Goal: Task Accomplishment & Management: Complete application form

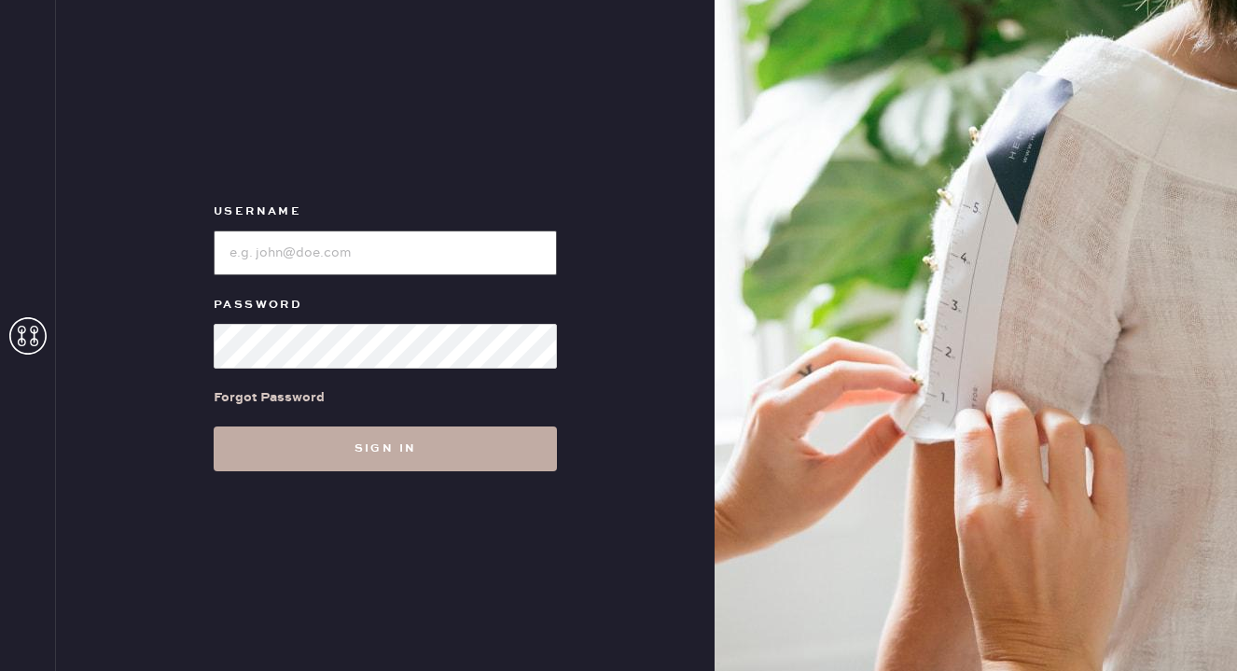
type input "reformationpaloalto"
click at [389, 450] on button "Sign in" at bounding box center [385, 448] width 343 height 45
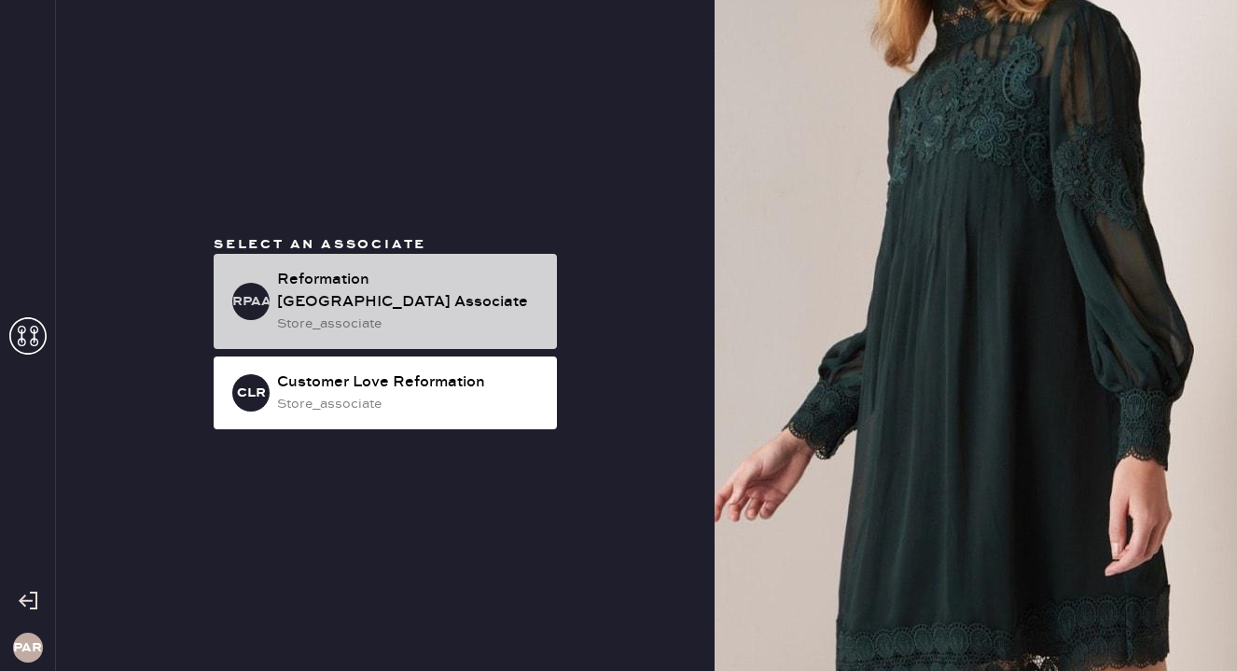
click at [460, 277] on div "RPAA Reformation [GEOGRAPHIC_DATA] Associate store_associate" at bounding box center [385, 301] width 343 height 95
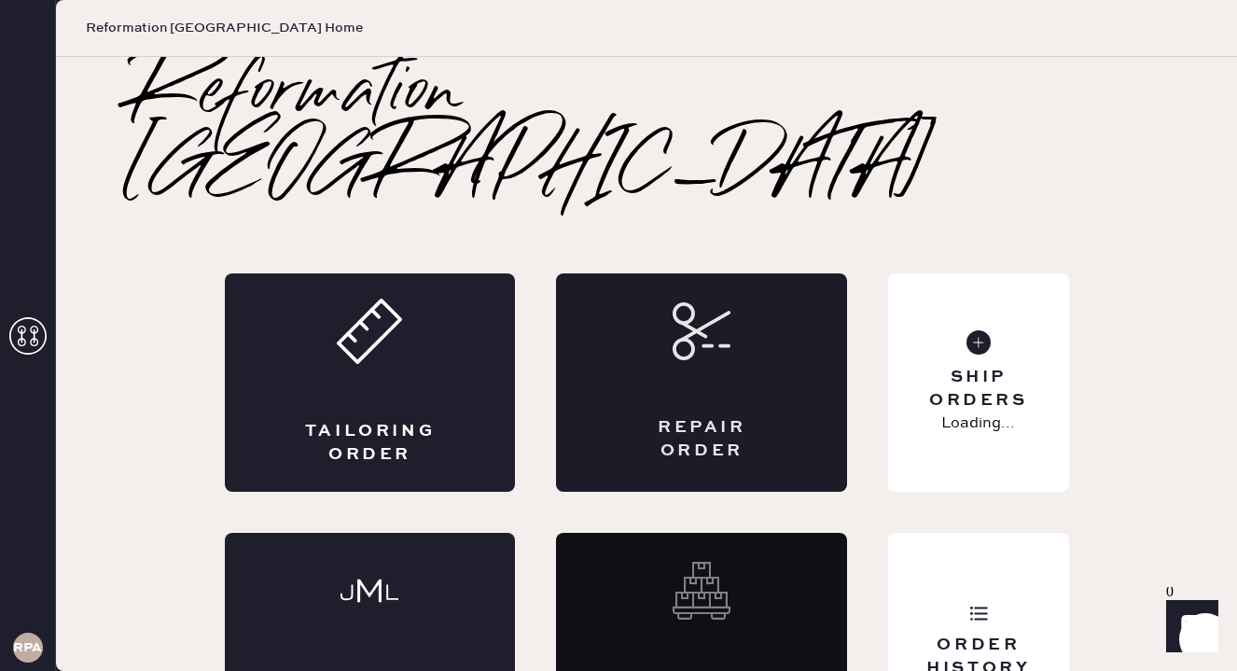
scroll to position [6, 0]
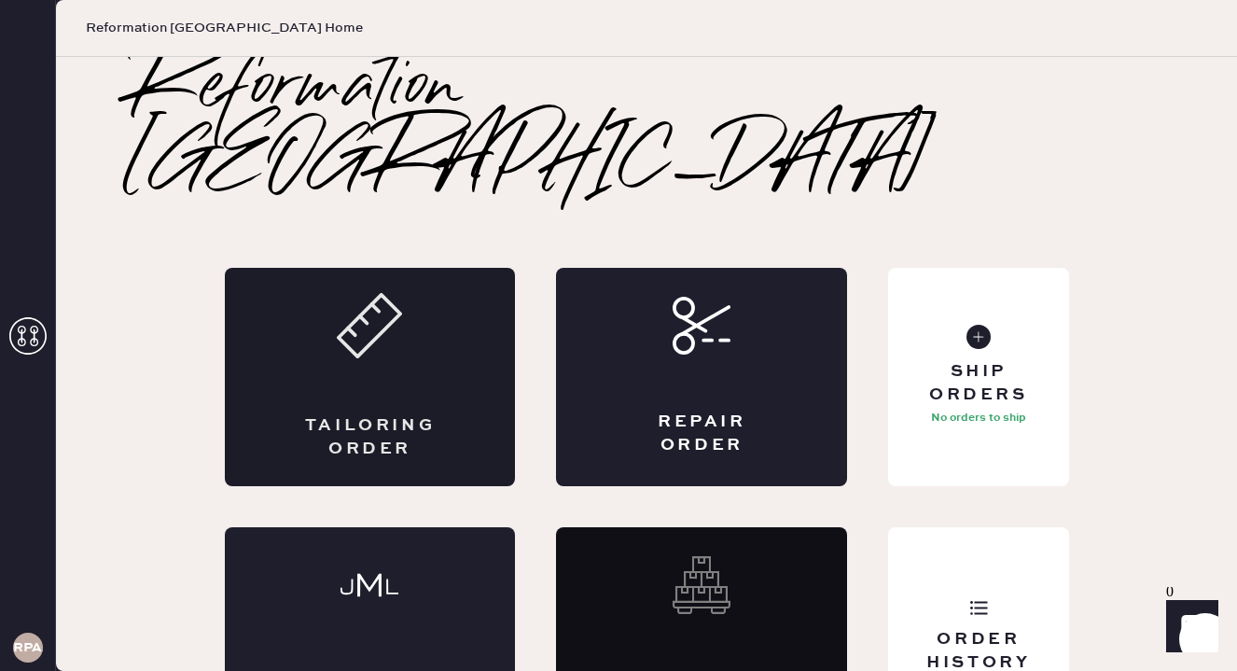
click at [426, 331] on div "Tailoring Order" at bounding box center [370, 377] width 291 height 218
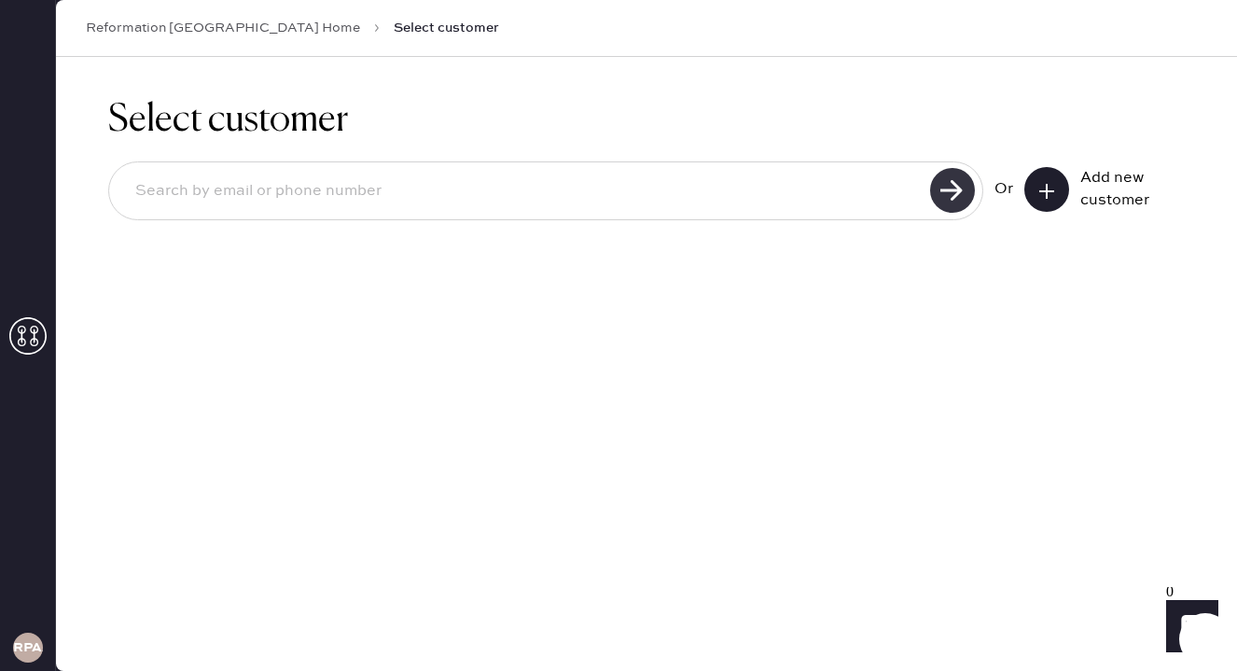
click at [946, 201] on use at bounding box center [952, 190] width 45 height 45
click at [976, 325] on div "Select customer Unable to find user, try again or add new user Or Add new custo…" at bounding box center [646, 197] width 1181 height 281
click at [1052, 196] on icon at bounding box center [1046, 191] width 19 height 19
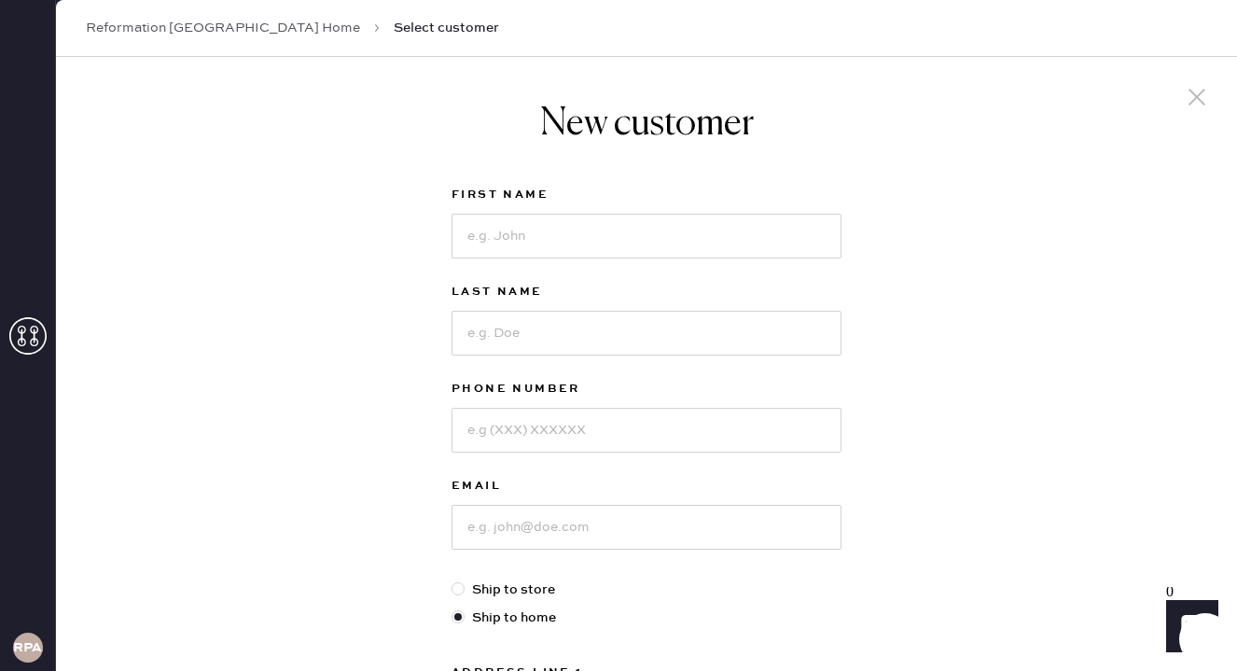
scroll to position [132, 0]
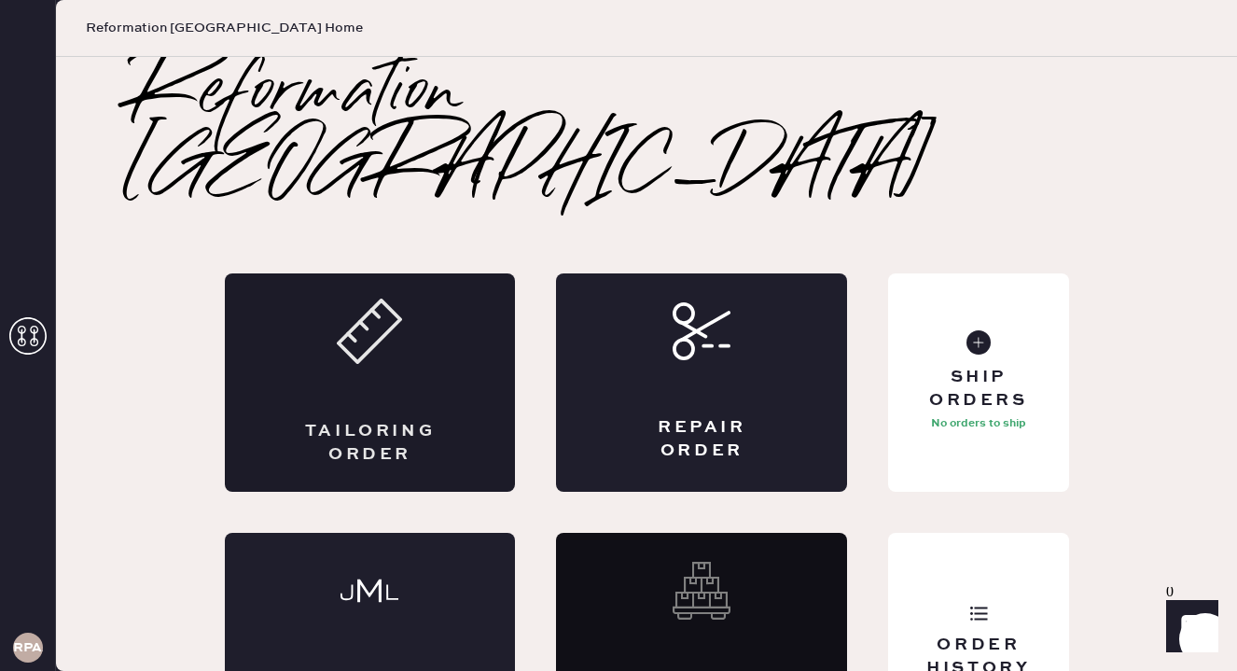
scroll to position [6, 0]
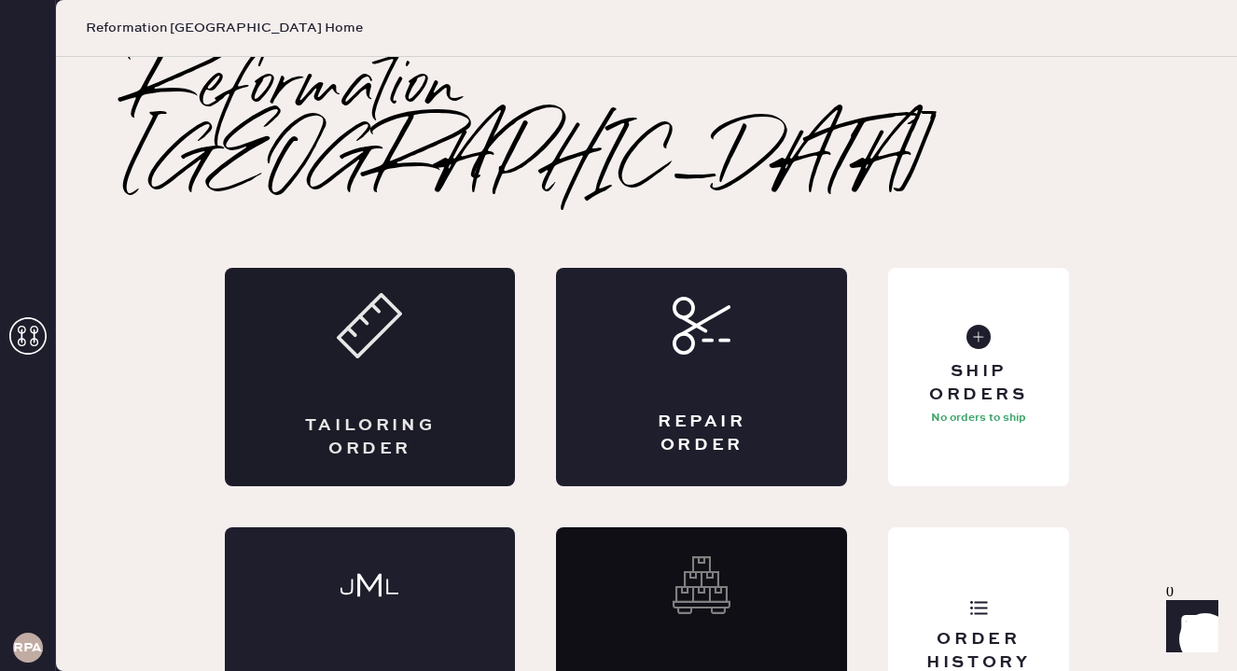
click at [327, 310] on div "Tailoring Order" at bounding box center [370, 377] width 291 height 218
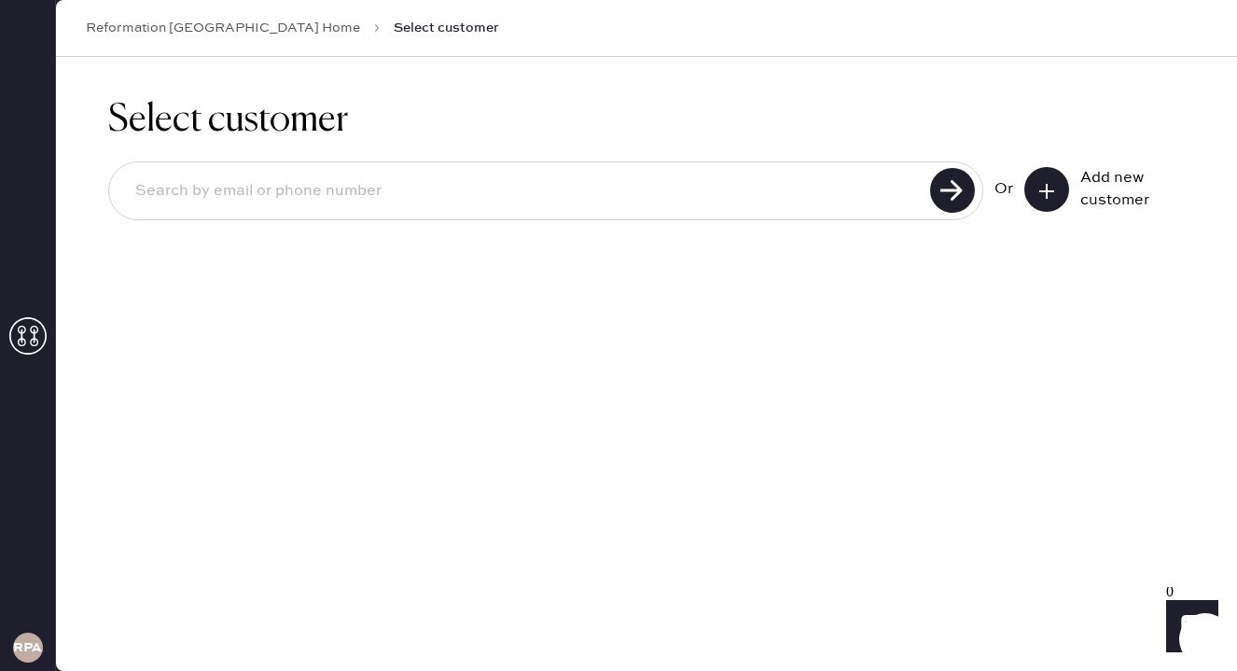
click at [278, 187] on input at bounding box center [522, 191] width 804 height 43
click at [424, 175] on input at bounding box center [522, 191] width 804 height 43
click at [367, 181] on input at bounding box center [522, 191] width 804 height 43
click at [295, 195] on input "[EMAIL_ADDRESS][DOMAIN_NAME]" at bounding box center [522, 191] width 804 height 43
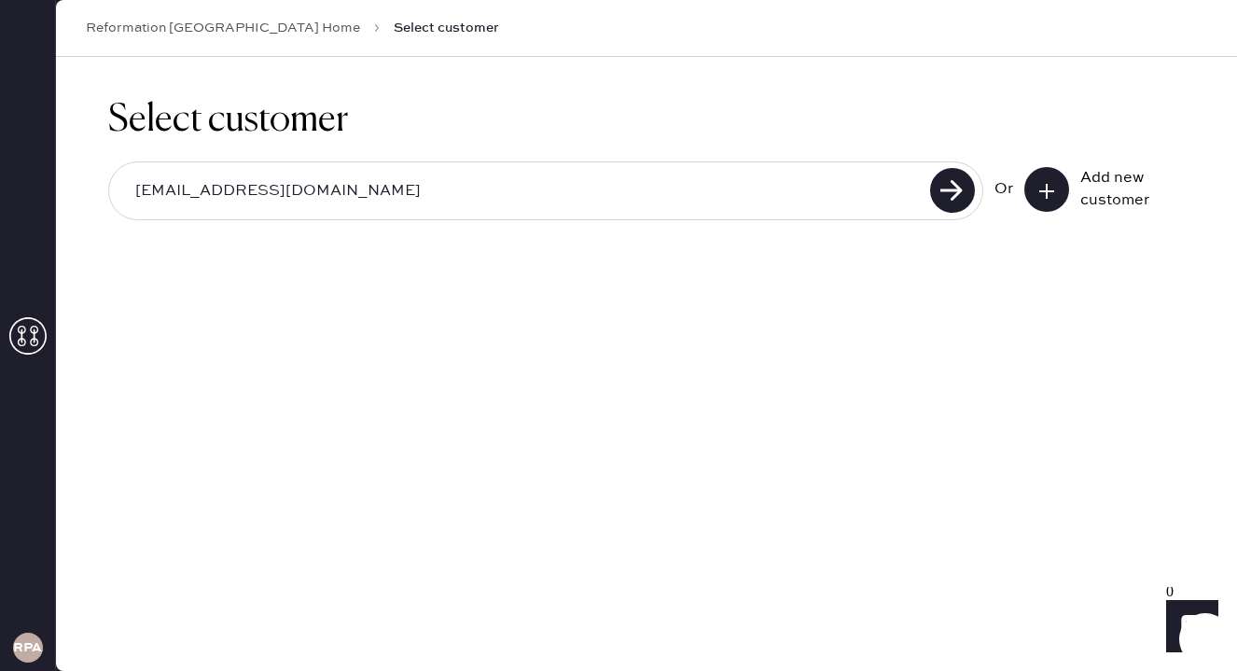
click at [295, 195] on input "[EMAIL_ADDRESS][DOMAIN_NAME]" at bounding box center [522, 191] width 804 height 43
type input "[EMAIL_ADDRESS][DOMAIN_NAME]"
click at [855, 269] on div "Select customer [EMAIL_ADDRESS][DOMAIN_NAME] Or Add new customer" at bounding box center [646, 170] width 1181 height 227
click at [939, 192] on use at bounding box center [952, 190] width 45 height 45
click at [768, 191] on input "[EMAIL_ADDRESS][DOMAIN_NAME]" at bounding box center [522, 191] width 804 height 43
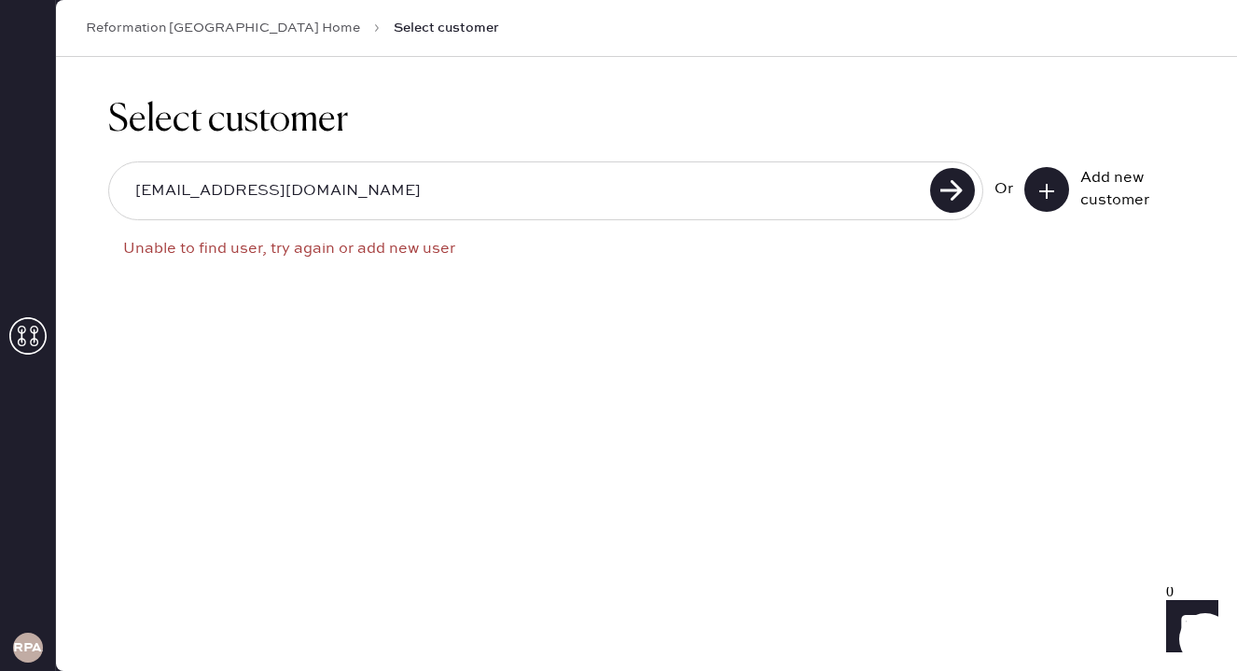
click at [768, 191] on input "[EMAIL_ADDRESS][DOMAIN_NAME]" at bounding box center [522, 191] width 804 height 43
type input "6508618966"
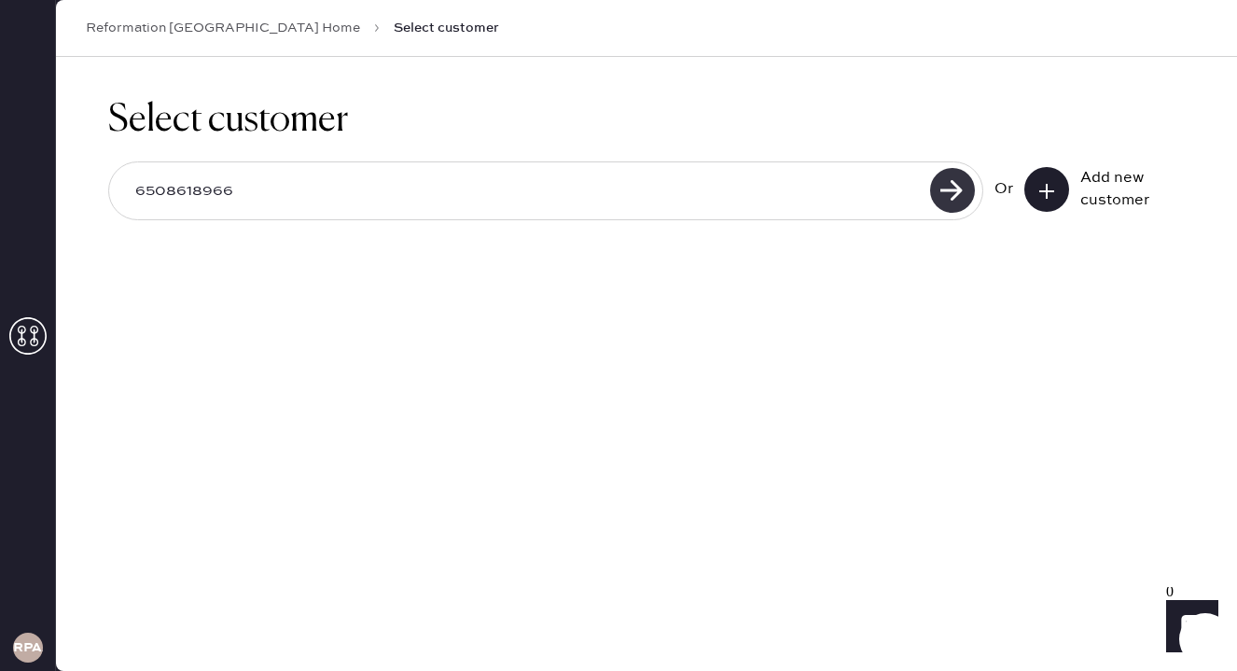
click at [956, 185] on use at bounding box center [952, 190] width 45 height 45
click at [1047, 187] on icon at bounding box center [1046, 191] width 19 height 19
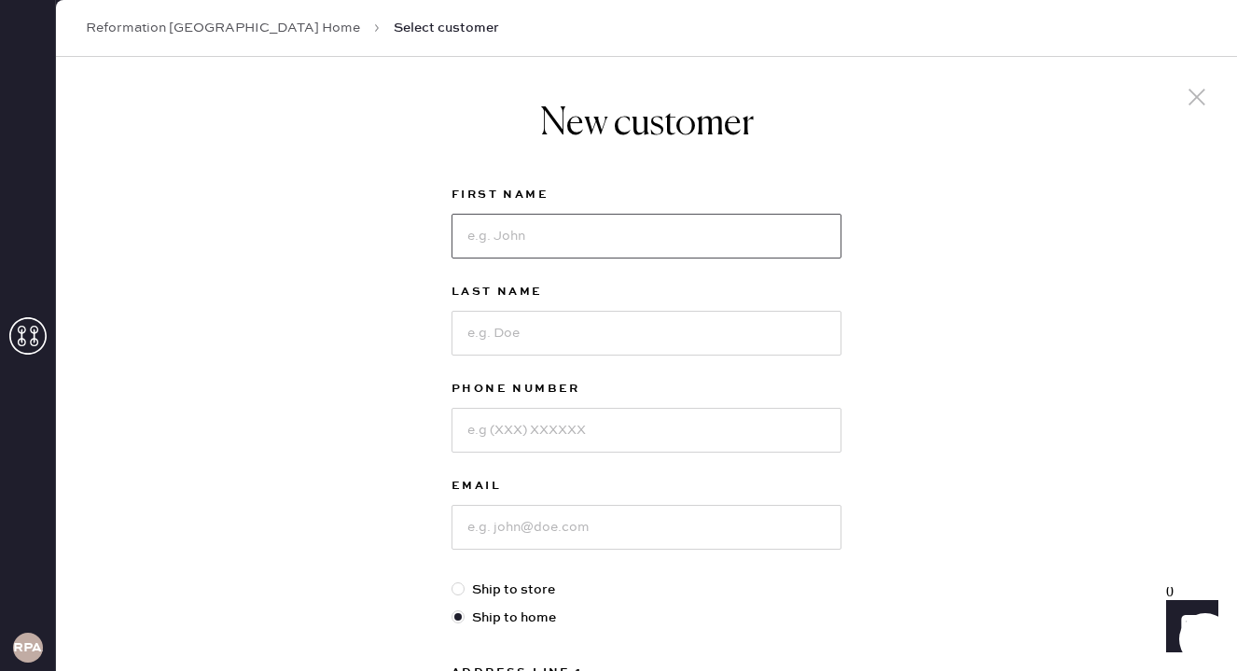
click at [706, 234] on input at bounding box center [646, 236] width 390 height 45
type input "[PERSON_NAME]"
click at [663, 340] on input at bounding box center [646, 333] width 390 height 45
type input "Lorton"
click at [585, 518] on input at bounding box center [646, 527] width 390 height 45
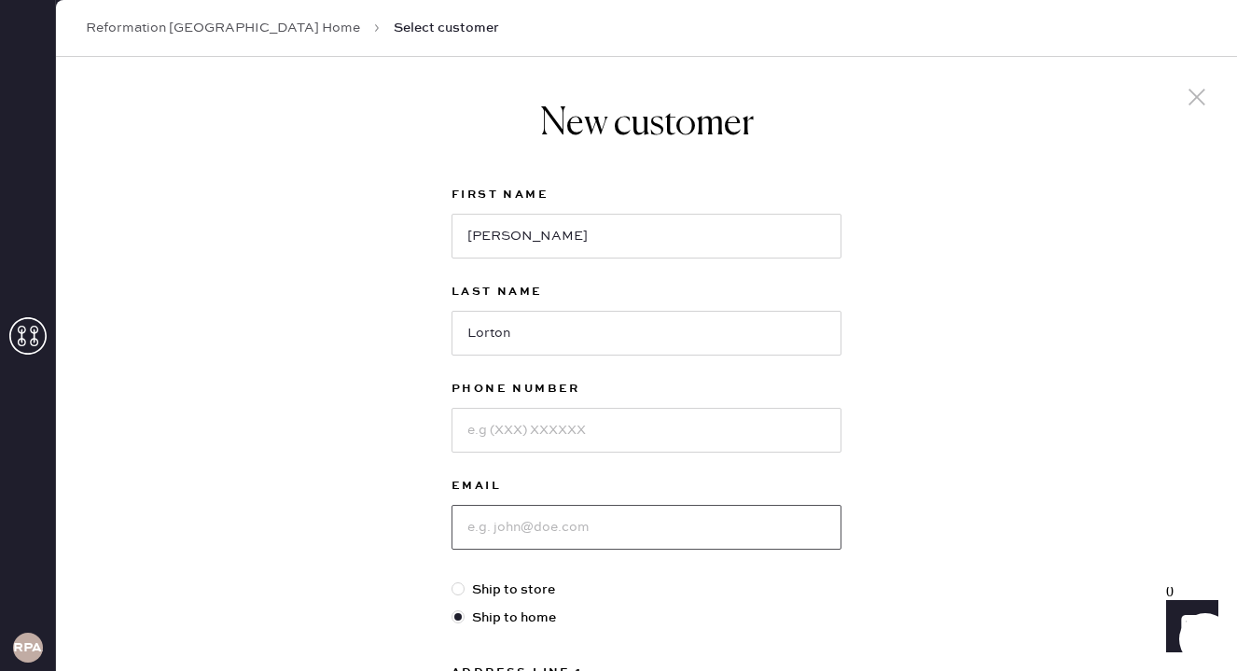
paste input "[EMAIL_ADDRESS][DOMAIN_NAME]"
type input "[EMAIL_ADDRESS][DOMAIN_NAME]"
click at [566, 423] on input at bounding box center [646, 430] width 390 height 45
paste input "6508618966"
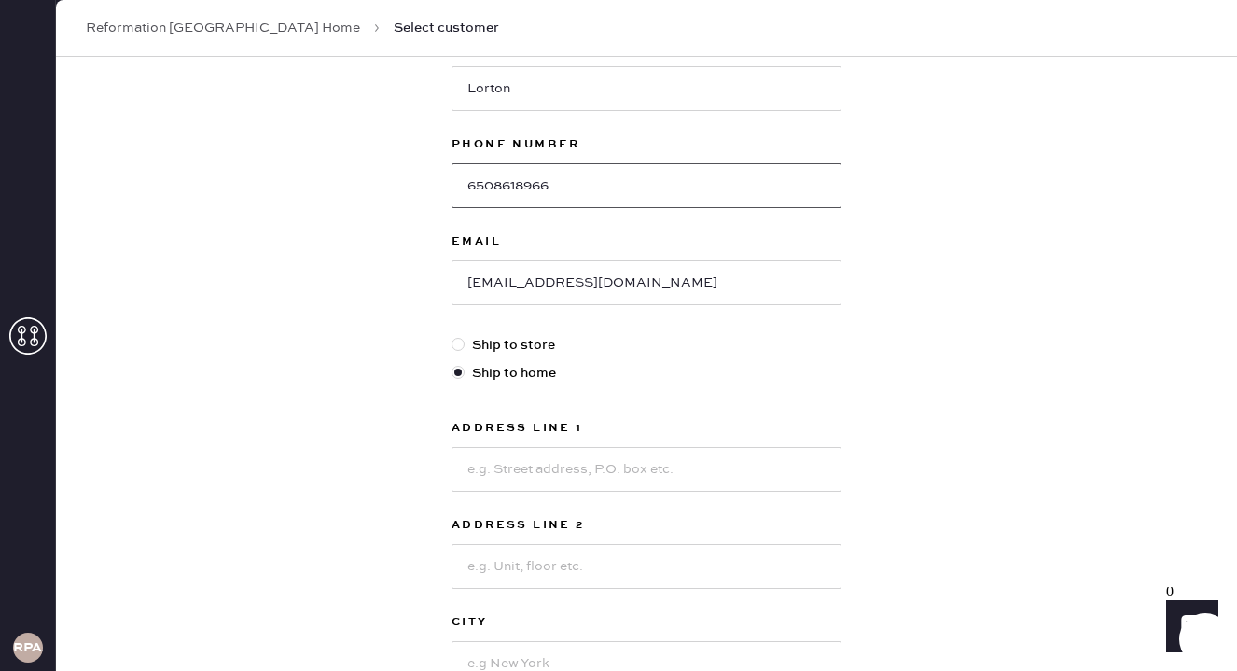
scroll to position [250, 0]
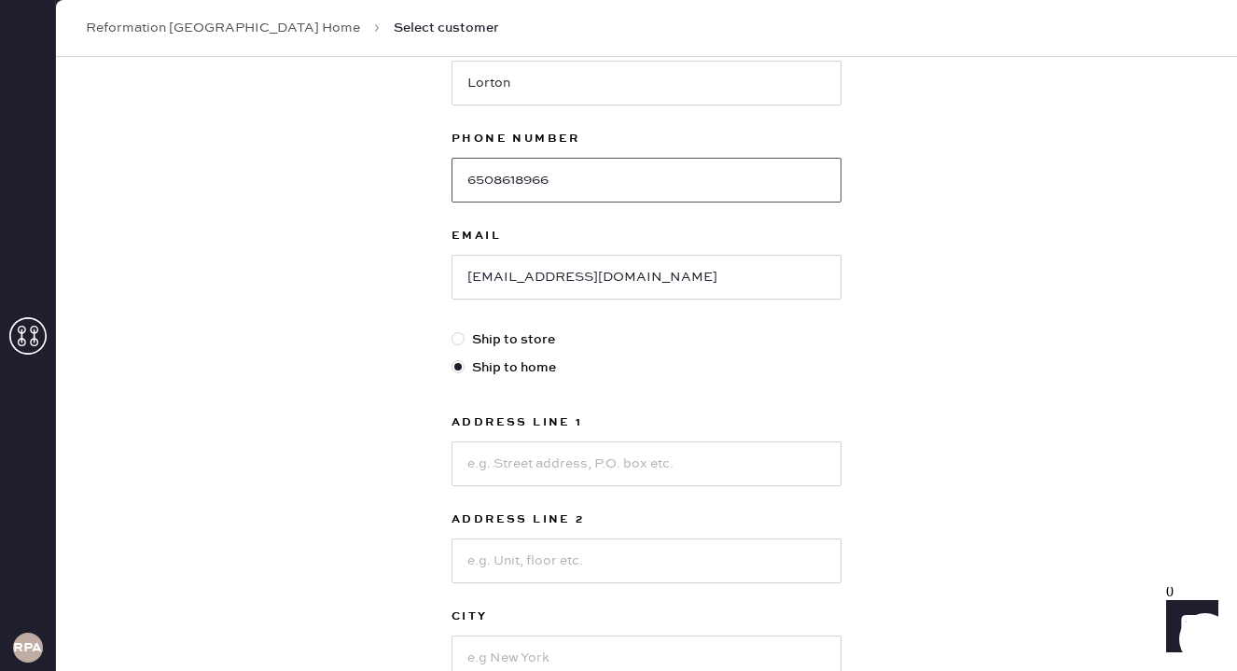
type input "6508618966"
click at [653, 447] on input at bounding box center [646, 463] width 390 height 45
paste input "1369 Hyde Stree"
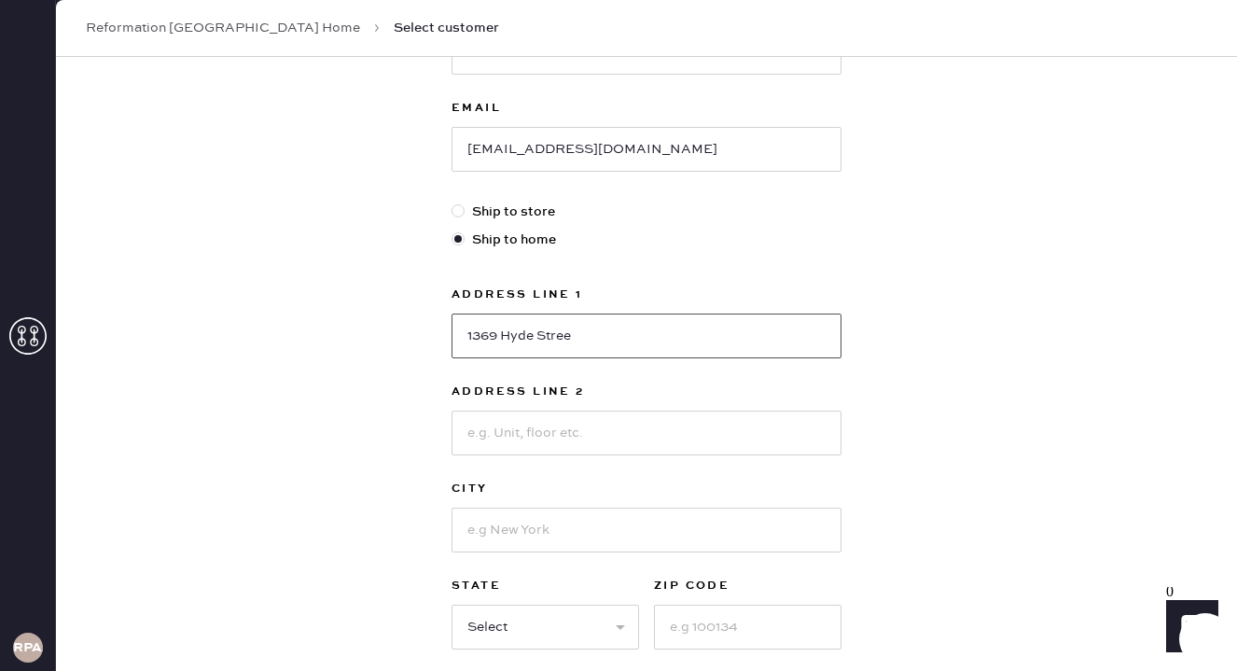
scroll to position [387, 0]
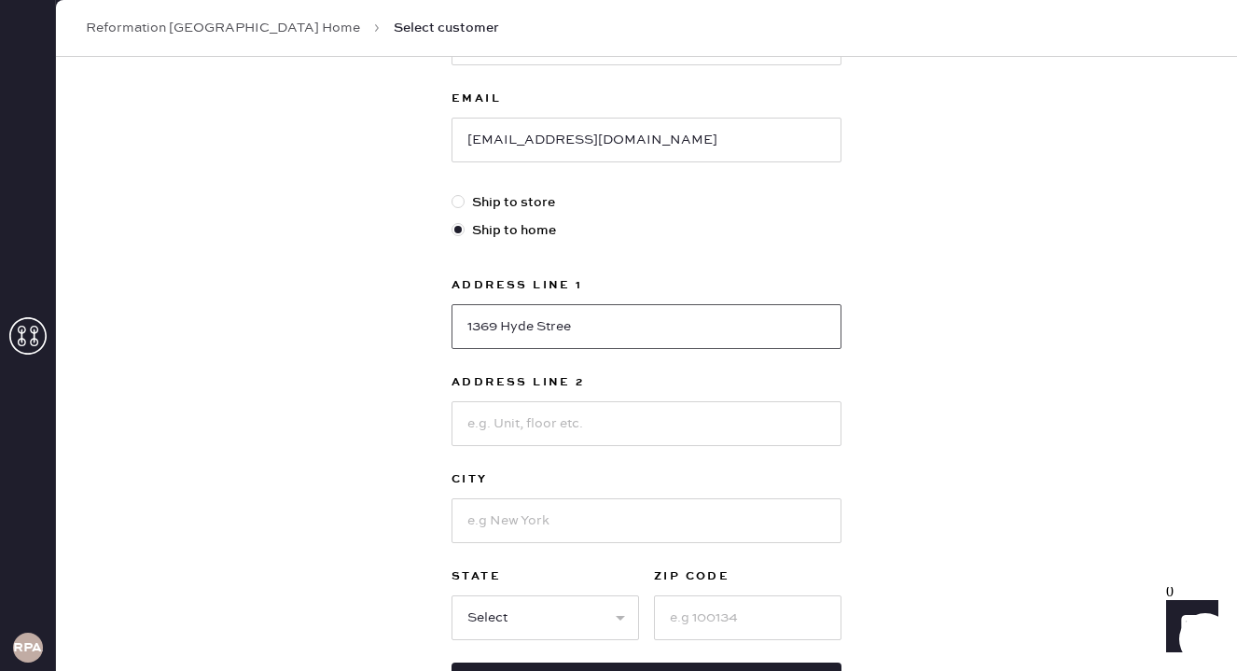
type input "1369 Hyde Stree"
click at [609, 517] on input at bounding box center [646, 520] width 390 height 45
type input "[GEOGRAPHIC_DATA]"
click at [599, 618] on select "Select AK AL AR AZ CA CO CT [GEOGRAPHIC_DATA] DE FL [GEOGRAPHIC_DATA] HI [GEOGR…" at bounding box center [544, 617] width 187 height 45
select select "CA"
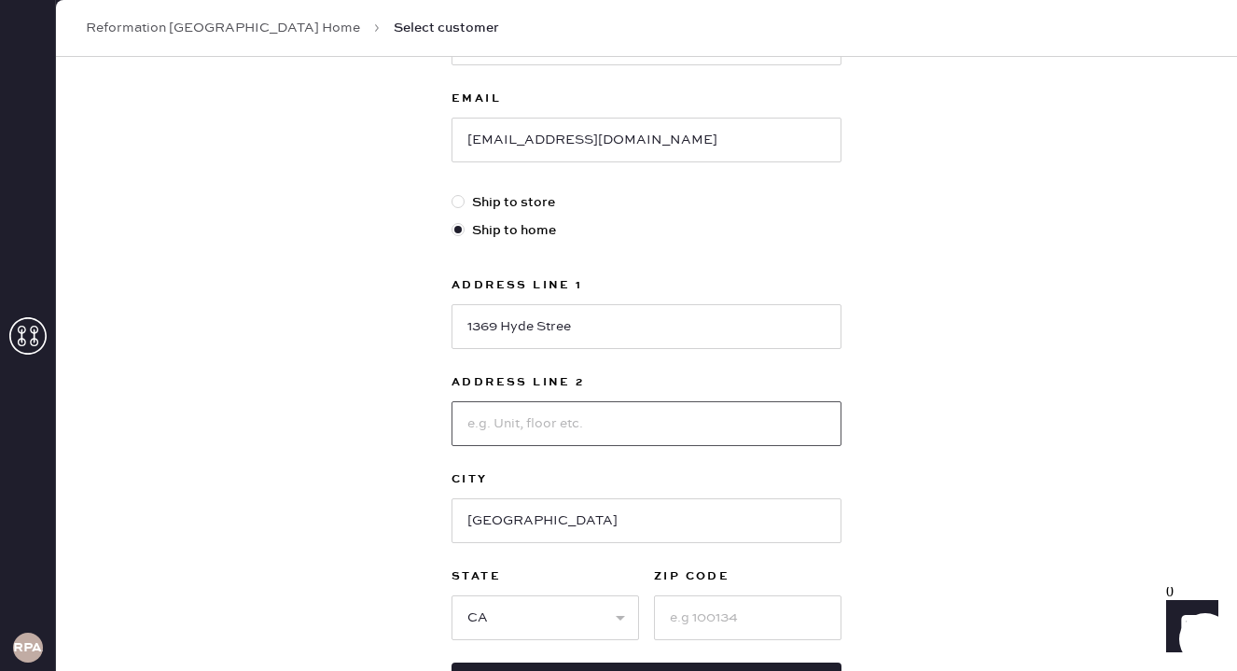
click at [613, 418] on input at bounding box center [646, 423] width 390 height 45
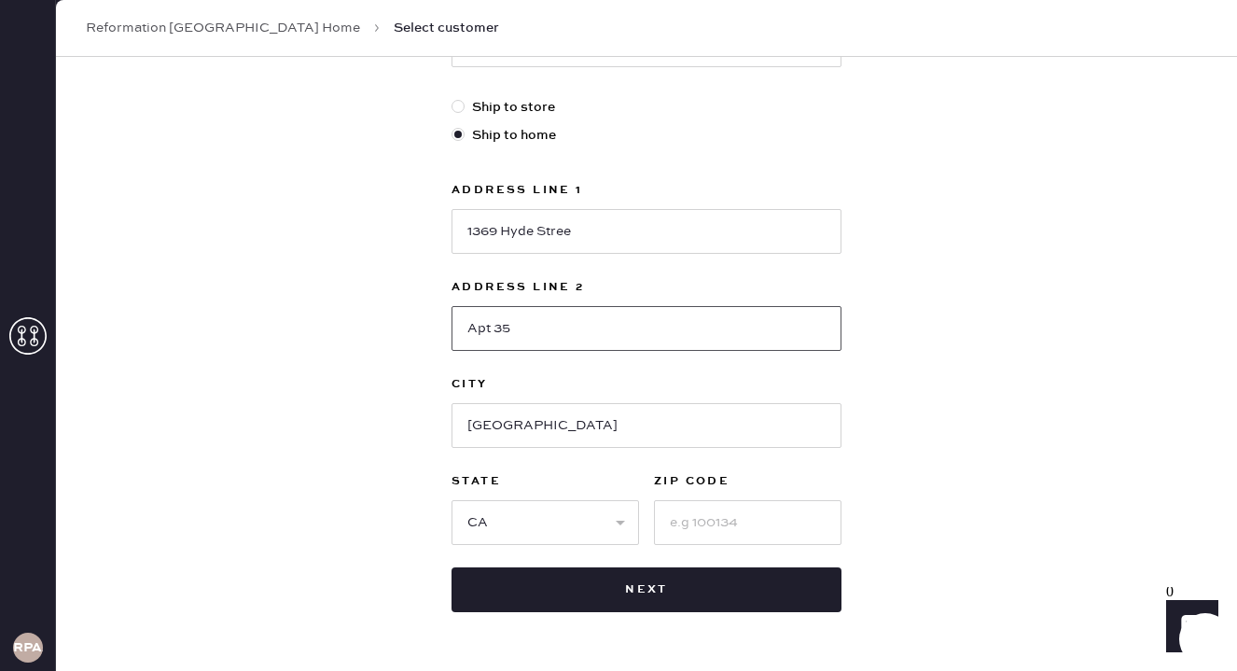
scroll to position [493, 0]
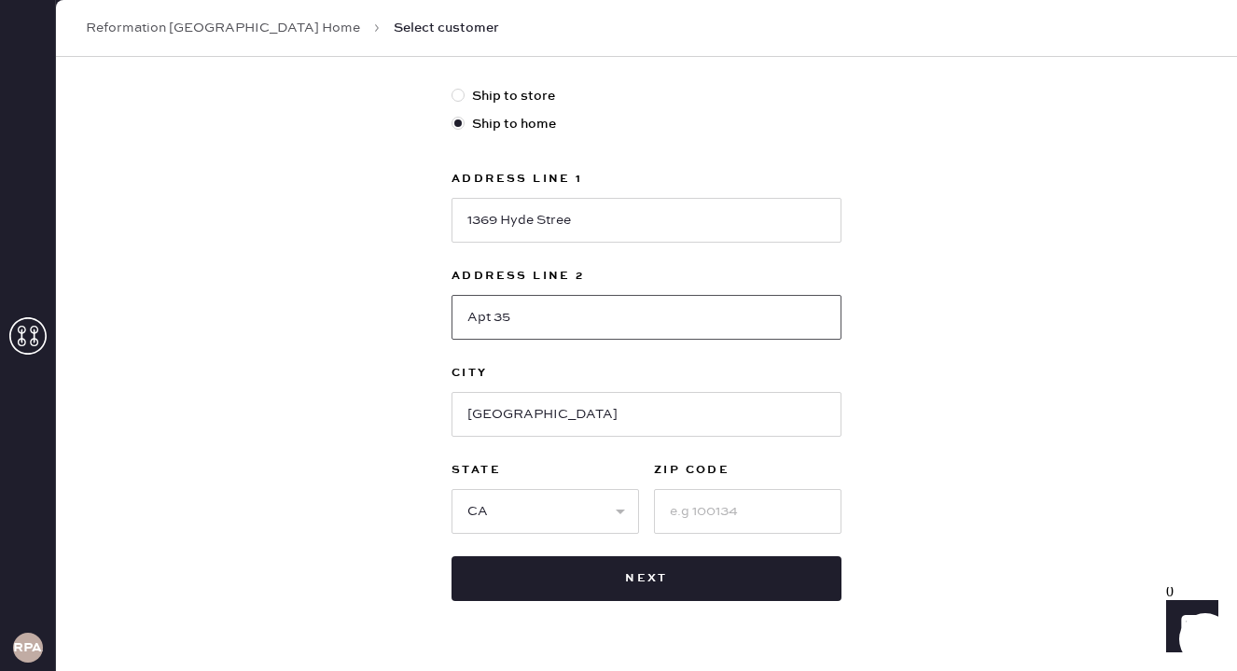
type input "Apt 35"
click at [748, 510] on input at bounding box center [747, 511] width 187 height 45
type input "94109"
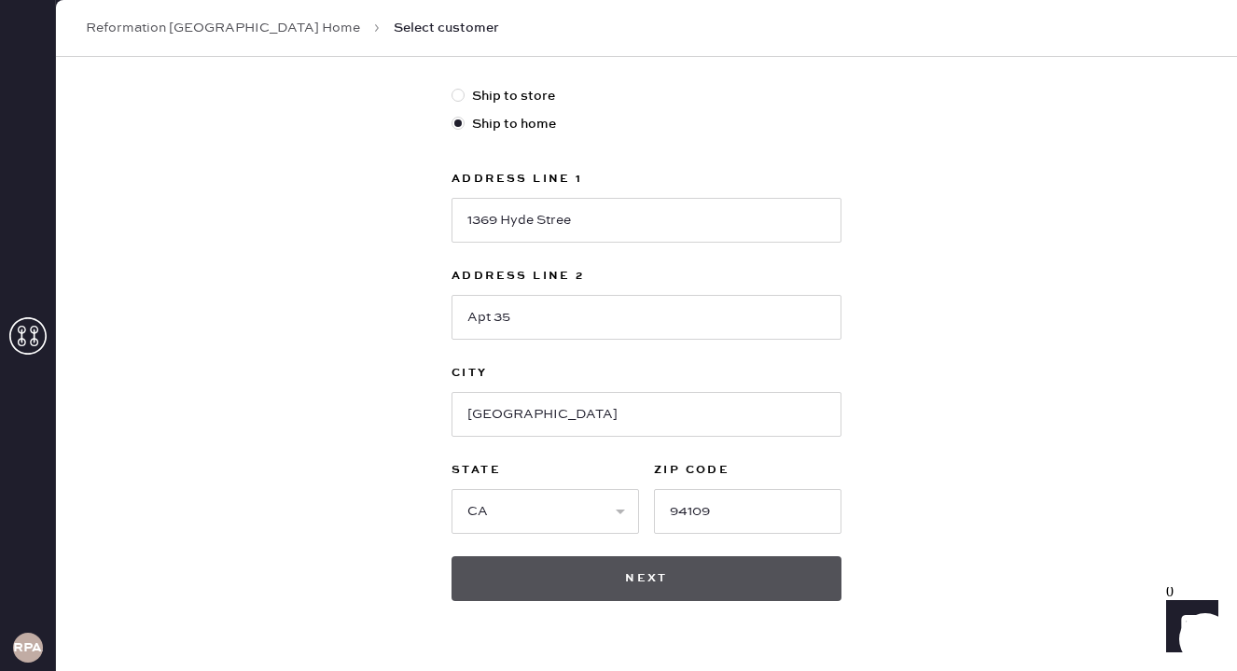
click at [664, 576] on button "Next" at bounding box center [646, 578] width 390 height 45
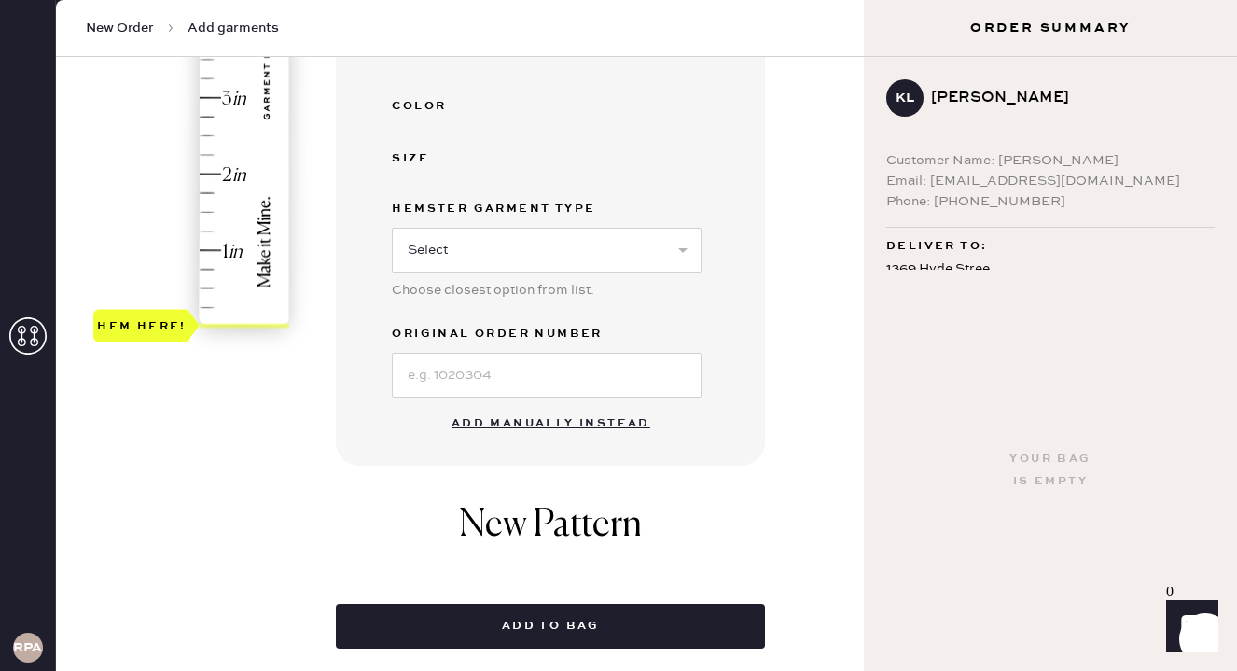
scroll to position [486, 0]
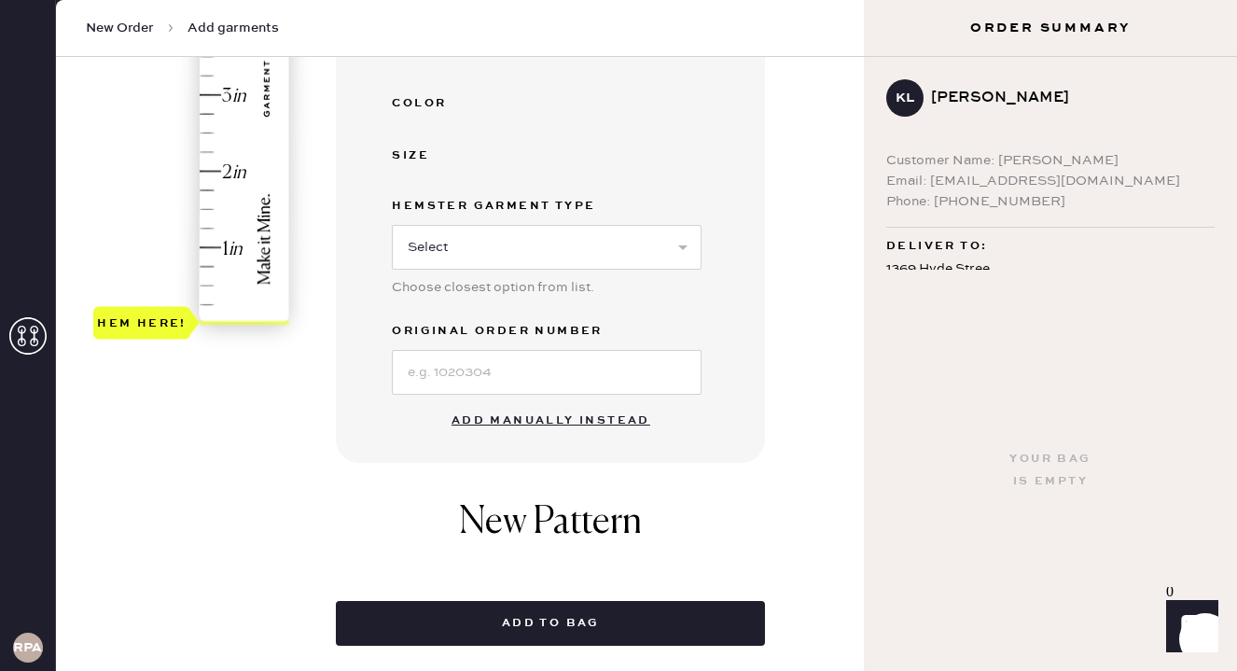
click at [538, 428] on button "Add manually instead" at bounding box center [550, 420] width 221 height 37
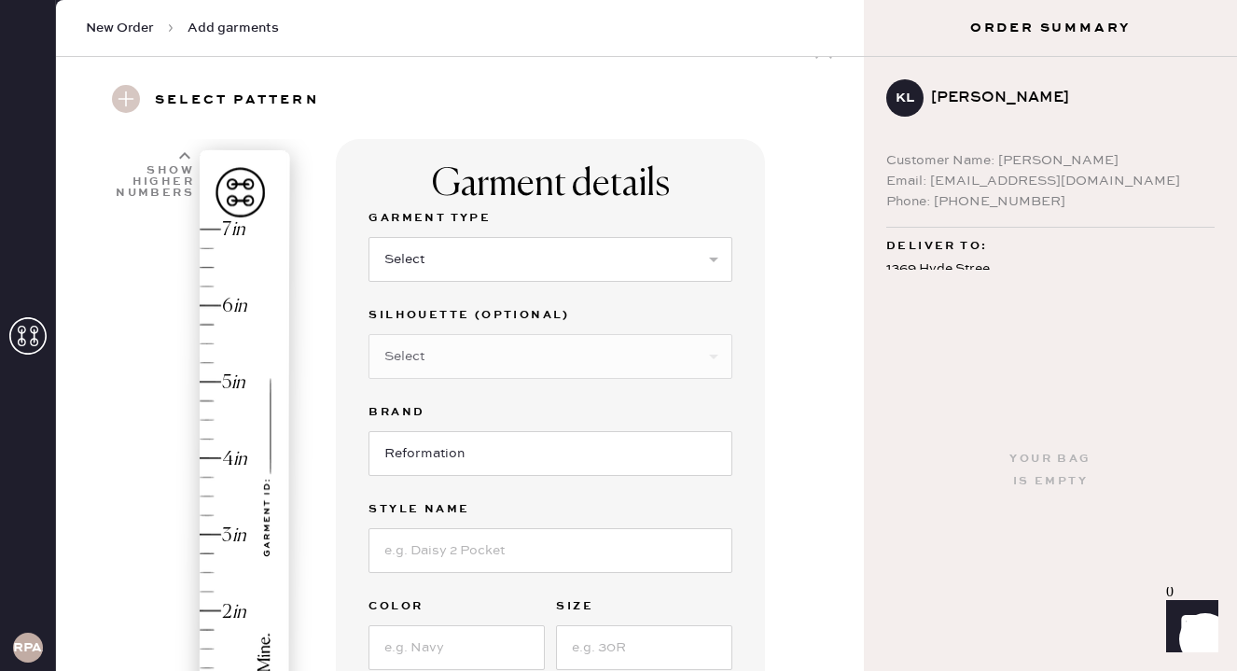
scroll to position [0, 0]
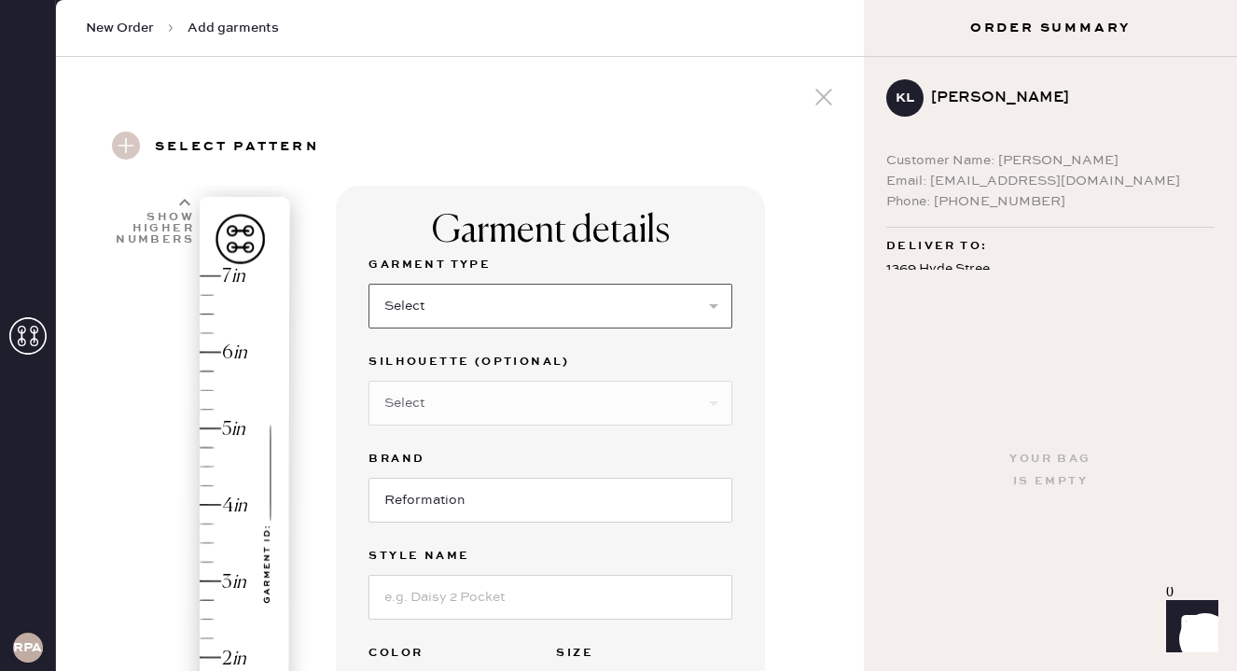
click at [438, 315] on select "Select Basic Skirt Jeans Leggings Pants Shorts Basic Sleeved Dress Basic Sleeve…" at bounding box center [550, 306] width 364 height 45
select select "2"
click at [424, 423] on select "Select Shorts Cropped Flare Boot Cut Straight Skinny Other" at bounding box center [550, 403] width 364 height 45
select select "5"
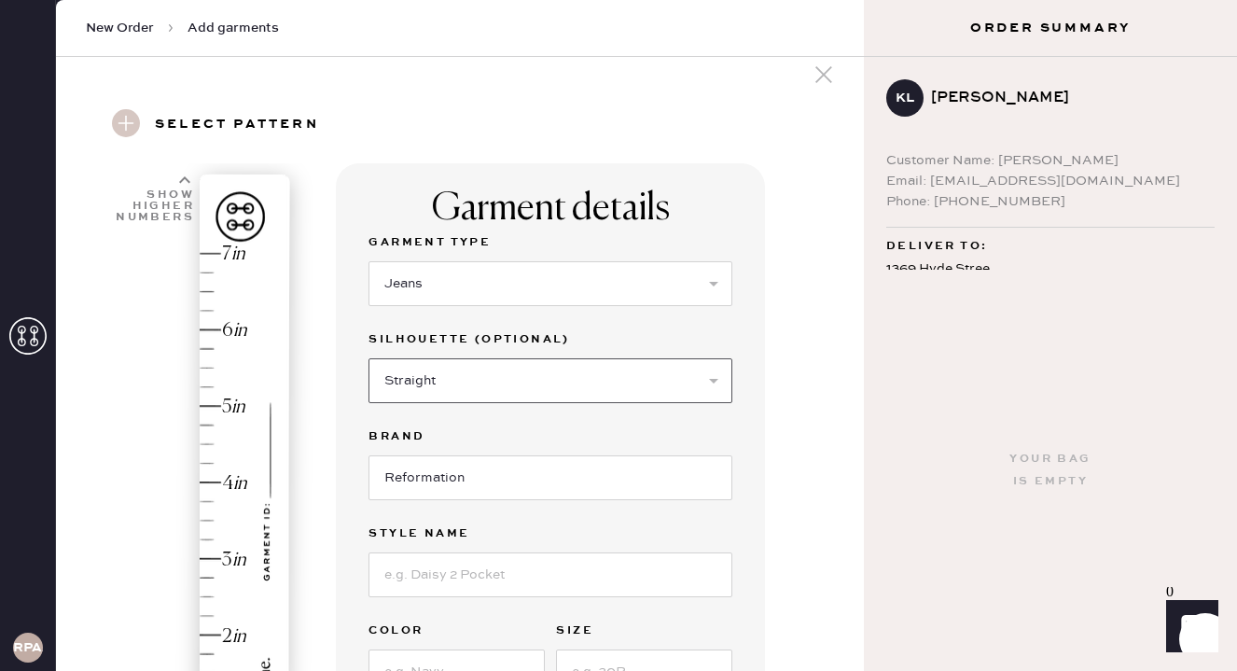
scroll to position [25, 0]
click at [494, 565] on input at bounding box center [550, 571] width 364 height 45
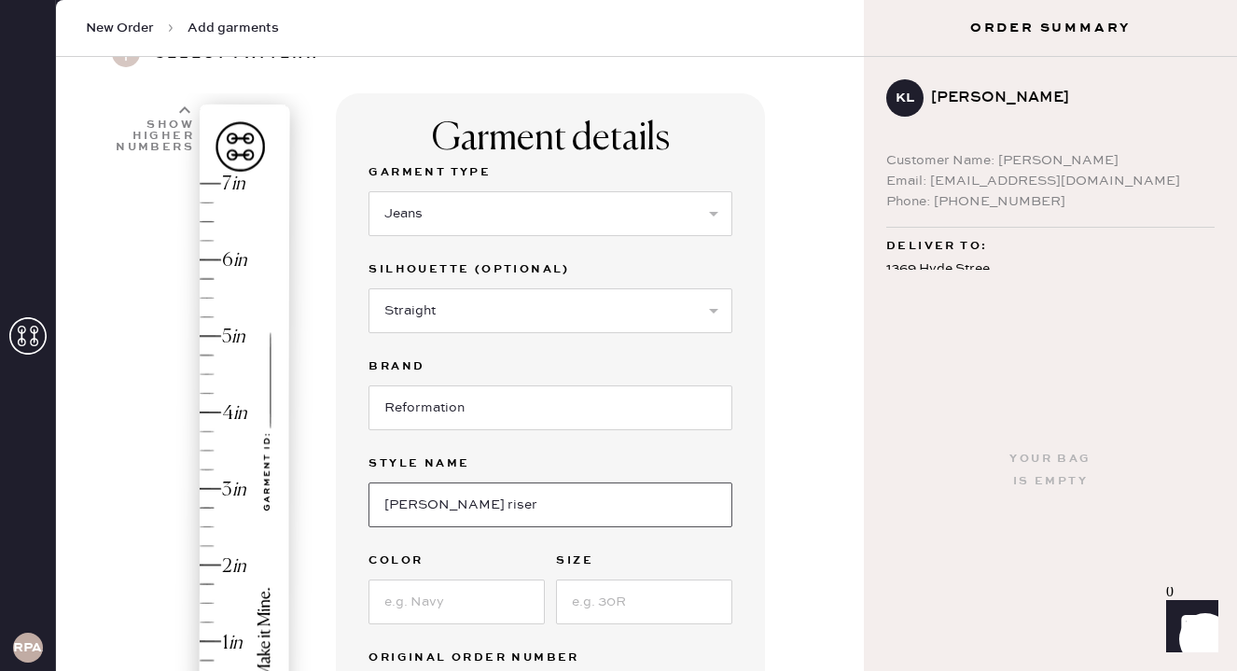
scroll to position [120, 0]
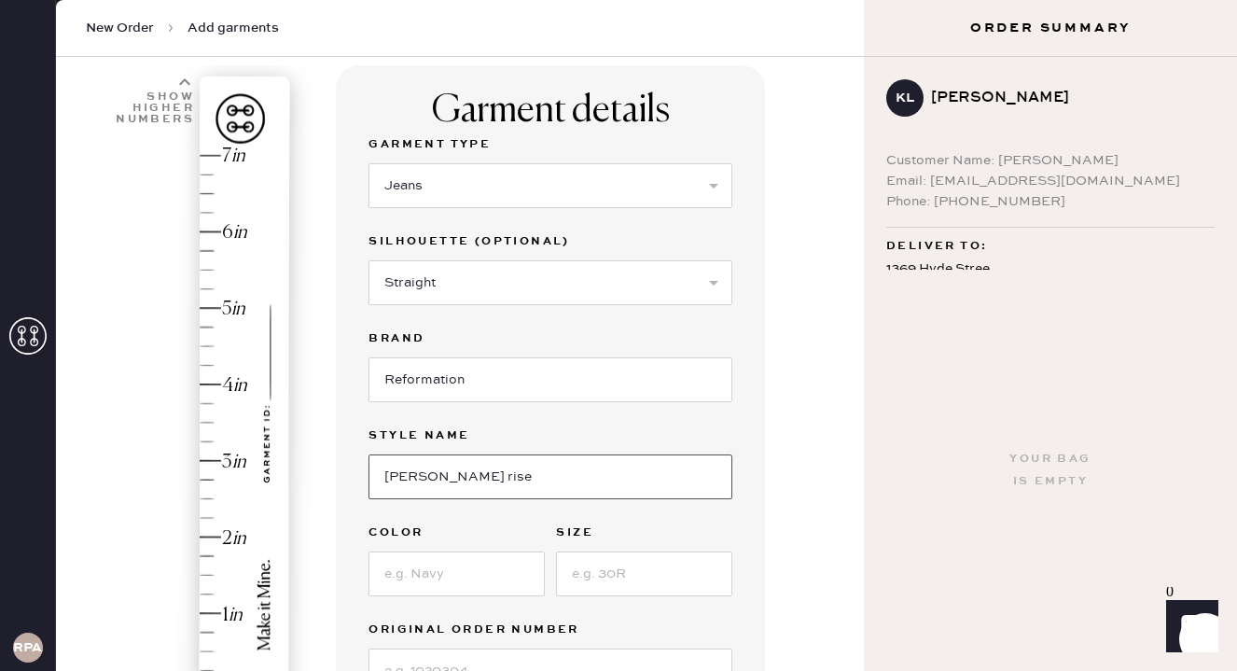
type input "[PERSON_NAME] rise"
click at [484, 575] on input at bounding box center [456, 573] width 176 height 45
type input "Medium wash"
click at [602, 580] on input at bounding box center [644, 573] width 176 height 45
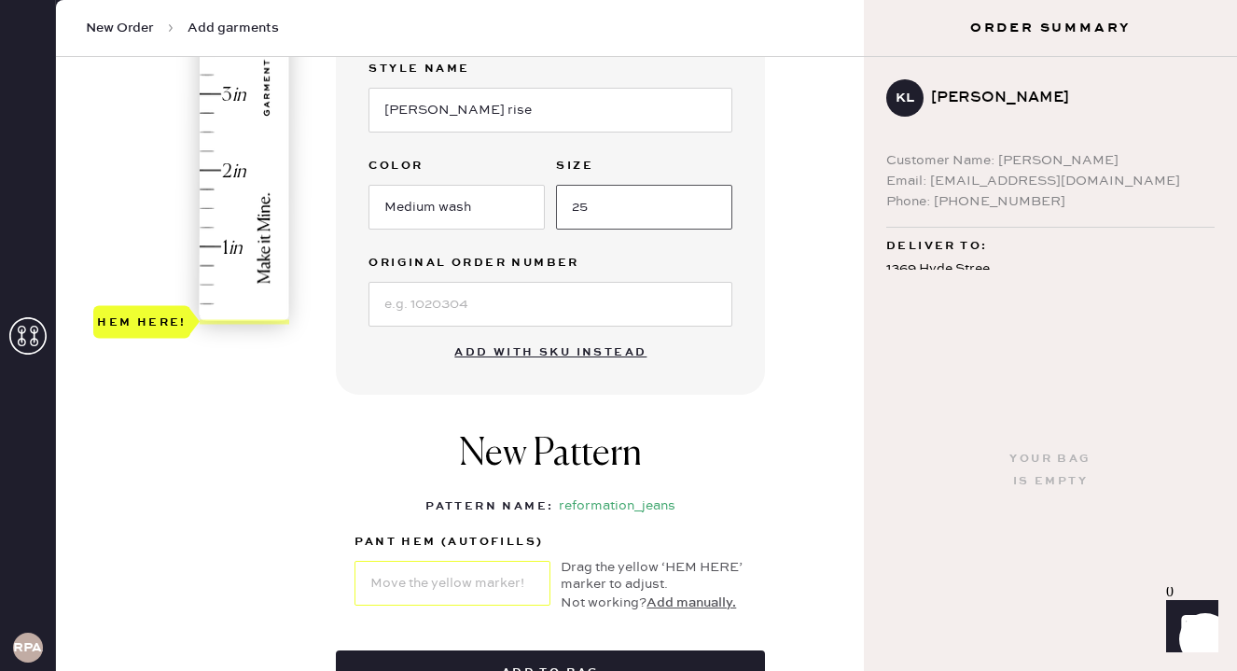
scroll to position [492, 0]
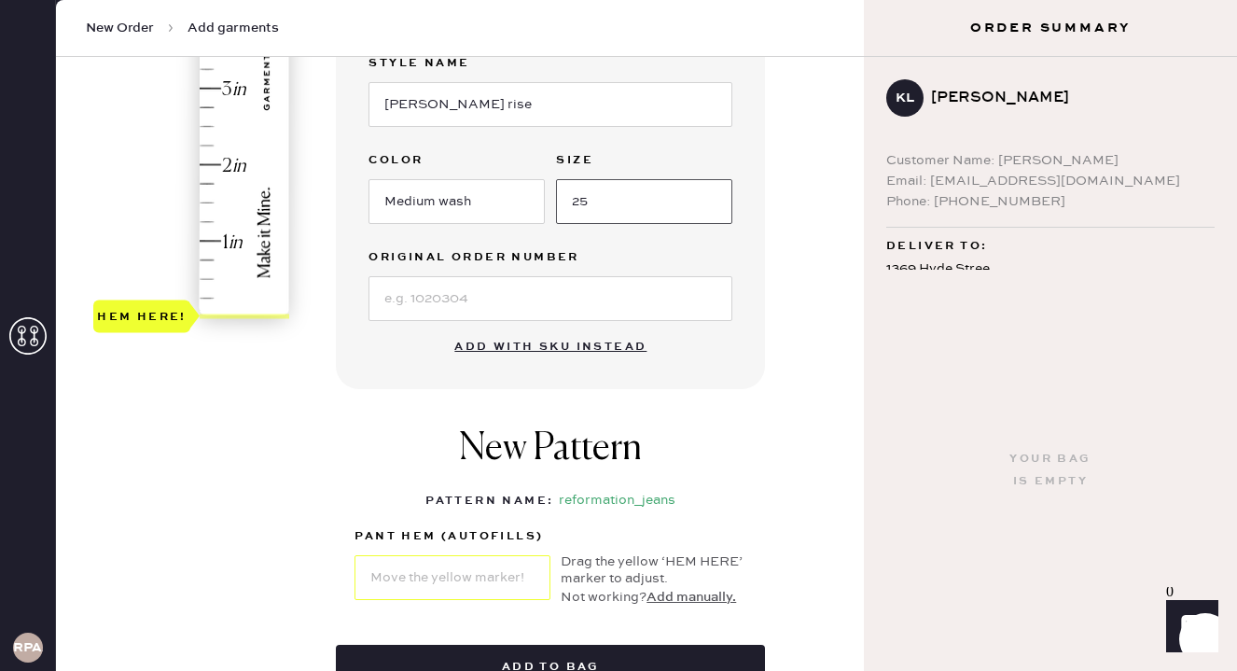
type input "25"
click at [516, 294] on input at bounding box center [550, 298] width 364 height 45
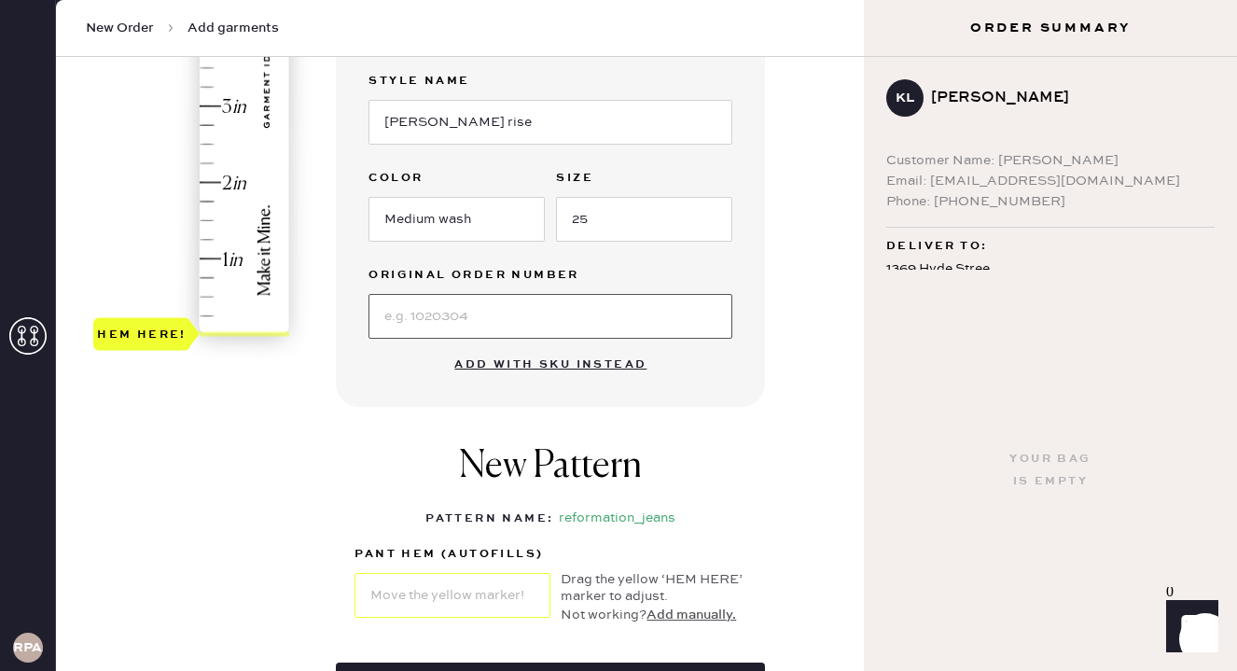
scroll to position [395, 0]
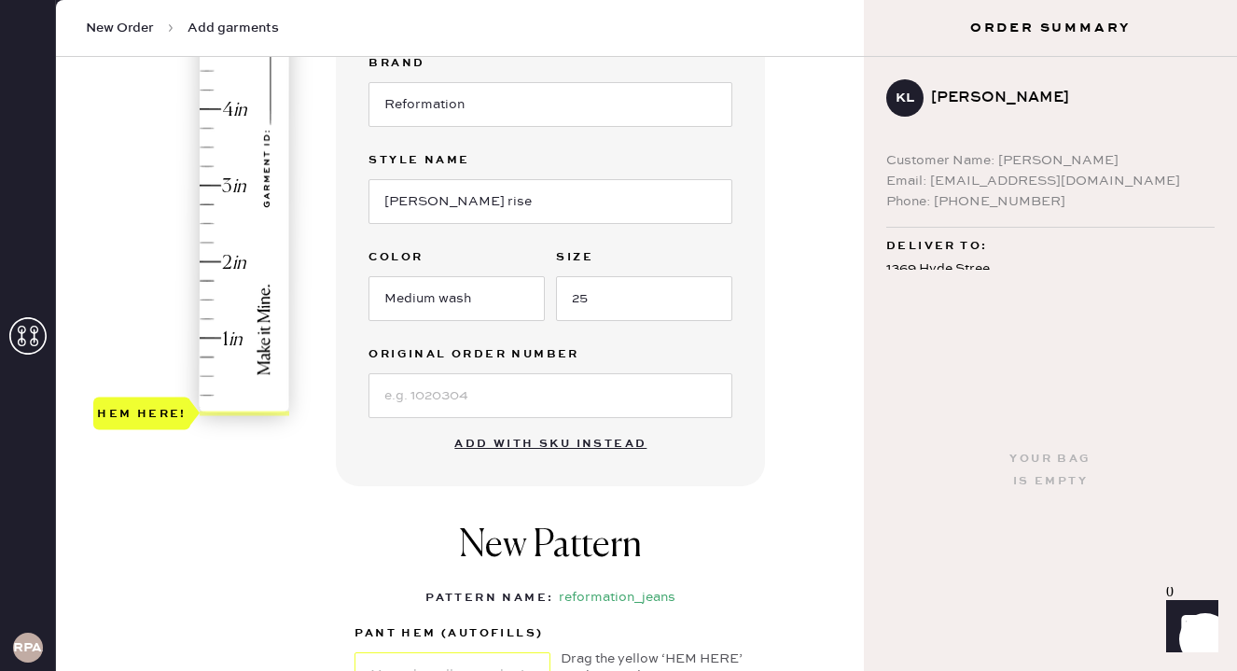
type input "4.25"
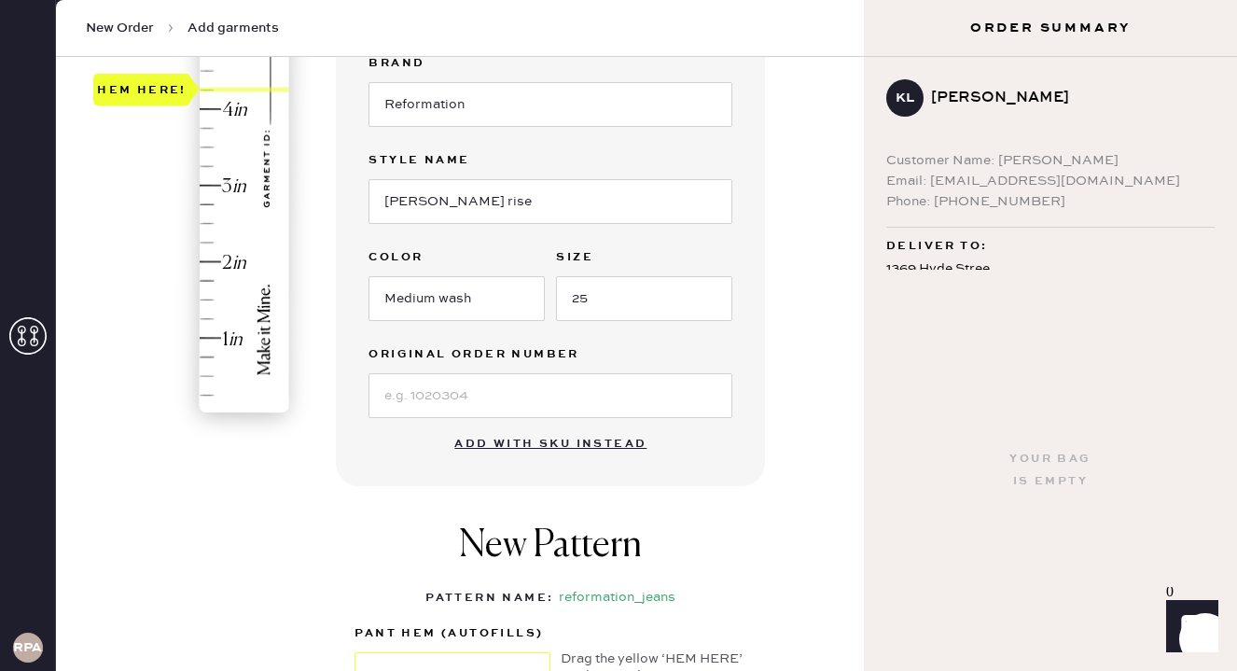
click at [207, 92] on div "Hem here!" at bounding box center [192, 147] width 199 height 550
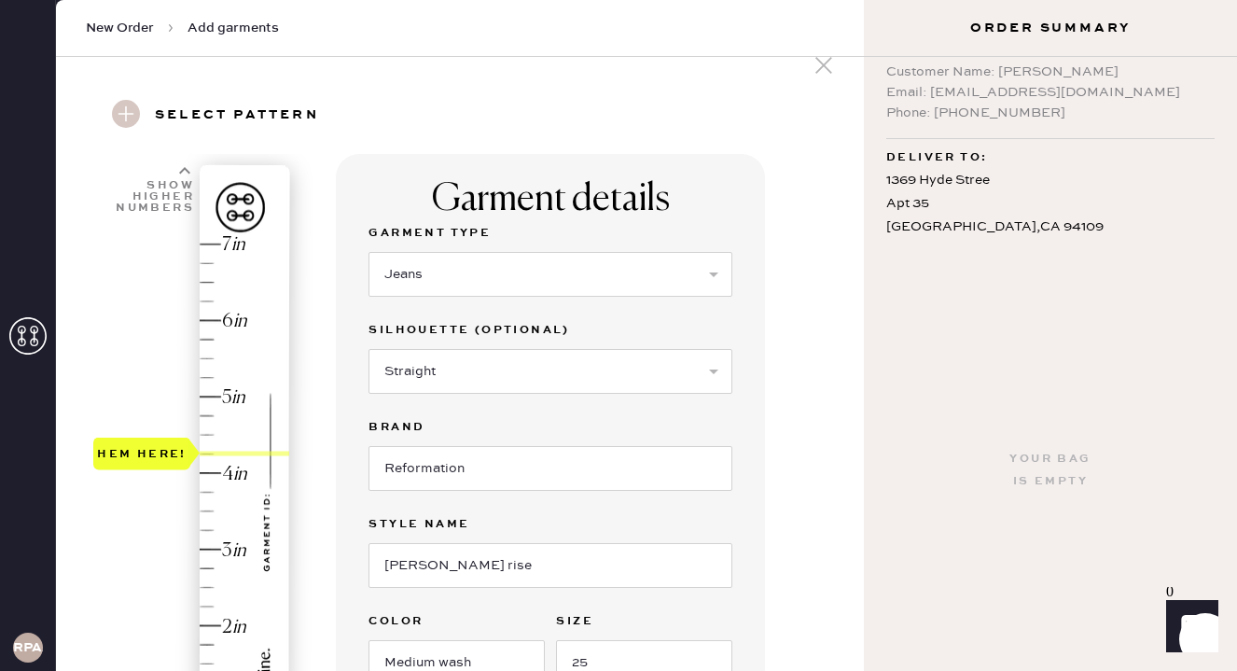
scroll to position [0, 0]
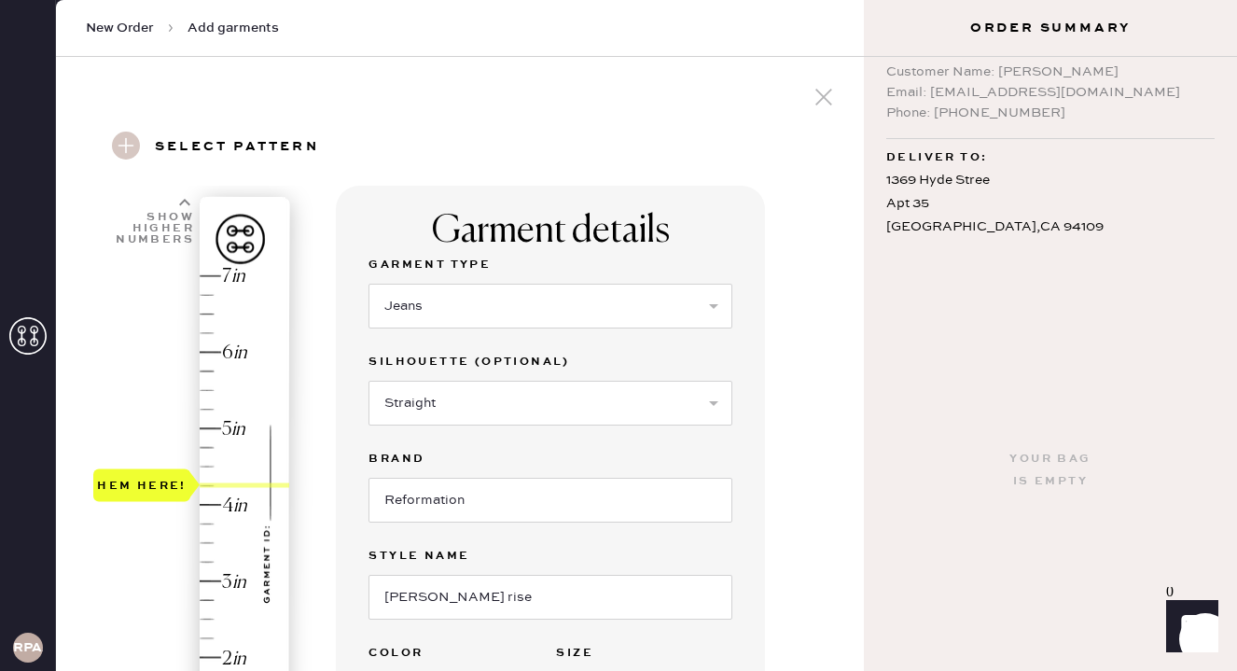
click at [1005, 193] on div "[STREET_ADDRESS]" at bounding box center [1050, 204] width 328 height 71
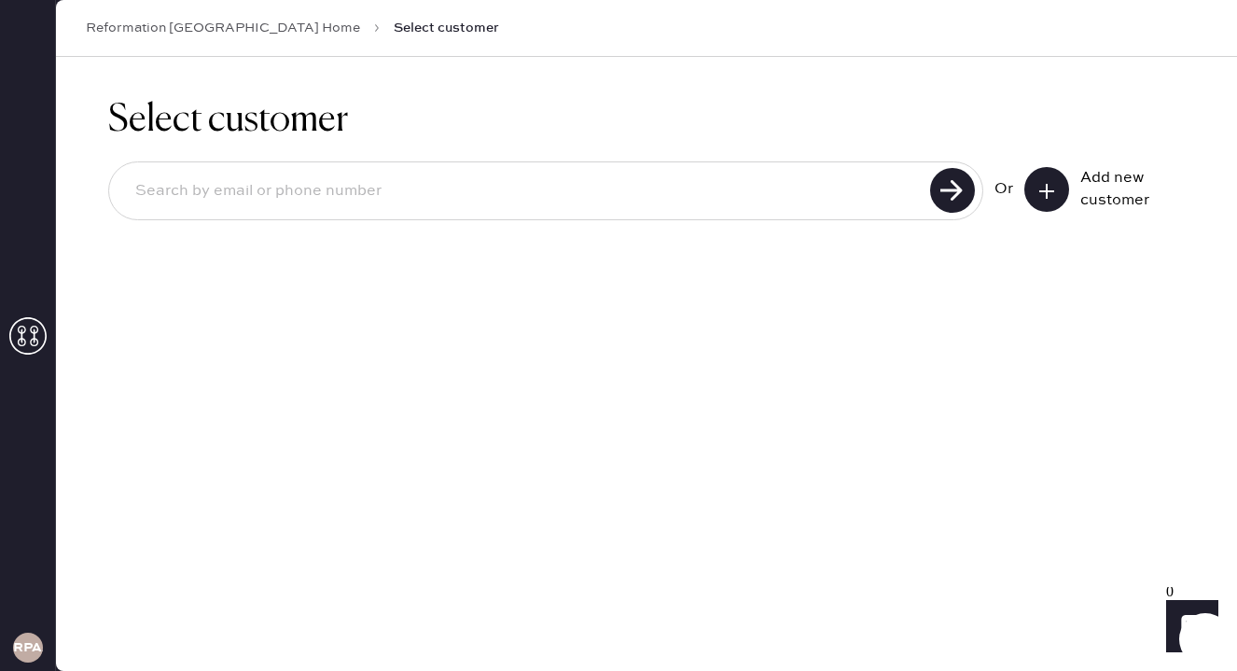
click at [1030, 189] on button at bounding box center [1046, 189] width 45 height 45
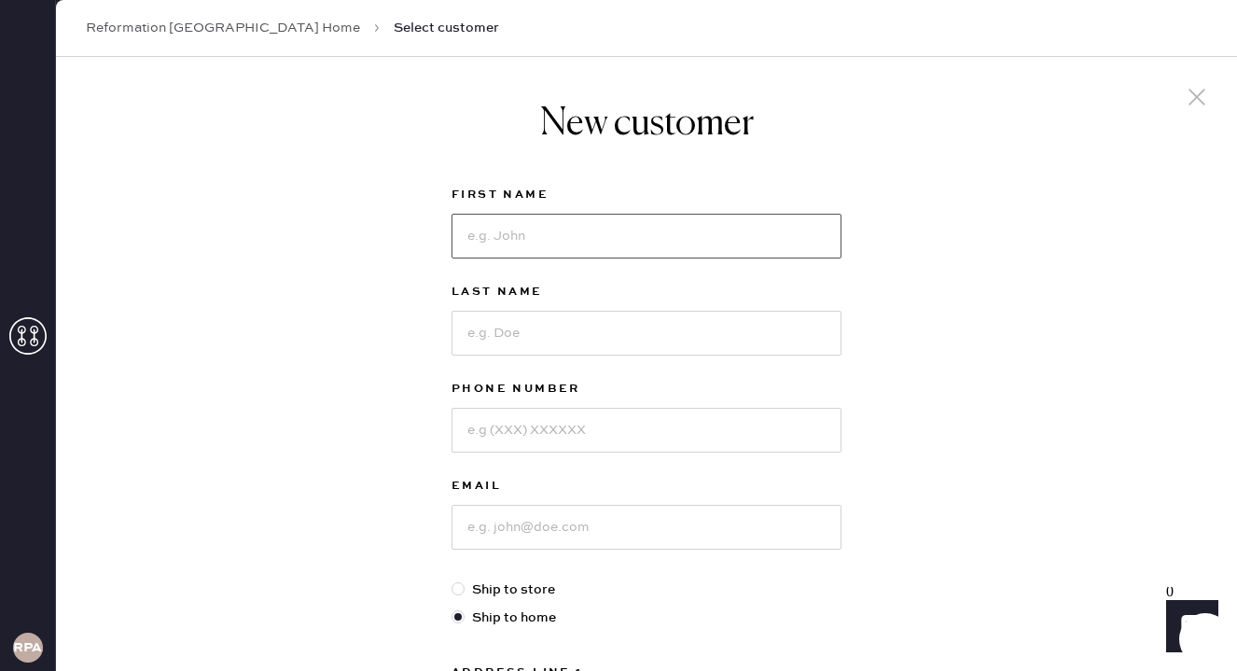
click at [782, 239] on input at bounding box center [646, 236] width 390 height 45
click at [782, 253] on input at bounding box center [646, 236] width 390 height 45
type input "[PERSON_NAME]"
type input "Lorton"
click at [504, 533] on input at bounding box center [646, 527] width 390 height 45
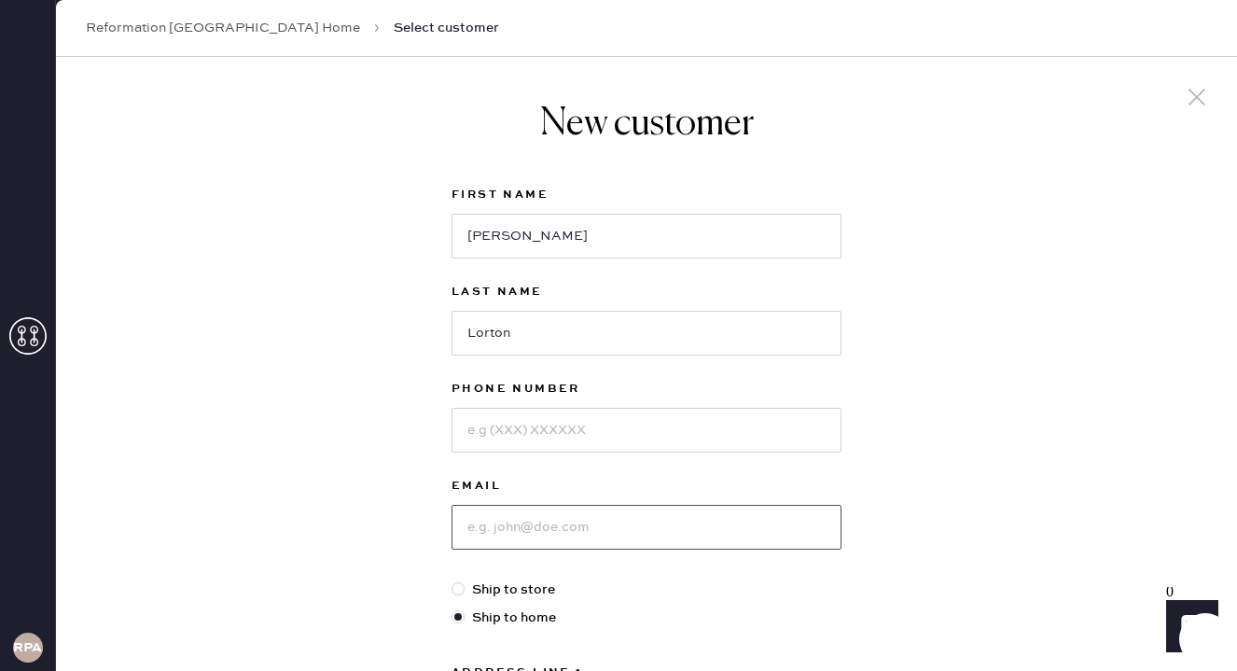
paste input "1369 Hyde Stree"
type input "1"
click at [546, 431] on input at bounding box center [646, 430] width 390 height 45
paste input "6508618966"
type input "6508618966"
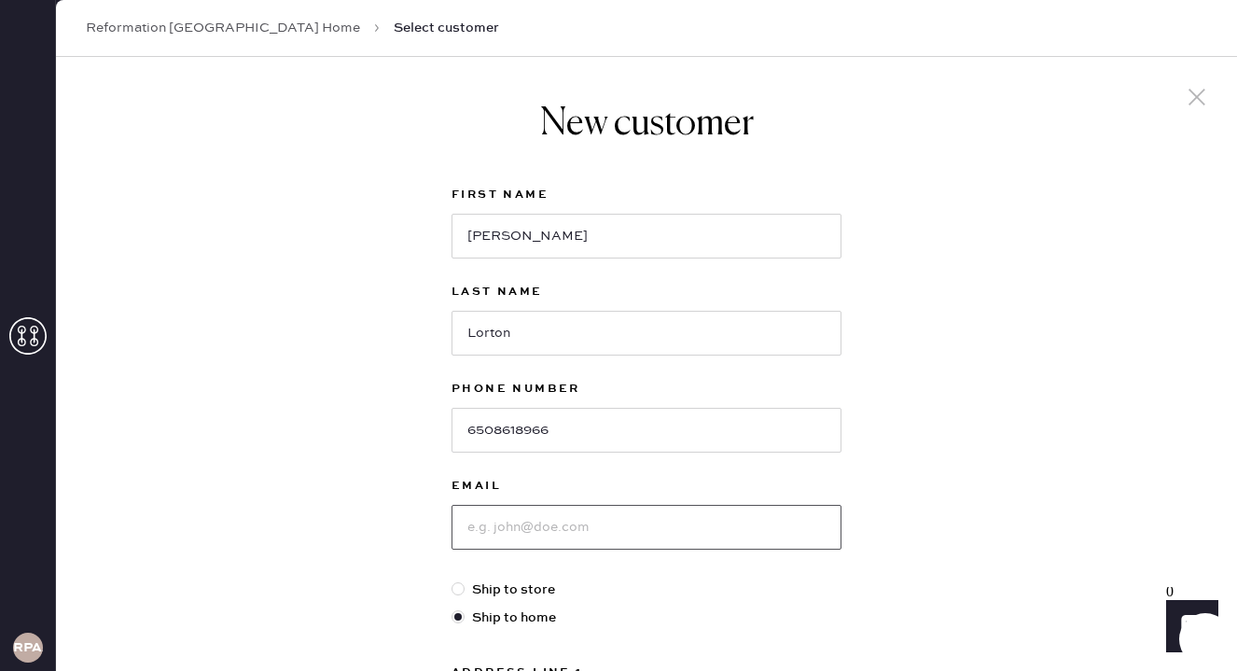
click at [585, 532] on input at bounding box center [646, 527] width 390 height 45
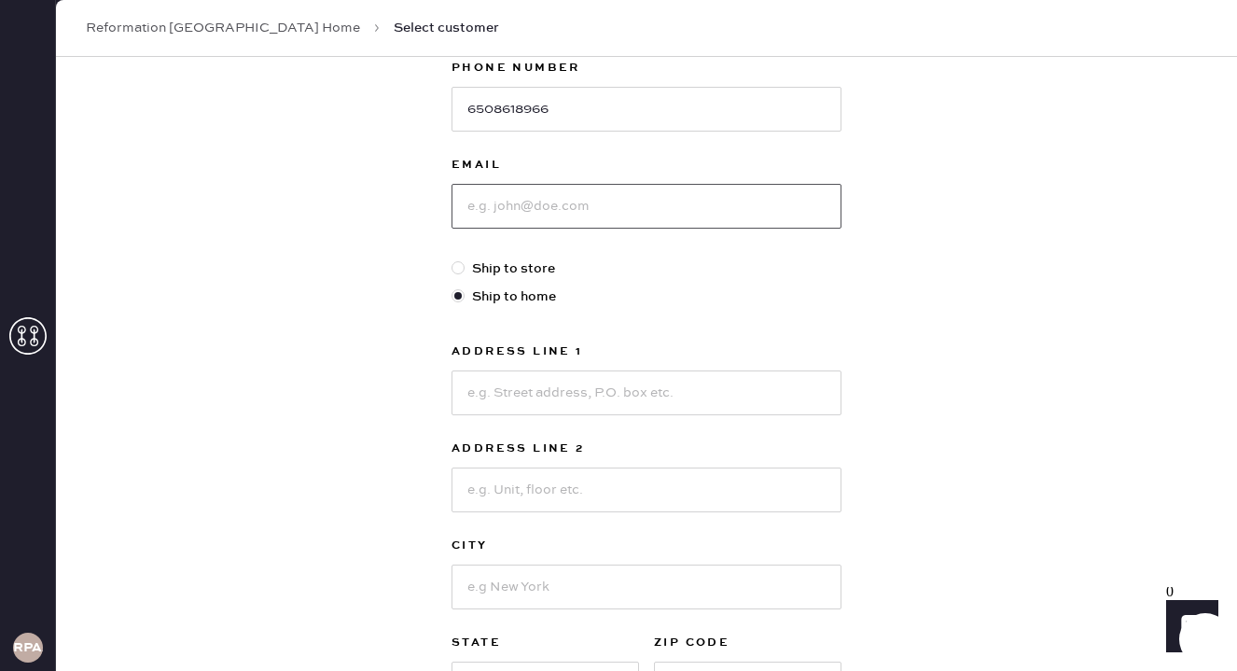
scroll to position [376, 0]
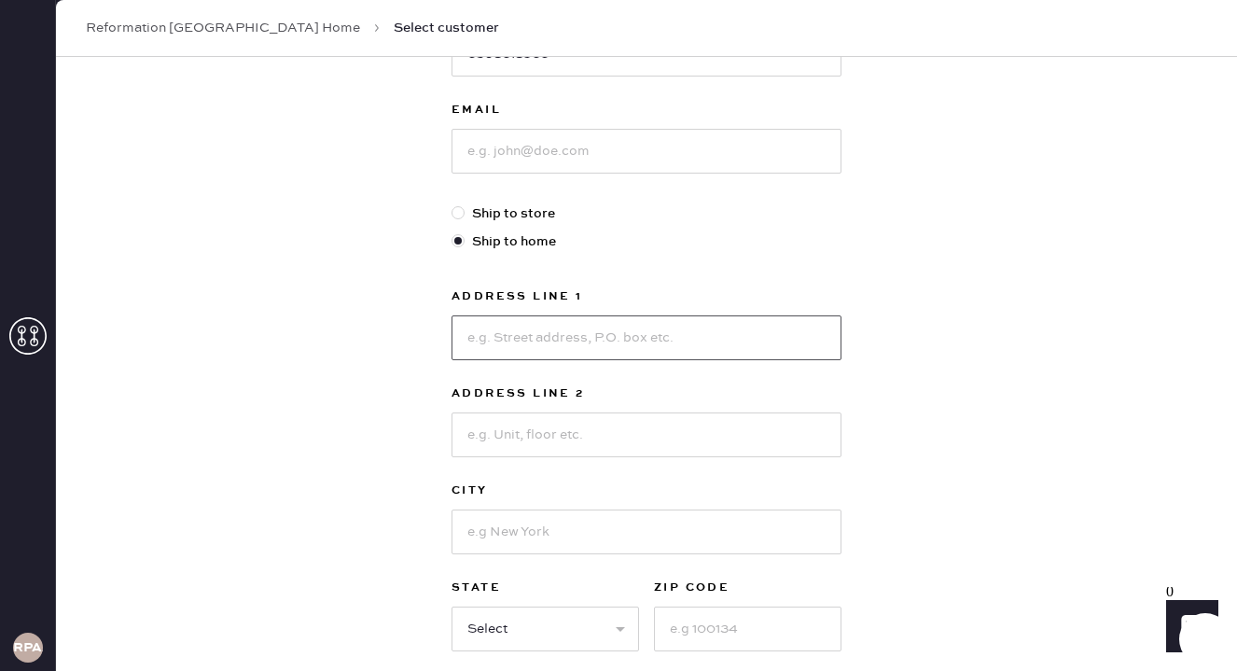
click at [551, 340] on input at bounding box center [646, 337] width 390 height 45
paste input "[GEOGRAPHIC_DATA]"
type input "[GEOGRAPHIC_DATA]"
click at [573, 431] on input at bounding box center [646, 434] width 390 height 45
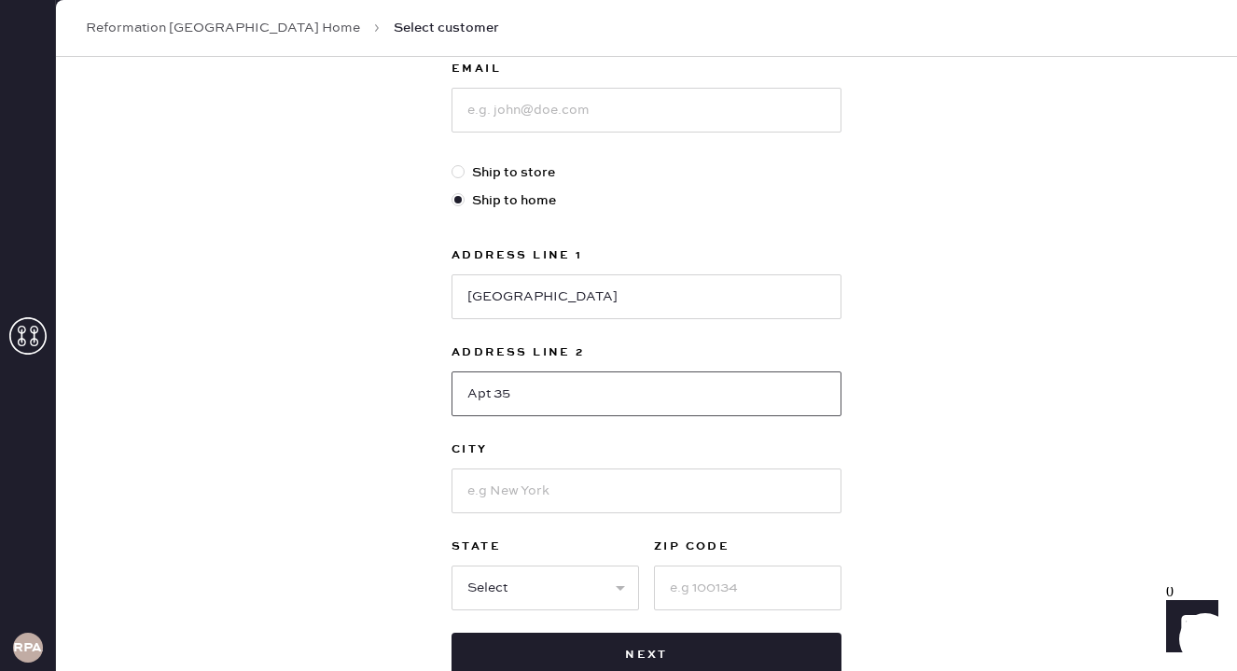
type input "Apt 35"
click at [610, 493] on input at bounding box center [646, 490] width 390 height 45
type input "[GEOGRAPHIC_DATA]"
click at [495, 576] on select "Select AK AL AR AZ CA CO CT [GEOGRAPHIC_DATA] DE FL [GEOGRAPHIC_DATA] HI [GEOGR…" at bounding box center [544, 587] width 187 height 45
select select "CA"
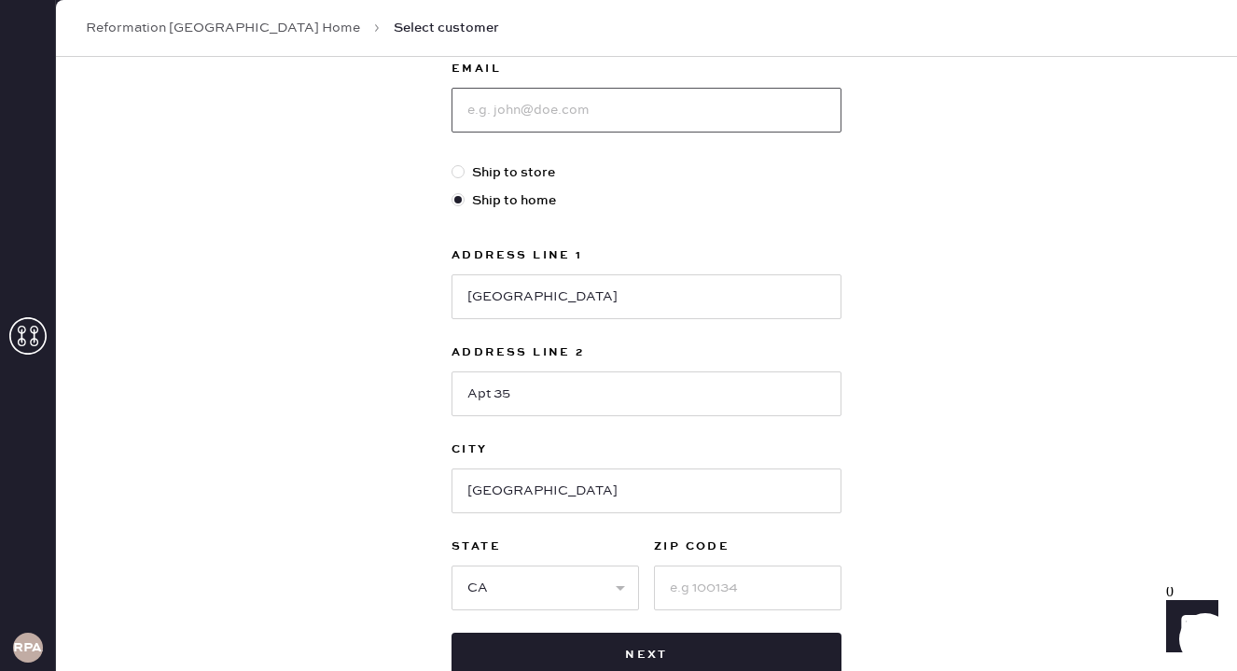
click at [644, 107] on input at bounding box center [646, 110] width 390 height 45
paste input "[EMAIL_ADDRESS][DOMAIN_NAME]"
type input "[EMAIL_ADDRESS][DOMAIN_NAME]"
click at [941, 234] on div "New customer First Name [PERSON_NAME] Last Name [PERSON_NAME] Phone Number [PHO…" at bounding box center [646, 218] width 1181 height 1156
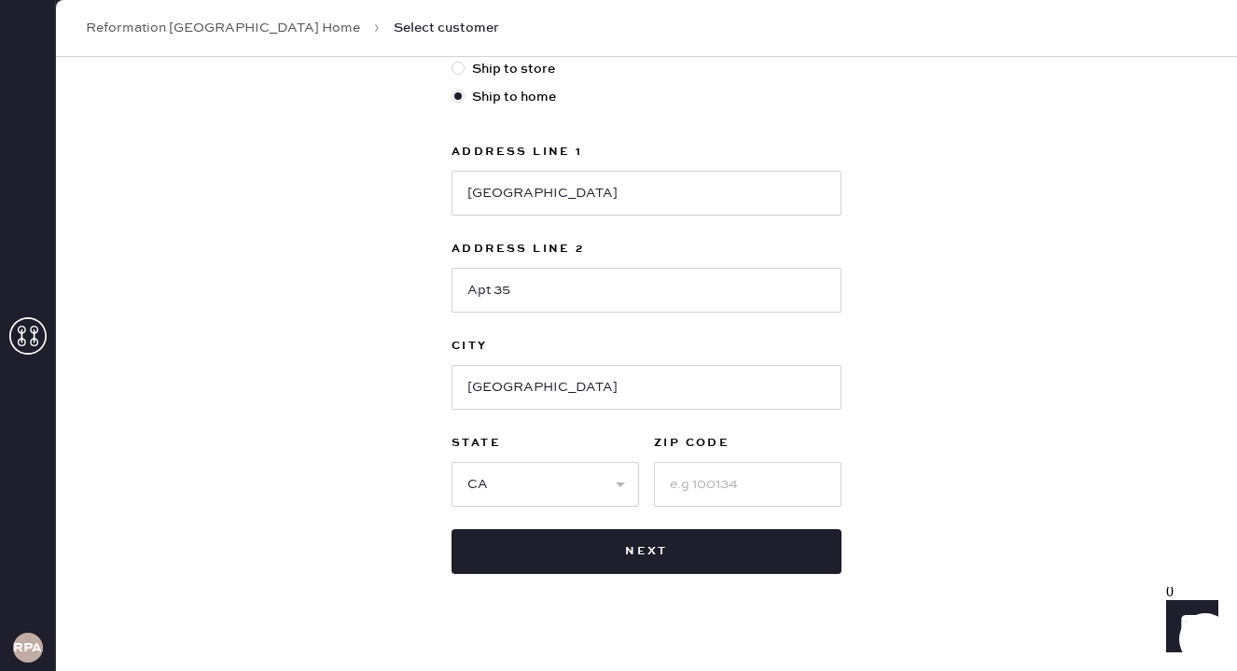
scroll to position [543, 0]
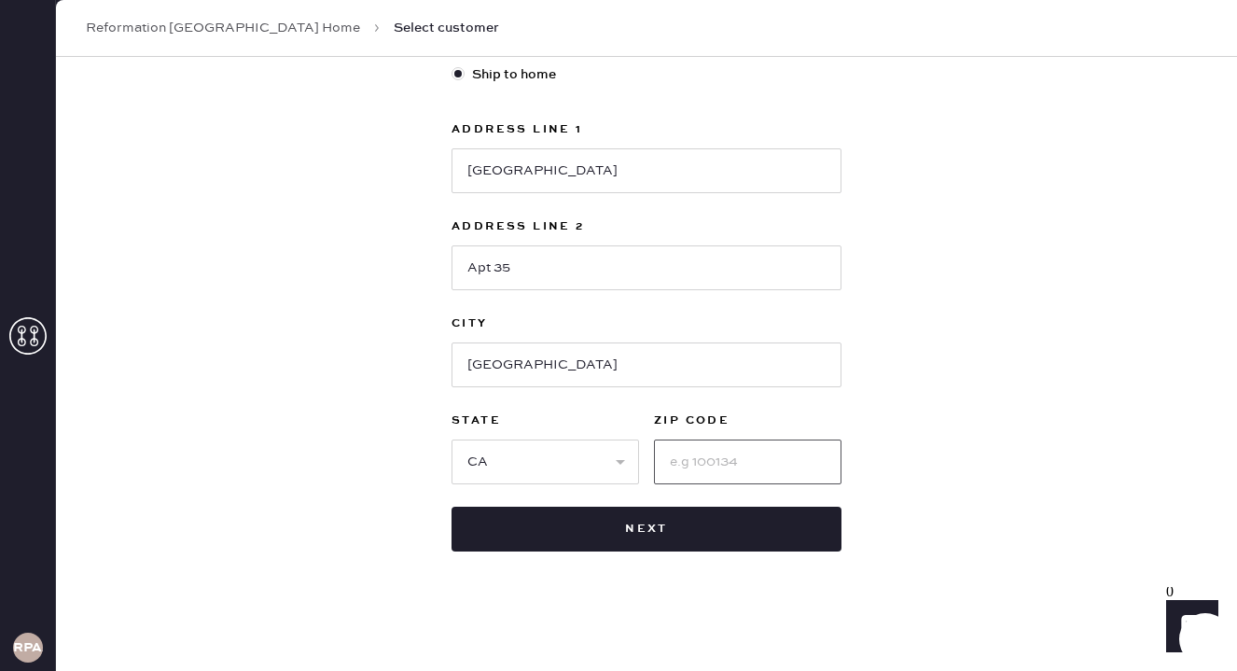
click at [708, 482] on input at bounding box center [747, 461] width 187 height 45
type input "94109"
click at [879, 432] on div "New customer First Name [PERSON_NAME] Last Name [PERSON_NAME] Phone Number [PHO…" at bounding box center [646, 92] width 1181 height 1156
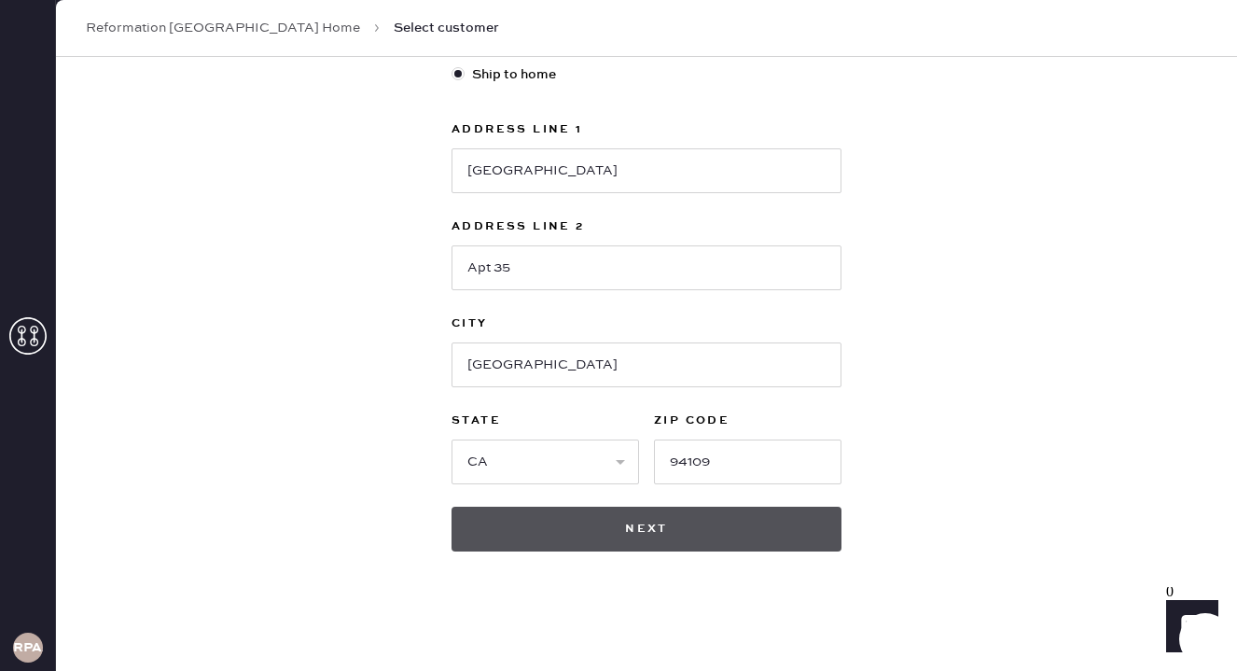
click at [750, 533] on button "Next" at bounding box center [646, 528] width 390 height 45
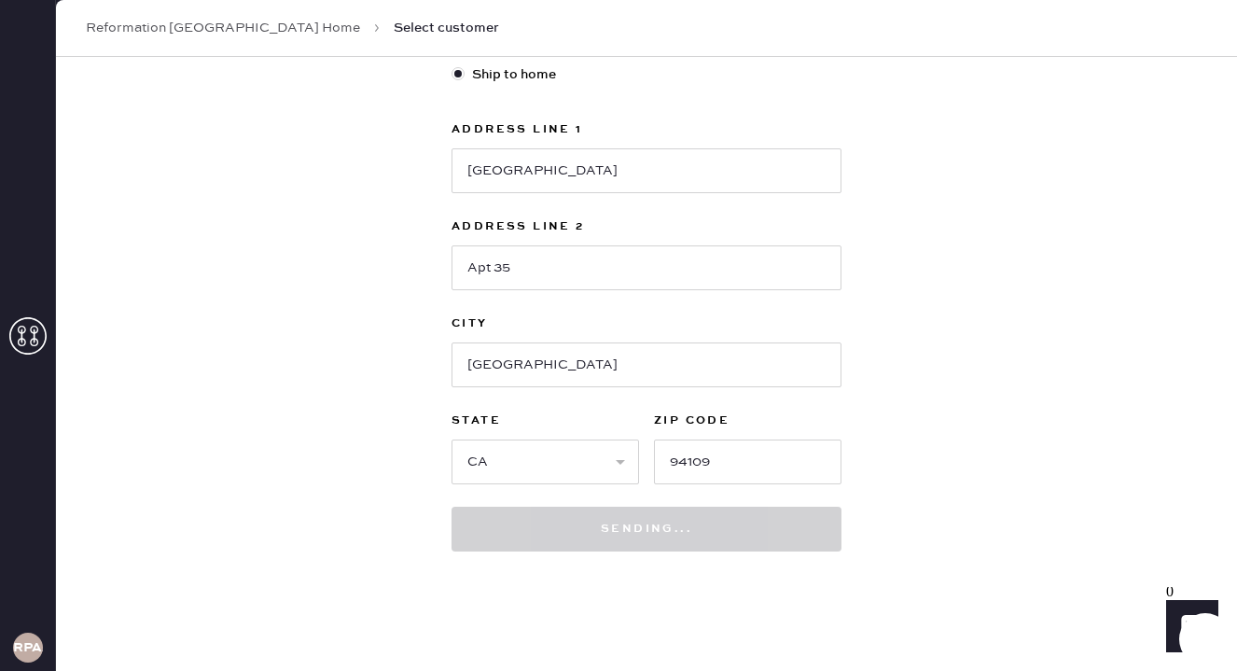
scroll to position [599, 0]
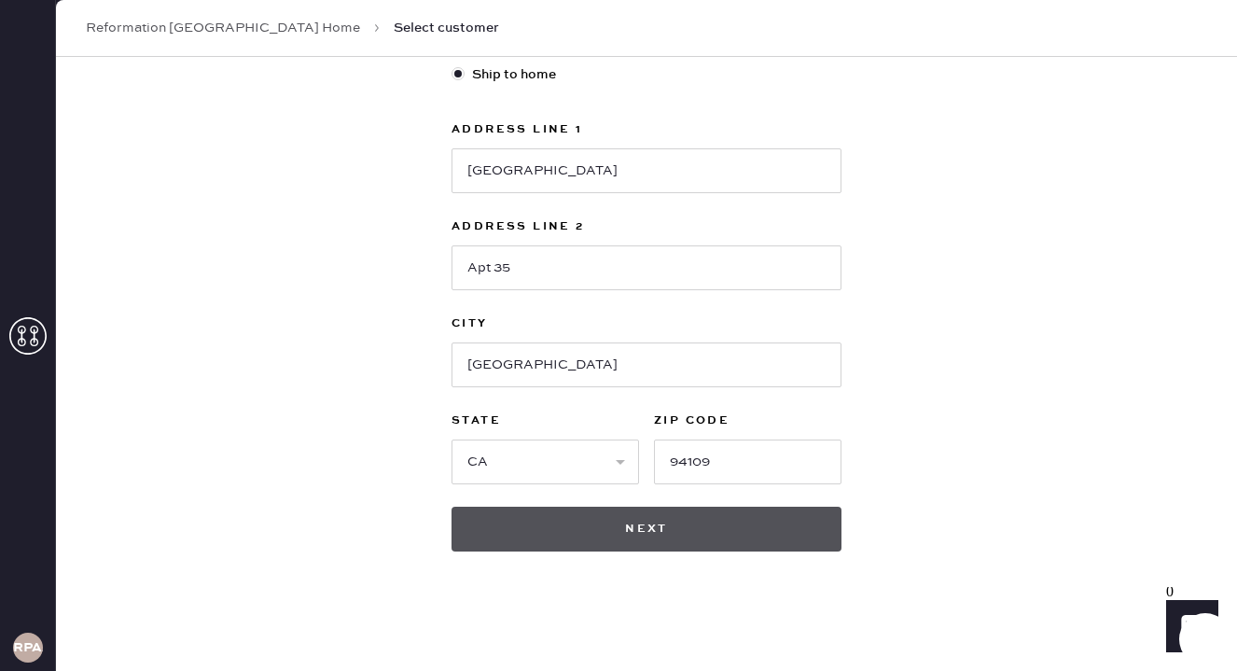
click at [630, 525] on button "Next" at bounding box center [646, 528] width 390 height 45
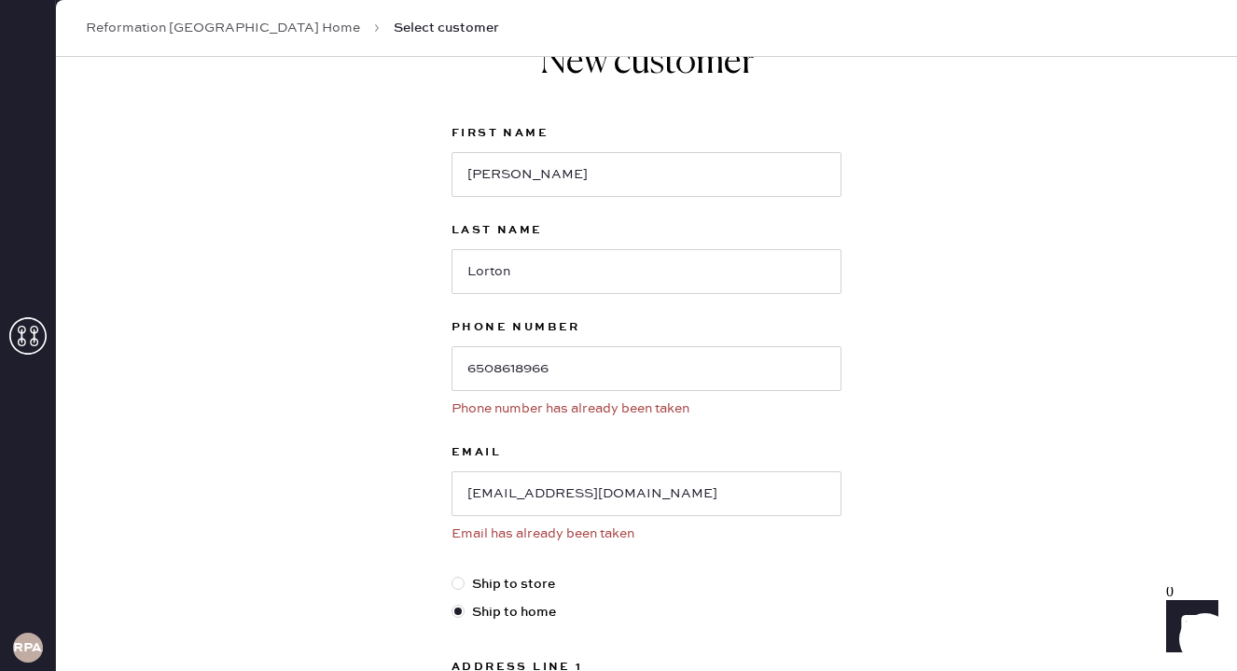
scroll to position [0, 0]
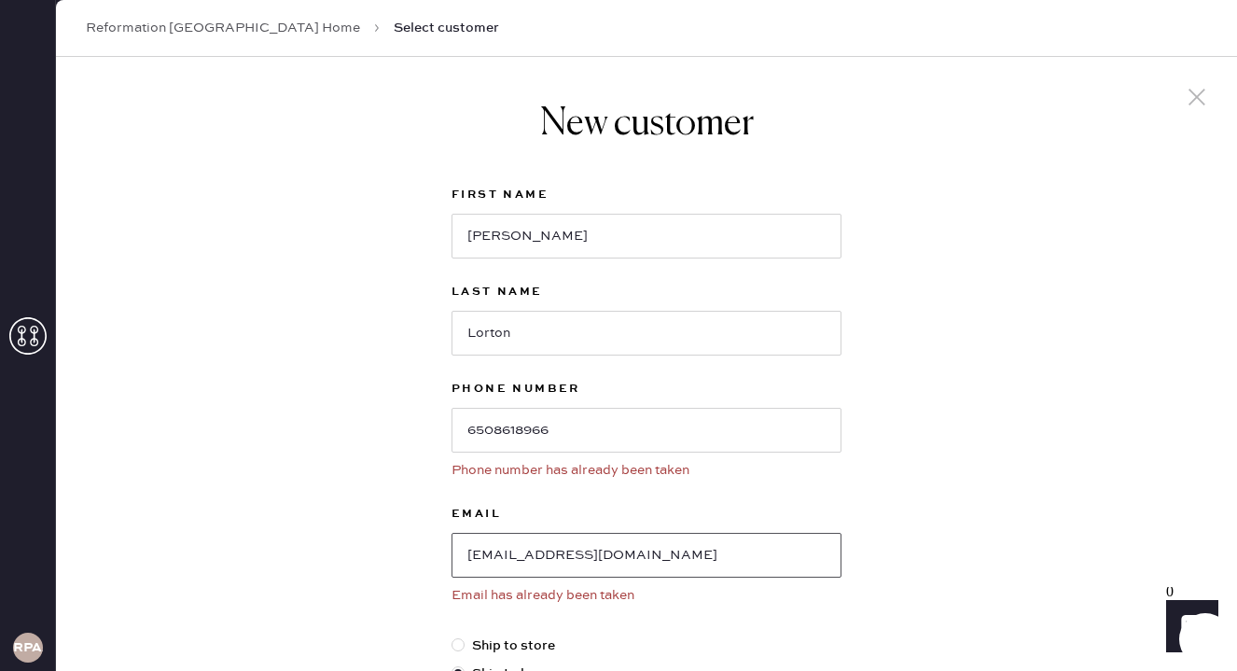
click at [623, 562] on input "[EMAIL_ADDRESS][DOMAIN_NAME]" at bounding box center [646, 555] width 390 height 45
click at [201, 33] on link "Reformation [GEOGRAPHIC_DATA] Home" at bounding box center [223, 28] width 274 height 19
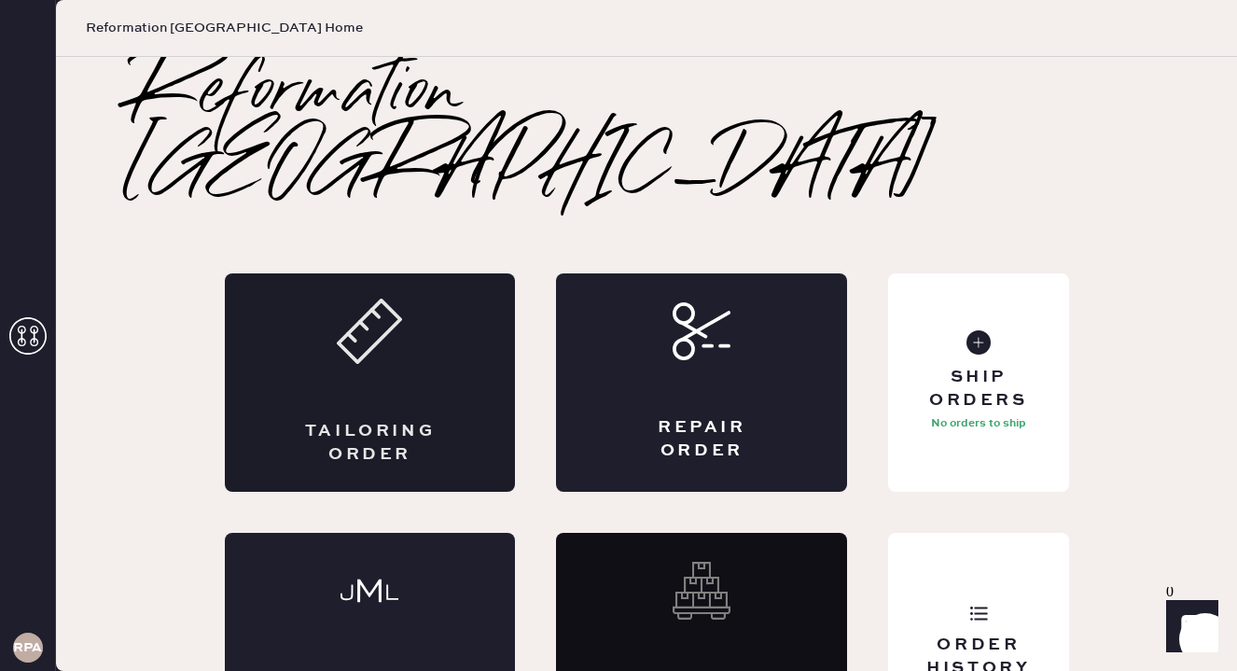
click at [353, 298] on icon at bounding box center [369, 330] width 65 height 65
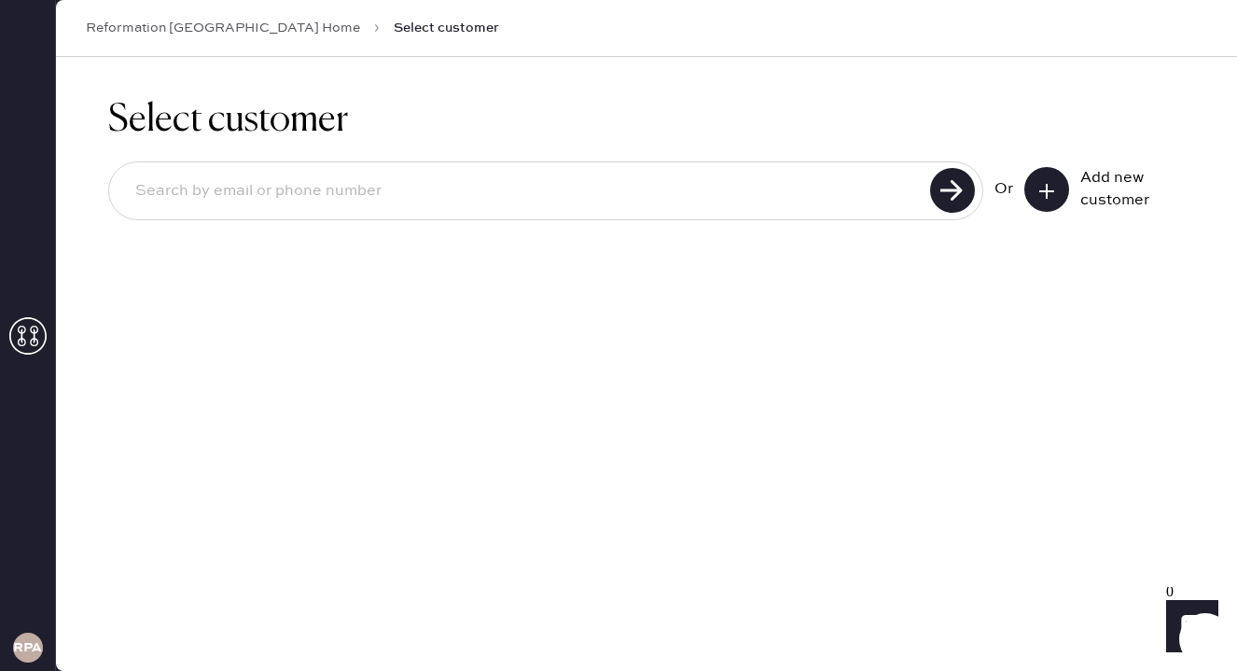
click at [683, 189] on input at bounding box center [522, 191] width 804 height 43
paste input "[EMAIL_ADDRESS][DOMAIN_NAME]"
type input "[EMAIL_ADDRESS][DOMAIN_NAME]"
click at [971, 187] on use at bounding box center [952, 190] width 45 height 45
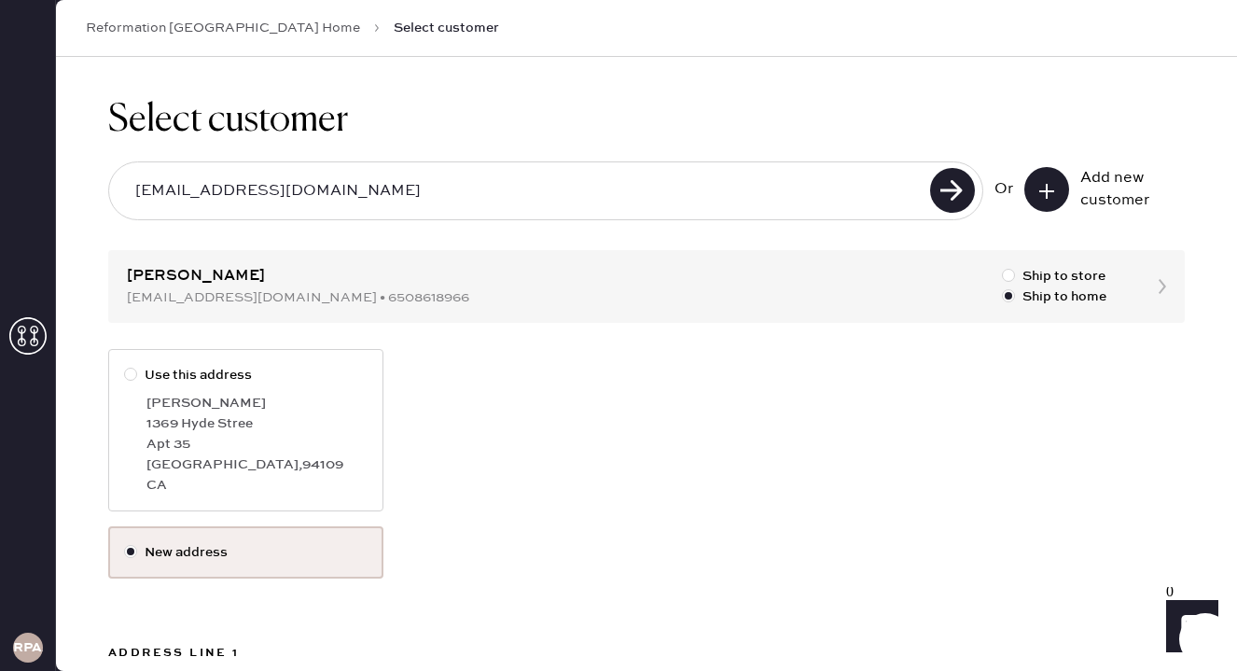
click at [132, 373] on div at bounding box center [130, 373] width 13 height 13
click at [125, 366] on input "Use this address" at bounding box center [124, 365] width 1 height 1
radio input "true"
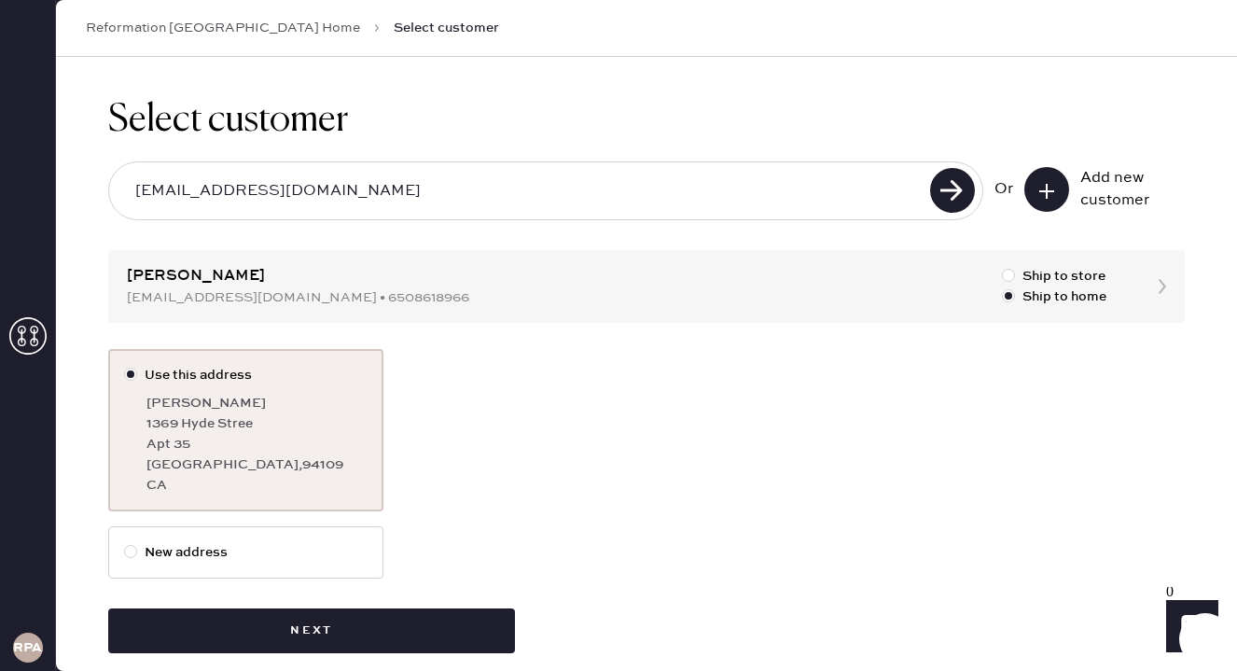
scroll to position [22, 0]
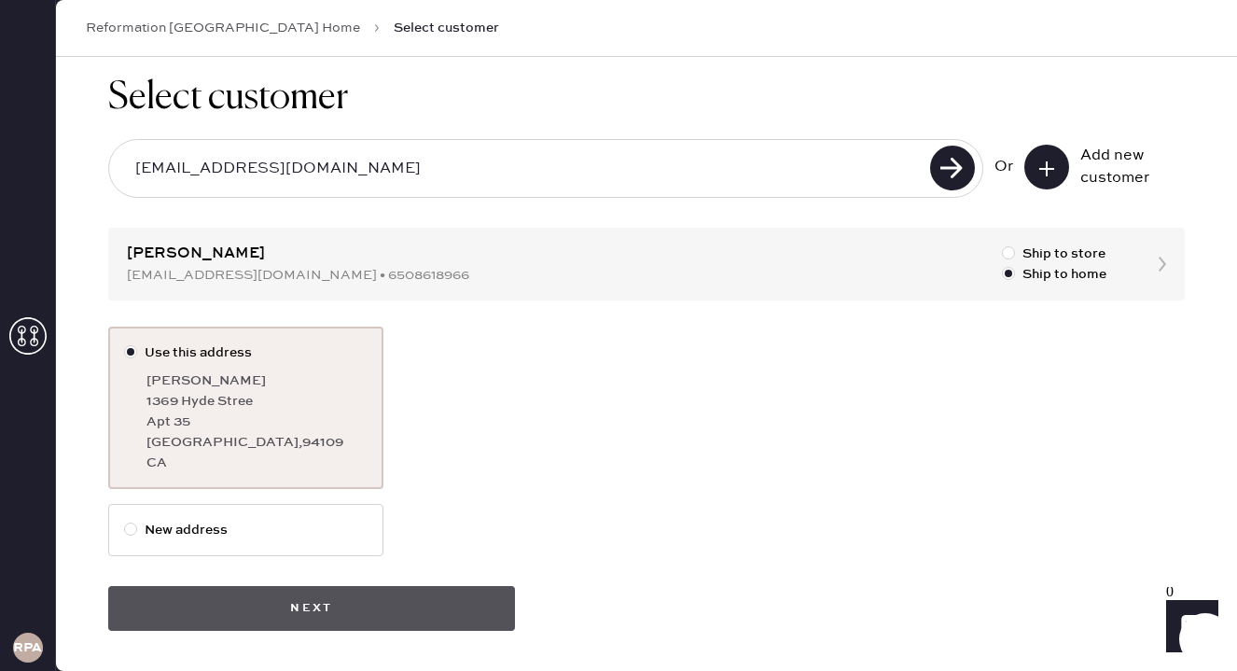
click at [342, 615] on button "Next" at bounding box center [311, 608] width 407 height 45
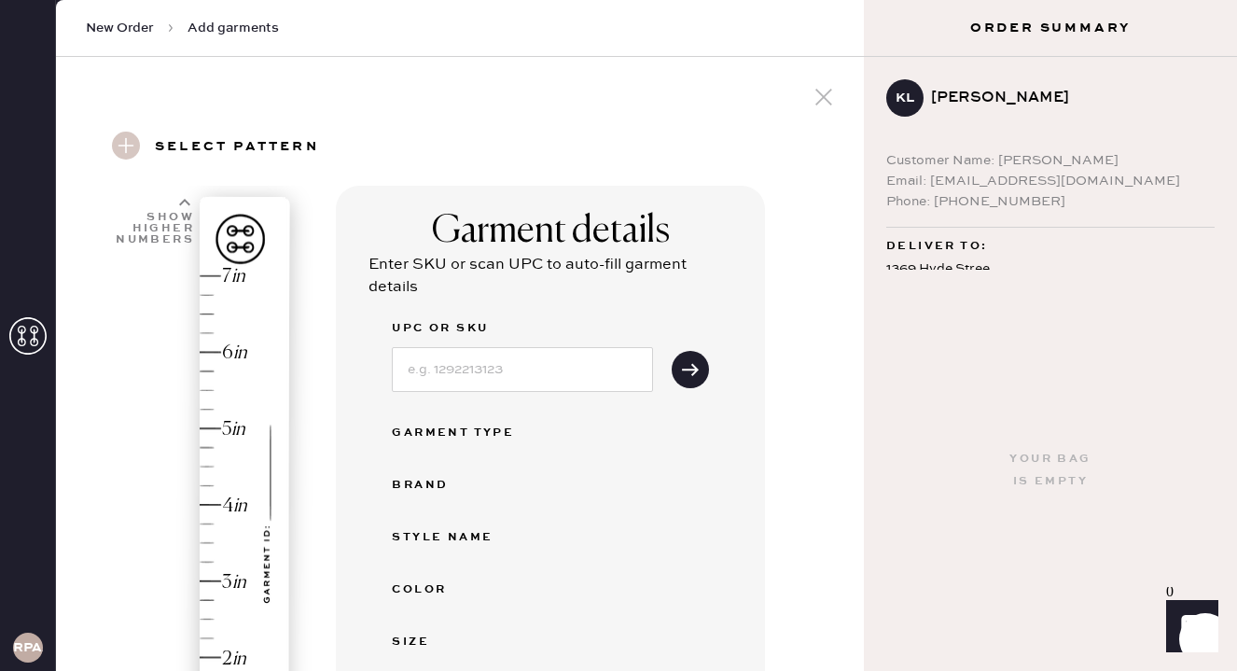
scroll to position [57, 0]
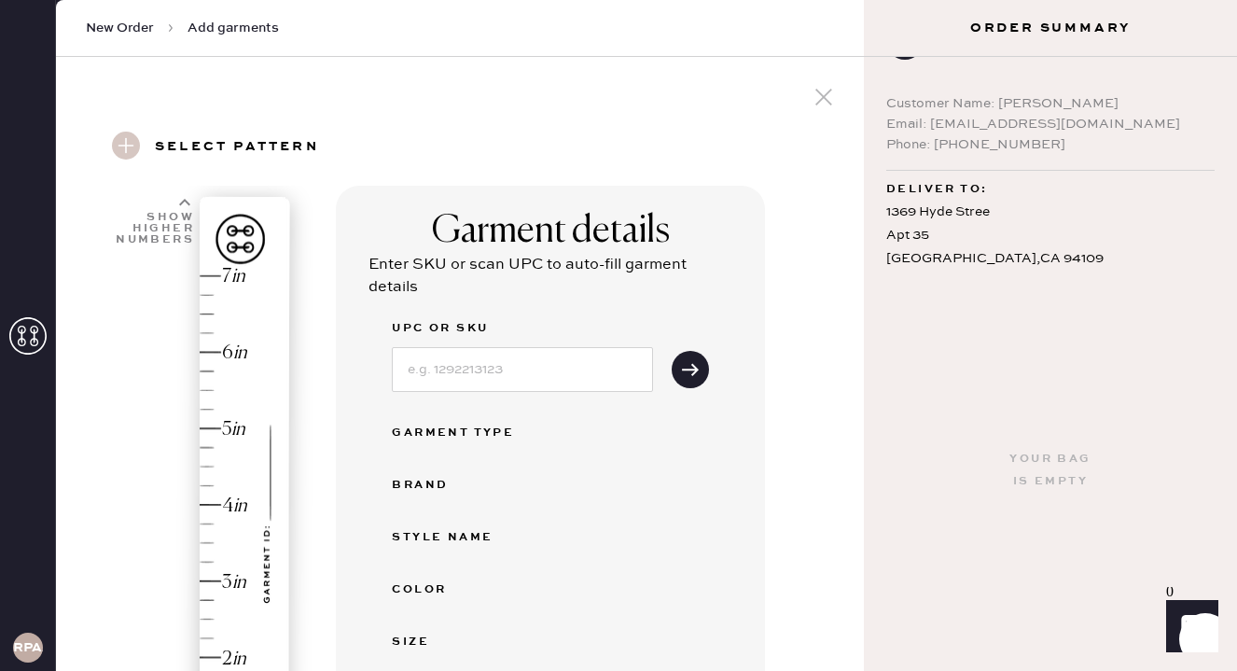
click at [988, 211] on div "[STREET_ADDRESS]" at bounding box center [1050, 236] width 328 height 71
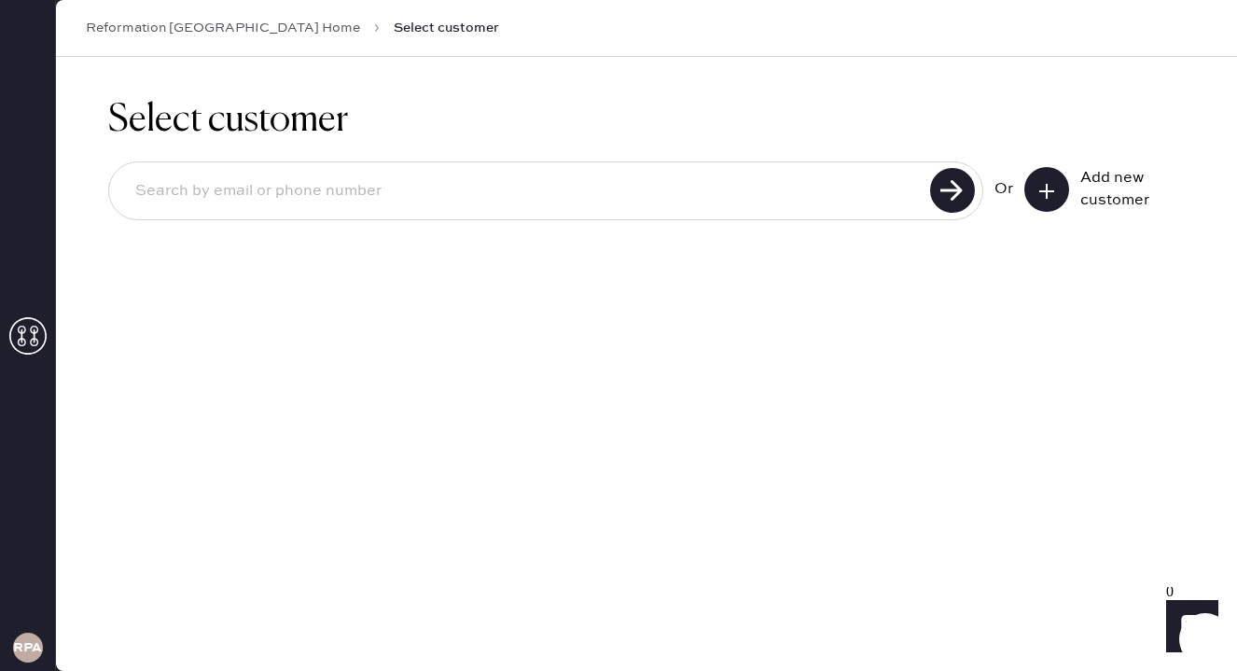
click at [372, 195] on input at bounding box center [522, 191] width 804 height 43
paste input "[EMAIL_ADDRESS][DOMAIN_NAME]"
type input "[EMAIL_ADDRESS][DOMAIN_NAME]"
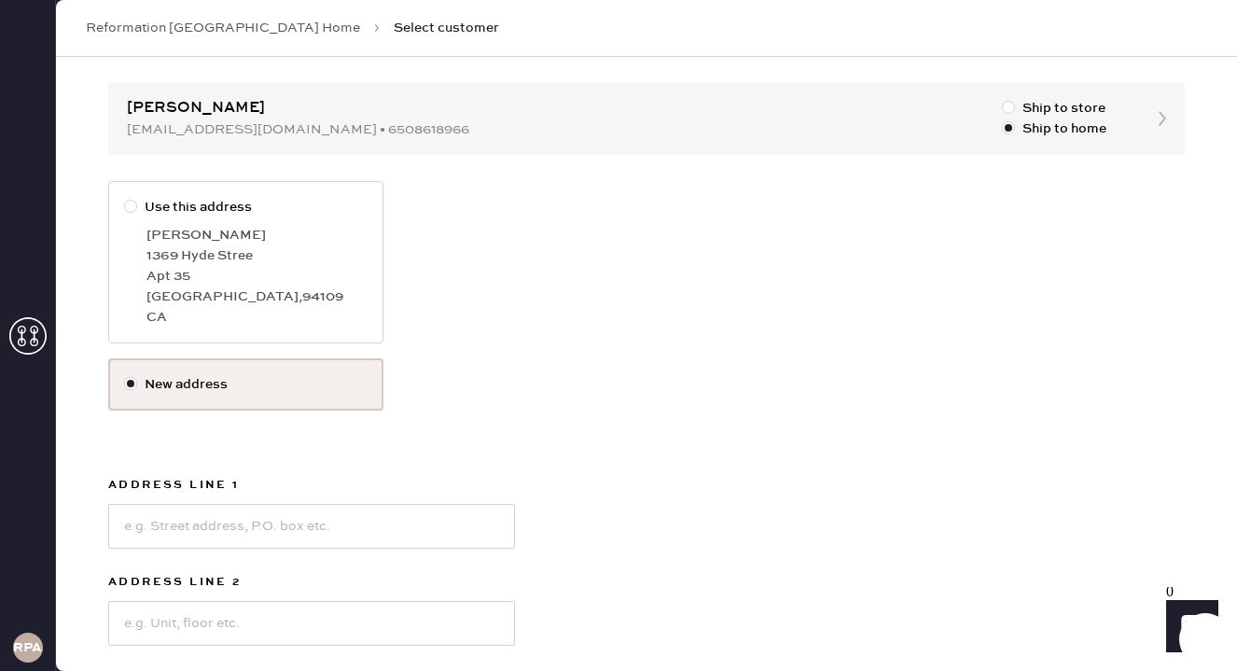
scroll to position [351, 0]
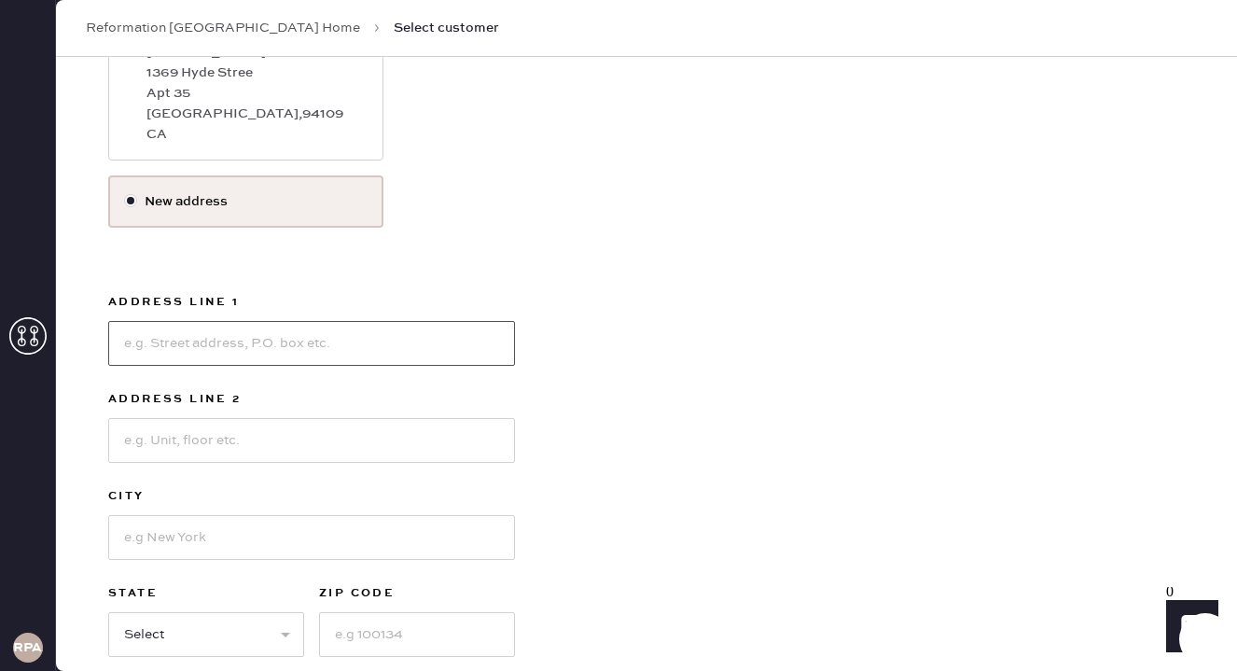
click at [256, 351] on input at bounding box center [311, 343] width 407 height 45
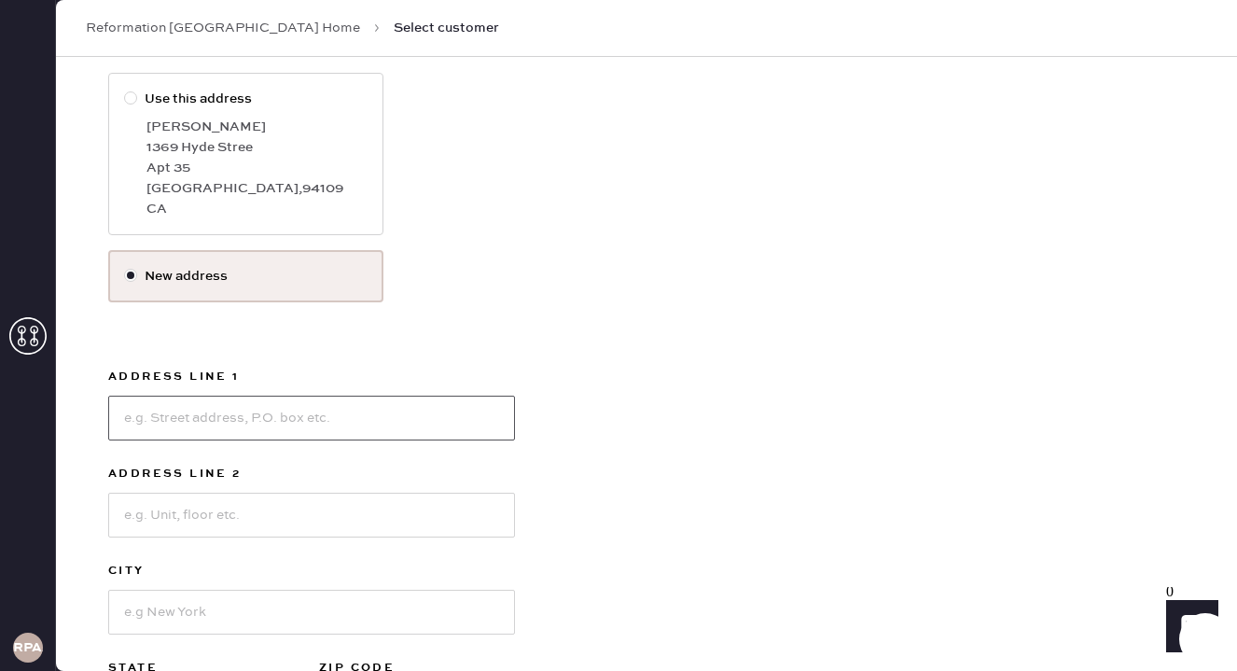
type input "[GEOGRAPHIC_DATA]"
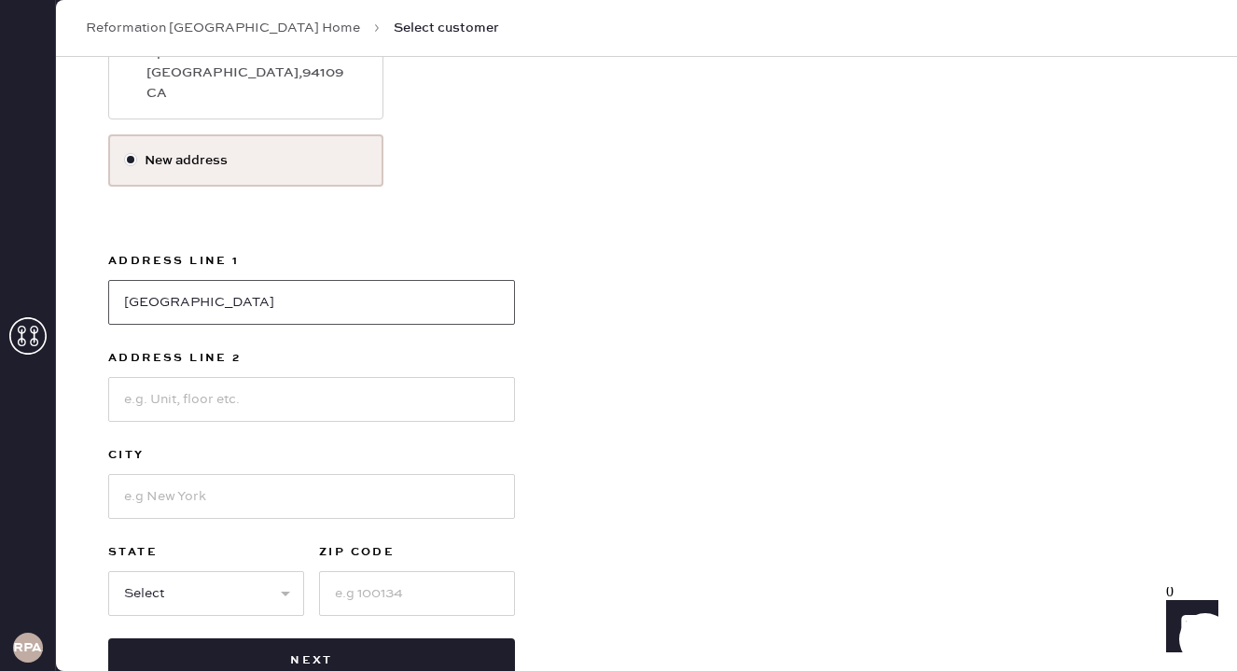
scroll to position [393, 0]
click at [386, 495] on input at bounding box center [311, 495] width 407 height 45
type input "[GEOGRAPHIC_DATA]"
click at [229, 589] on select "Select AK AL AR AZ CA CO CT [GEOGRAPHIC_DATA] DE FL [GEOGRAPHIC_DATA] HI [GEOGR…" at bounding box center [206, 592] width 196 height 45
select select "CA"
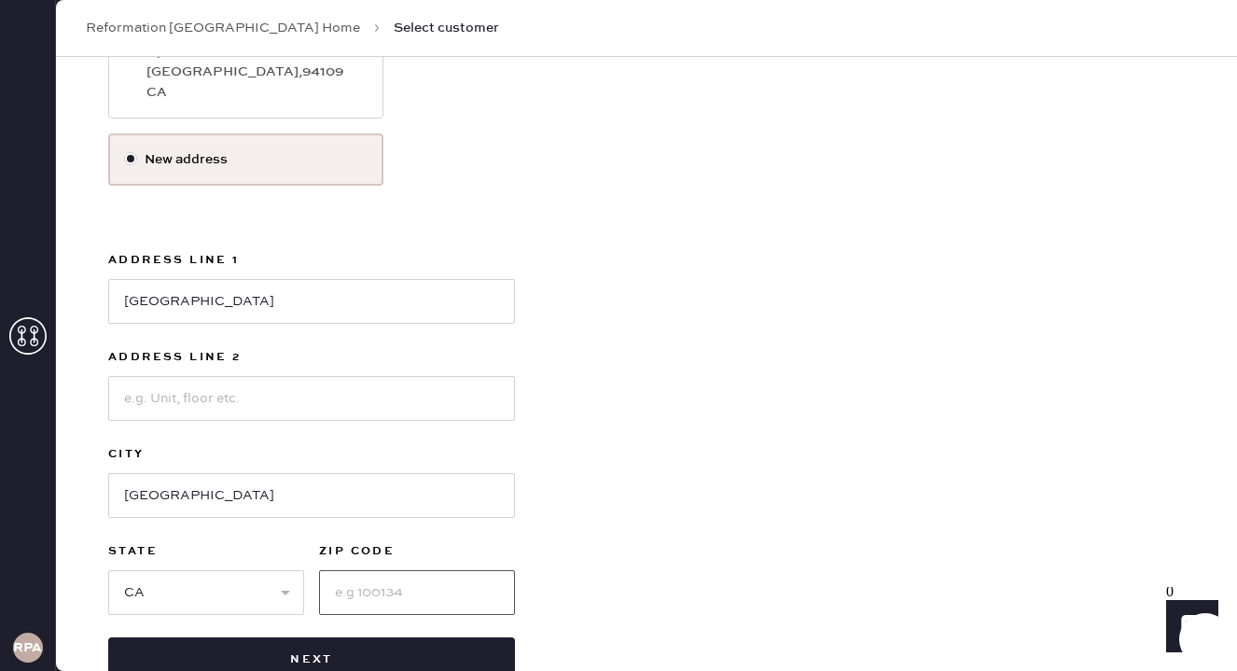
click at [408, 581] on input at bounding box center [417, 592] width 196 height 45
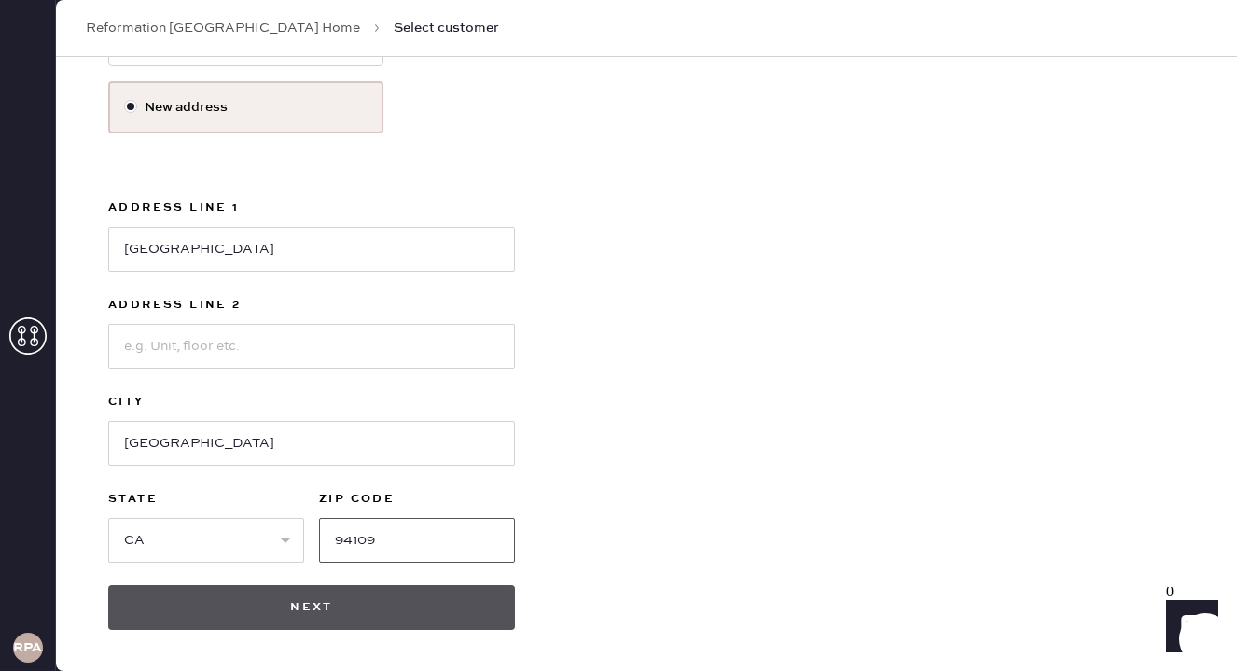
type input "94109"
click at [458, 608] on button "Next" at bounding box center [311, 607] width 407 height 45
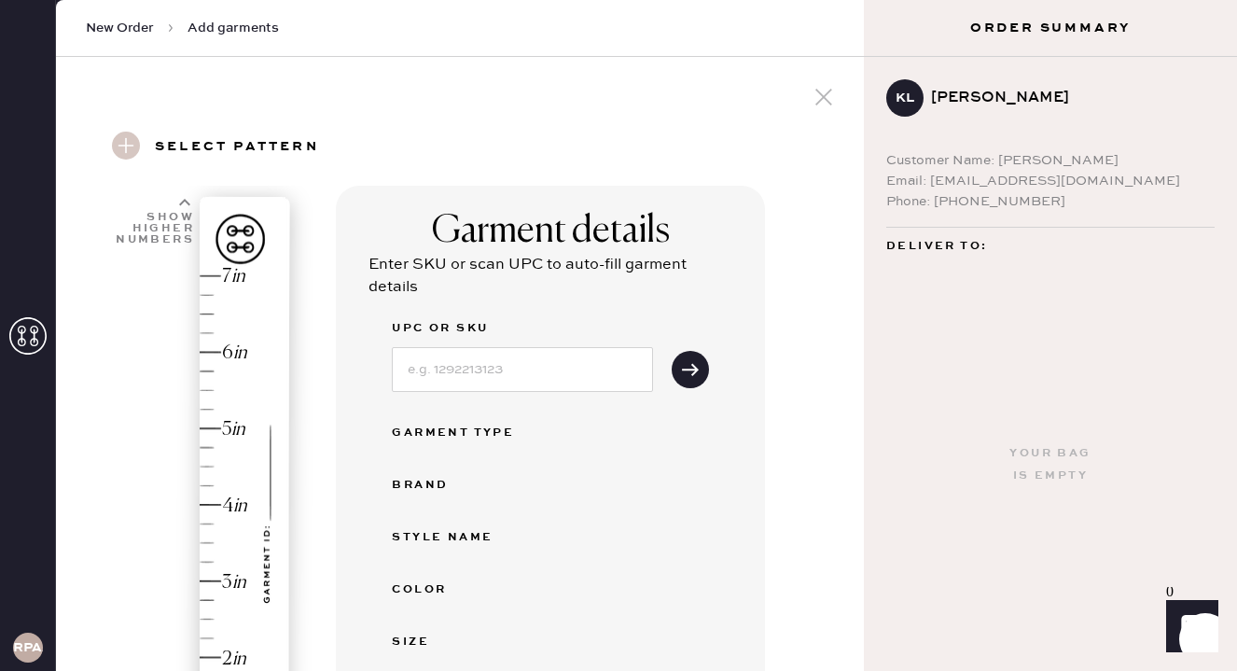
scroll to position [53, 0]
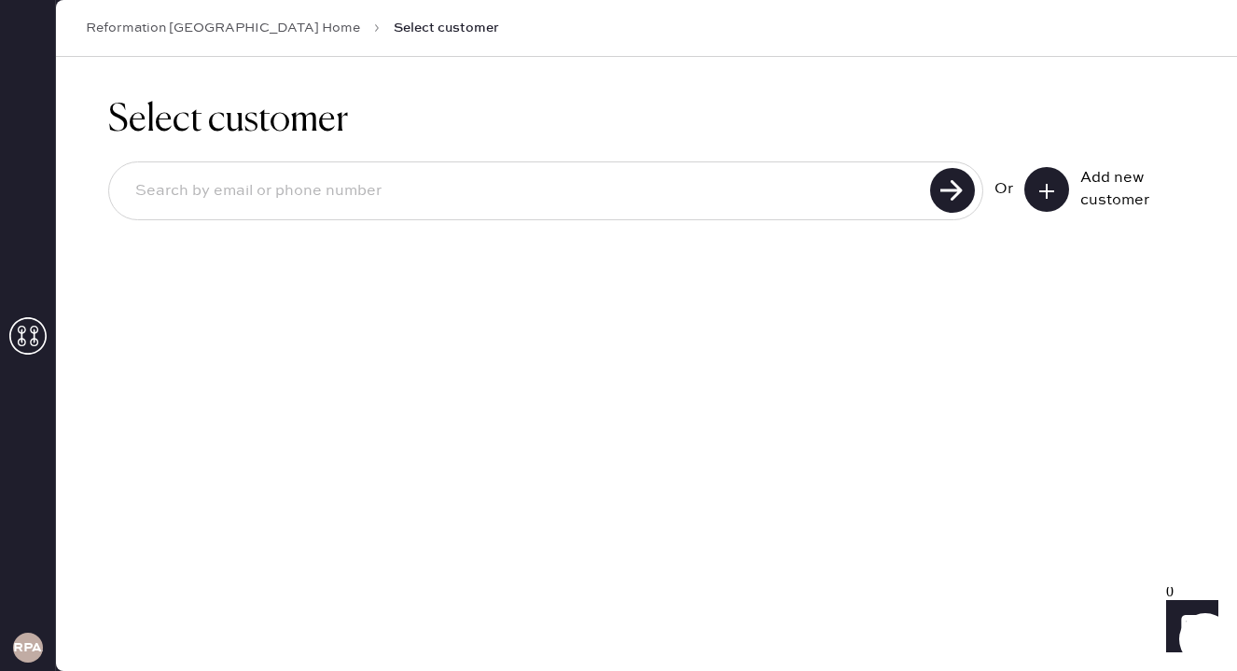
click at [298, 182] on input at bounding box center [522, 191] width 804 height 43
paste input "[EMAIL_ADDRESS][DOMAIN_NAME]"
type input "[EMAIL_ADDRESS][DOMAIN_NAME]"
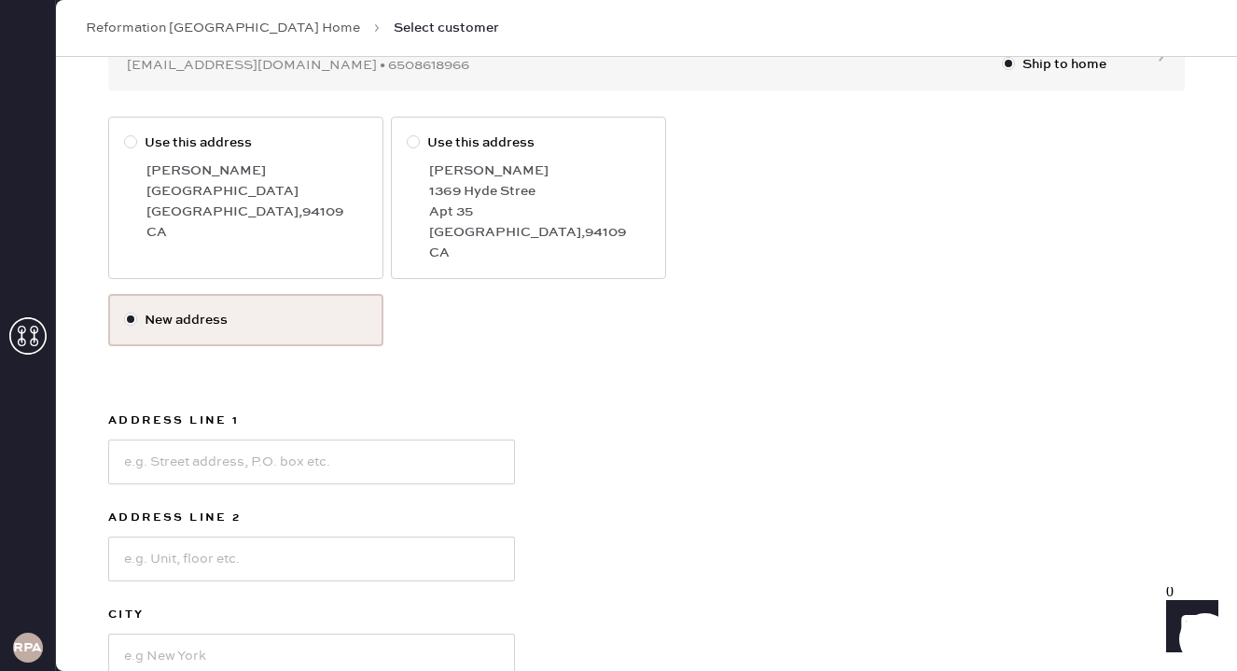
scroll to position [248, 0]
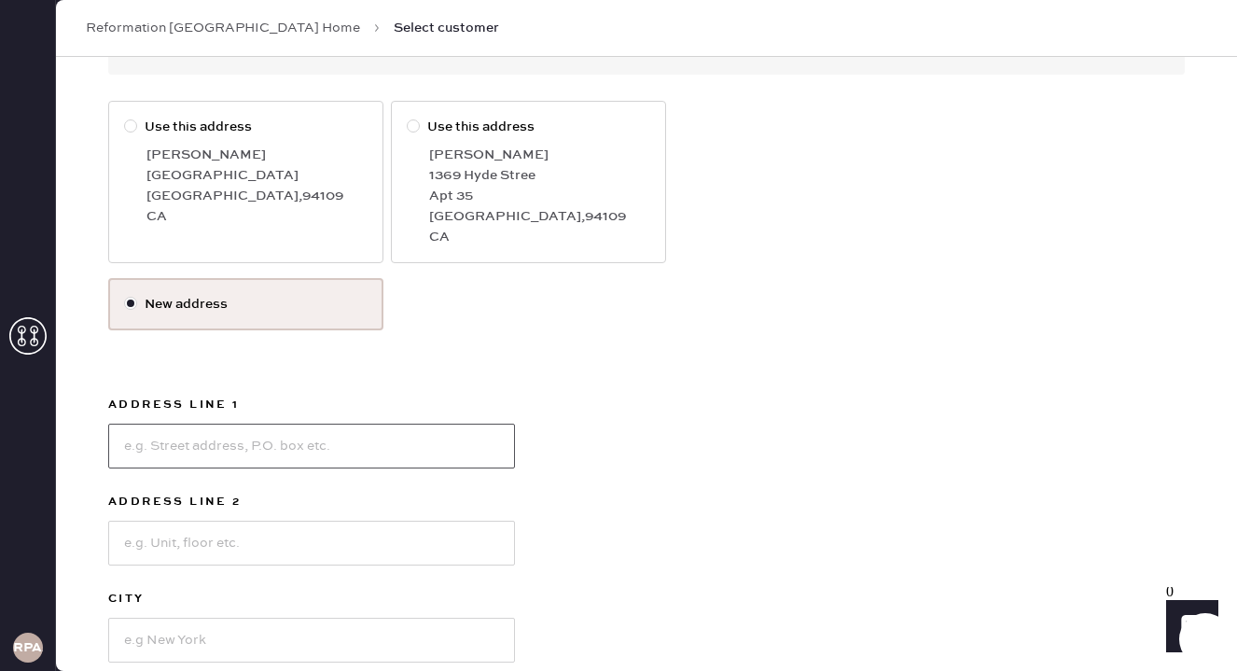
click at [326, 448] on input at bounding box center [311, 445] width 407 height 45
type input "[GEOGRAPHIC_DATA]"
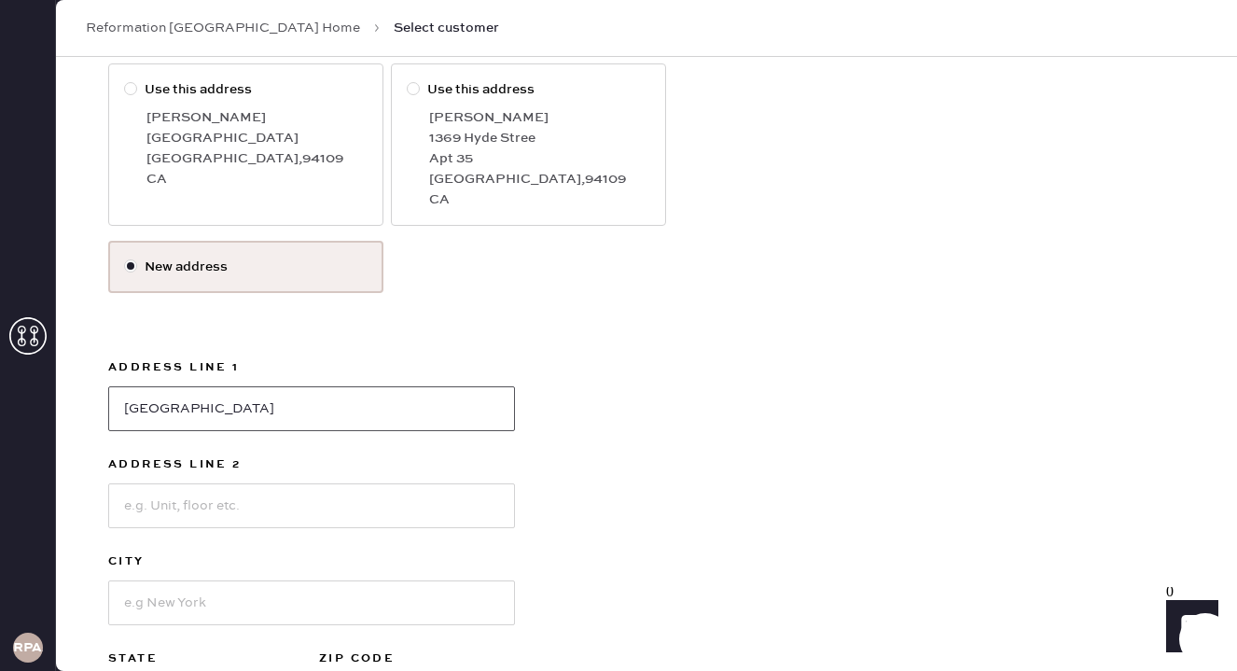
scroll to position [287, 0]
click at [279, 484] on input at bounding box center [311, 503] width 407 height 45
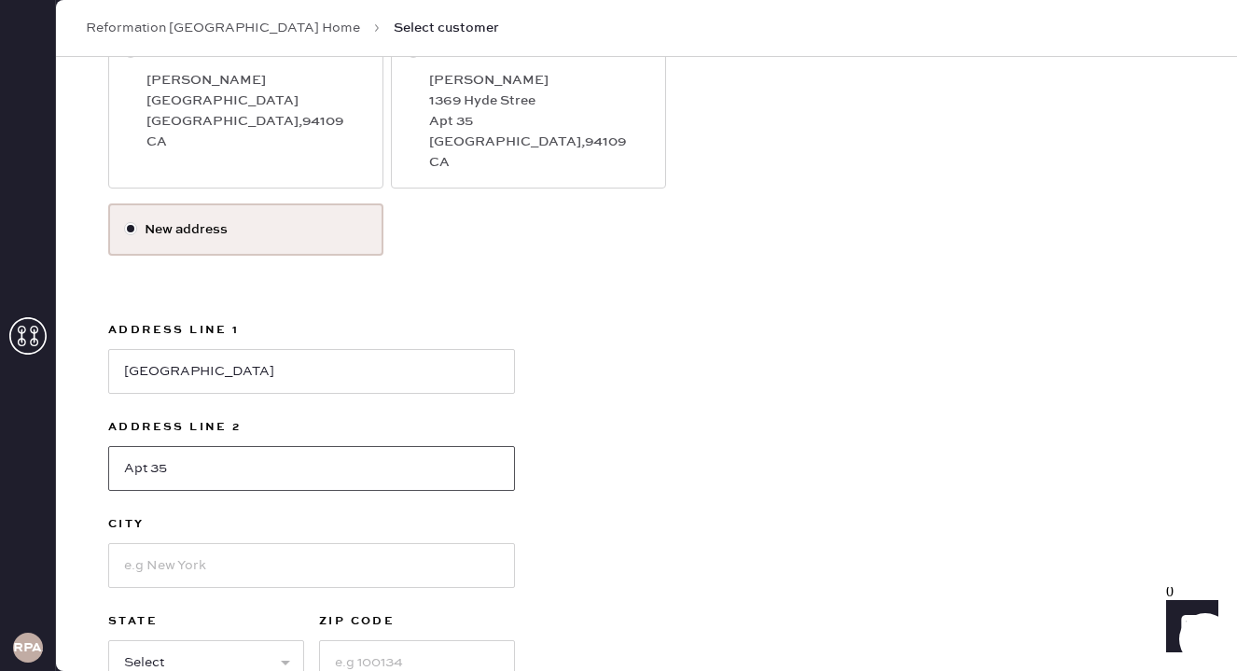
scroll to position [333, 0]
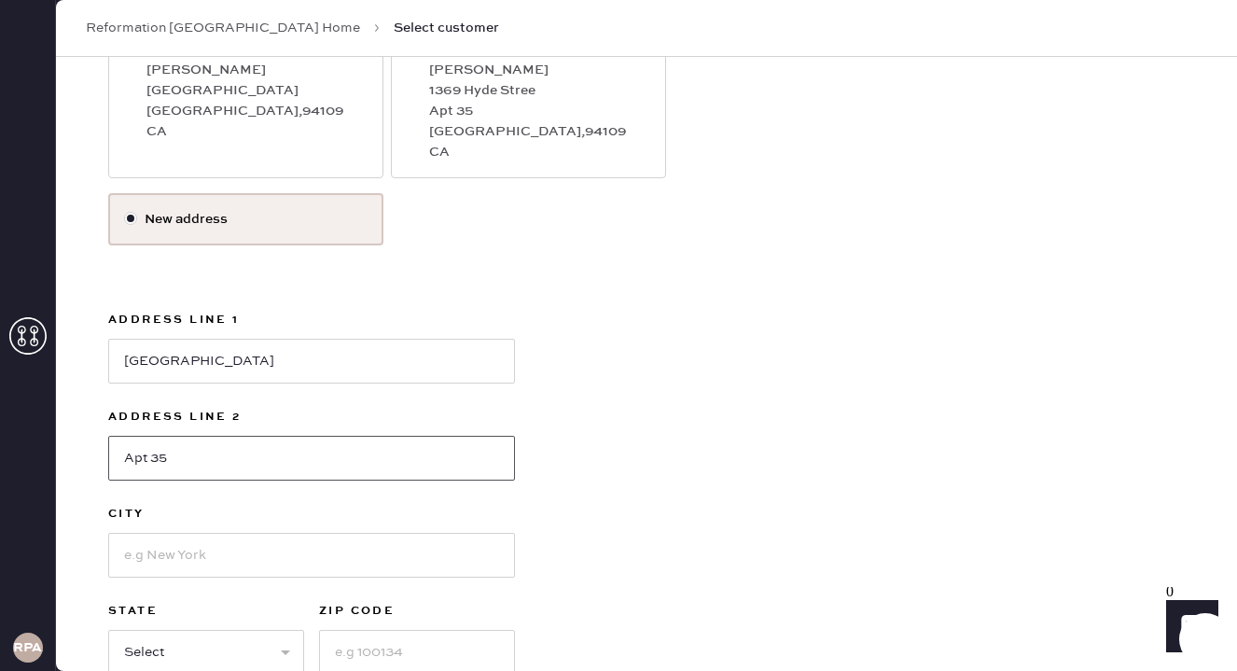
type input "Apt 35"
click at [279, 553] on input at bounding box center [311, 555] width 407 height 45
type input "[GEOGRAPHIC_DATA]"
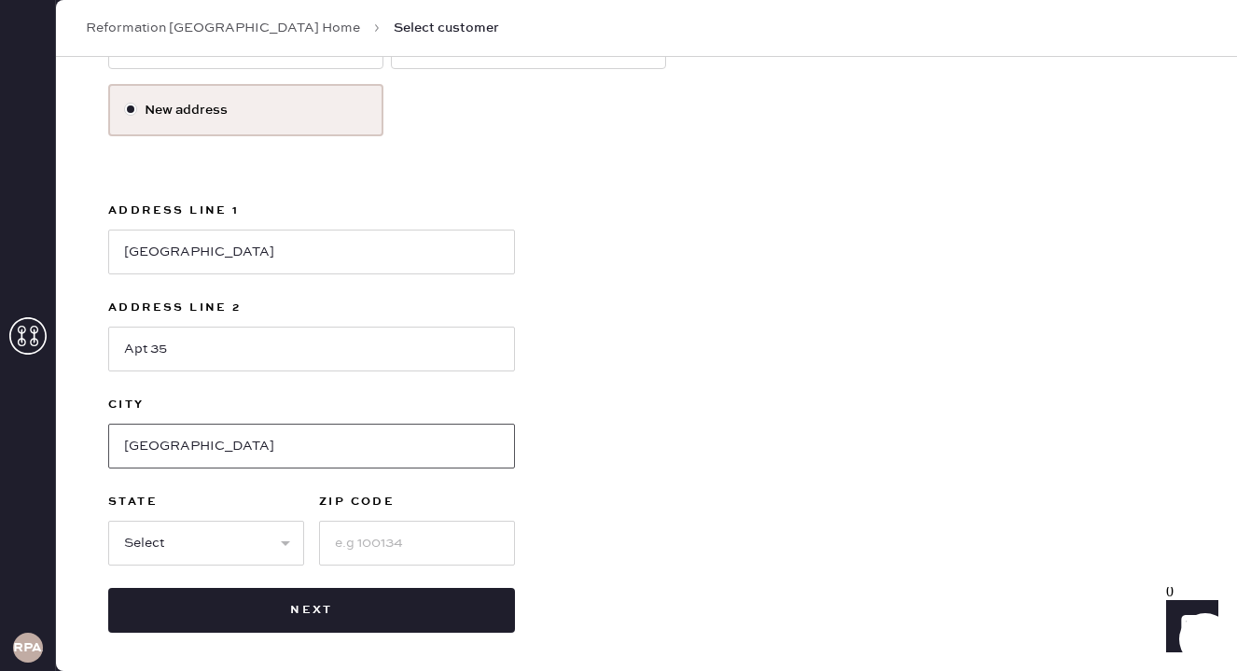
scroll to position [445, 0]
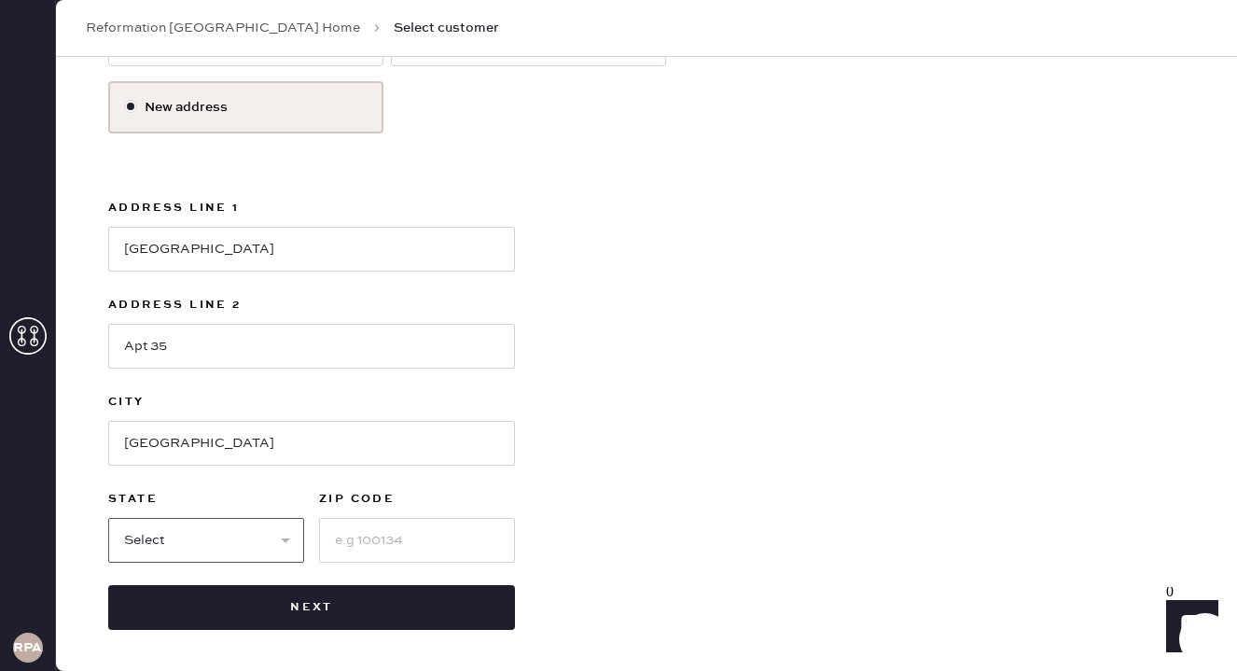
click at [261, 549] on select "Select AK AL AR AZ CA CO CT [GEOGRAPHIC_DATA] DE FL [GEOGRAPHIC_DATA] HI [GEOGR…" at bounding box center [206, 540] width 196 height 45
select select "CA"
click at [382, 547] on input at bounding box center [417, 540] width 196 height 45
type input "94109"
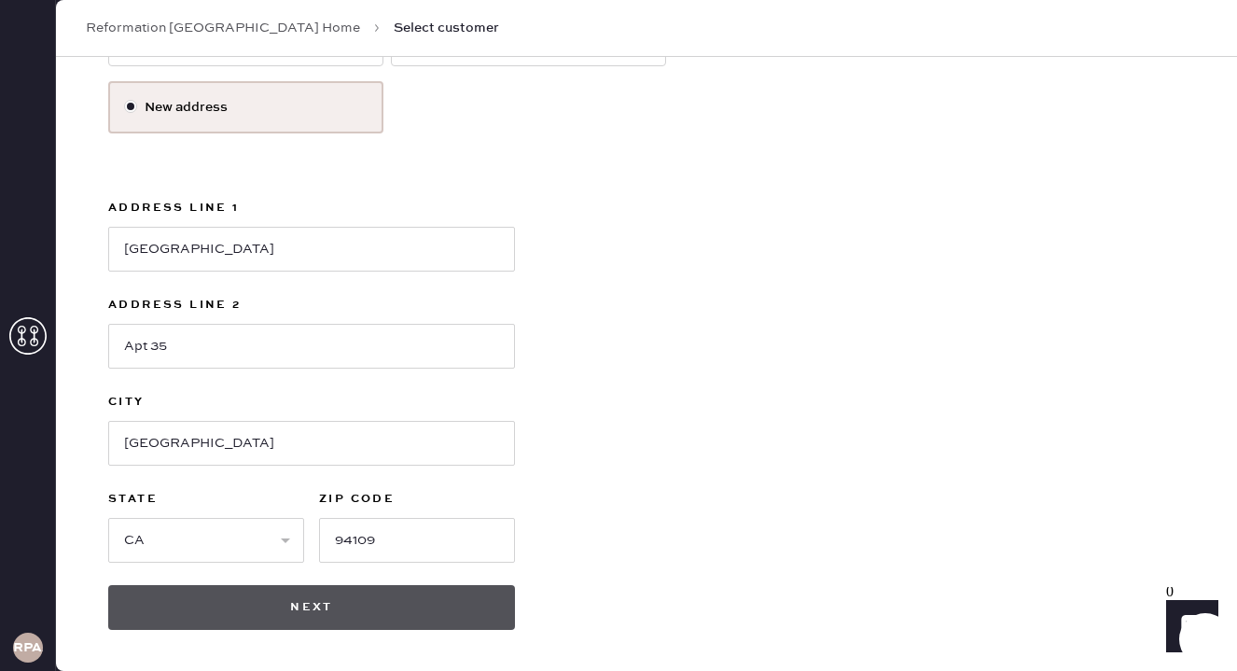
click at [456, 618] on button "Next" at bounding box center [311, 607] width 407 height 45
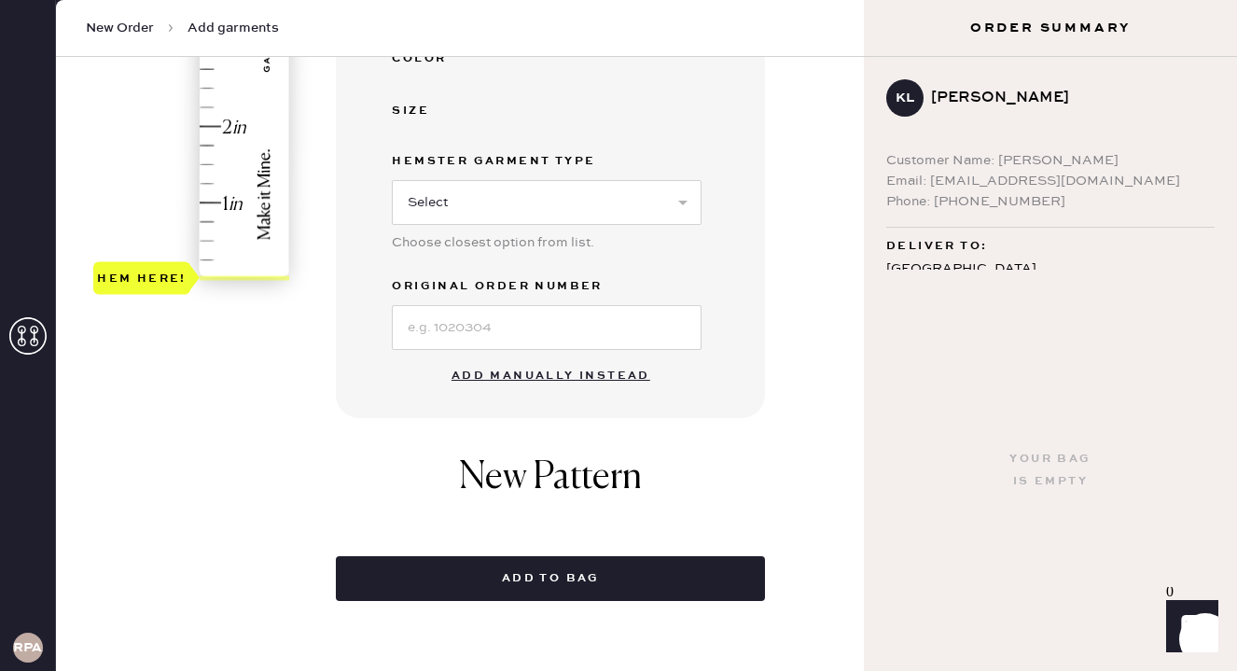
scroll to position [533, 0]
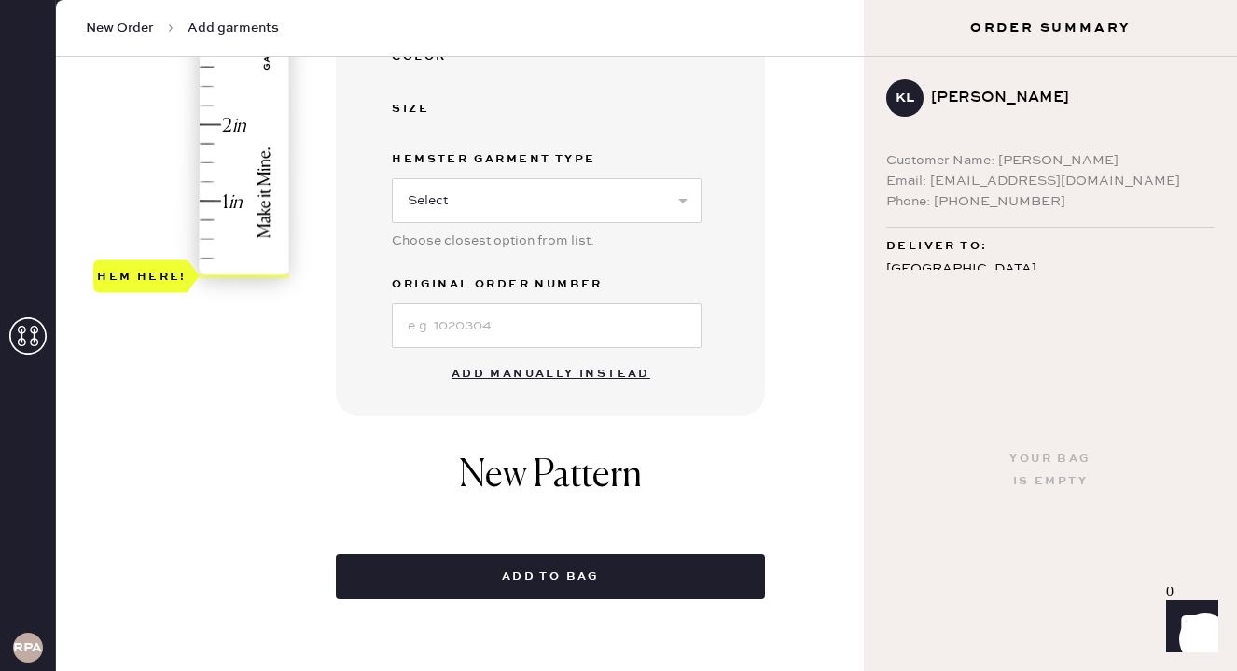
click at [492, 372] on button "Add manually instead" at bounding box center [550, 373] width 221 height 37
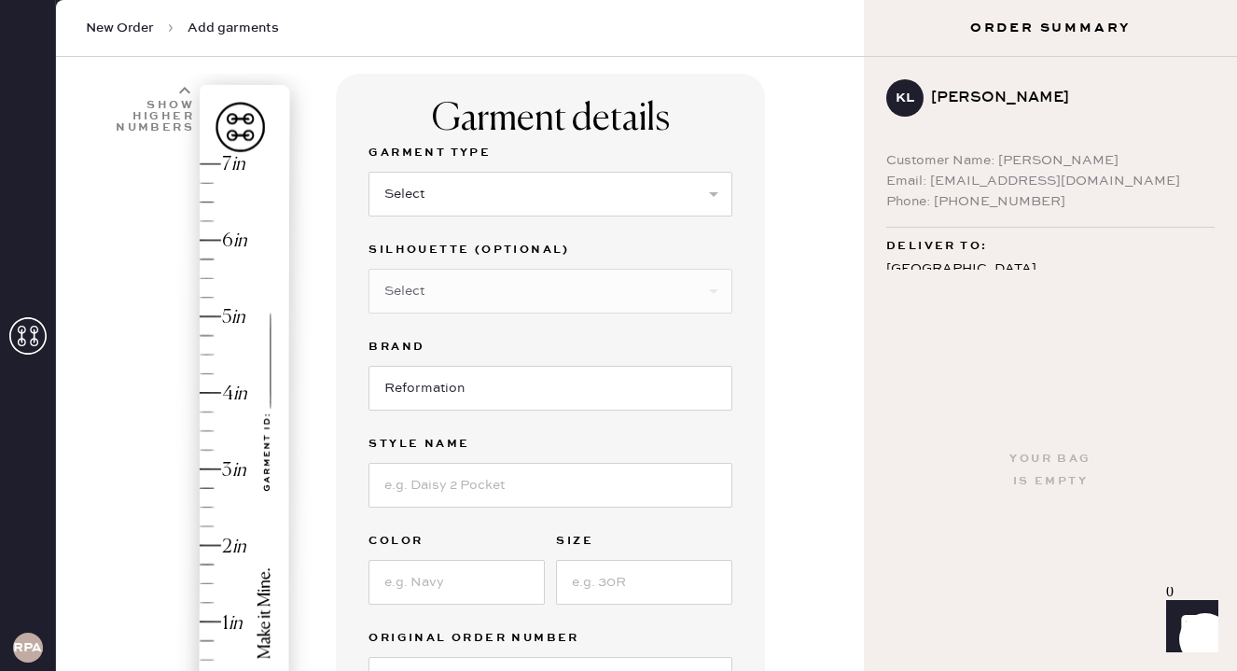
scroll to position [109, 0]
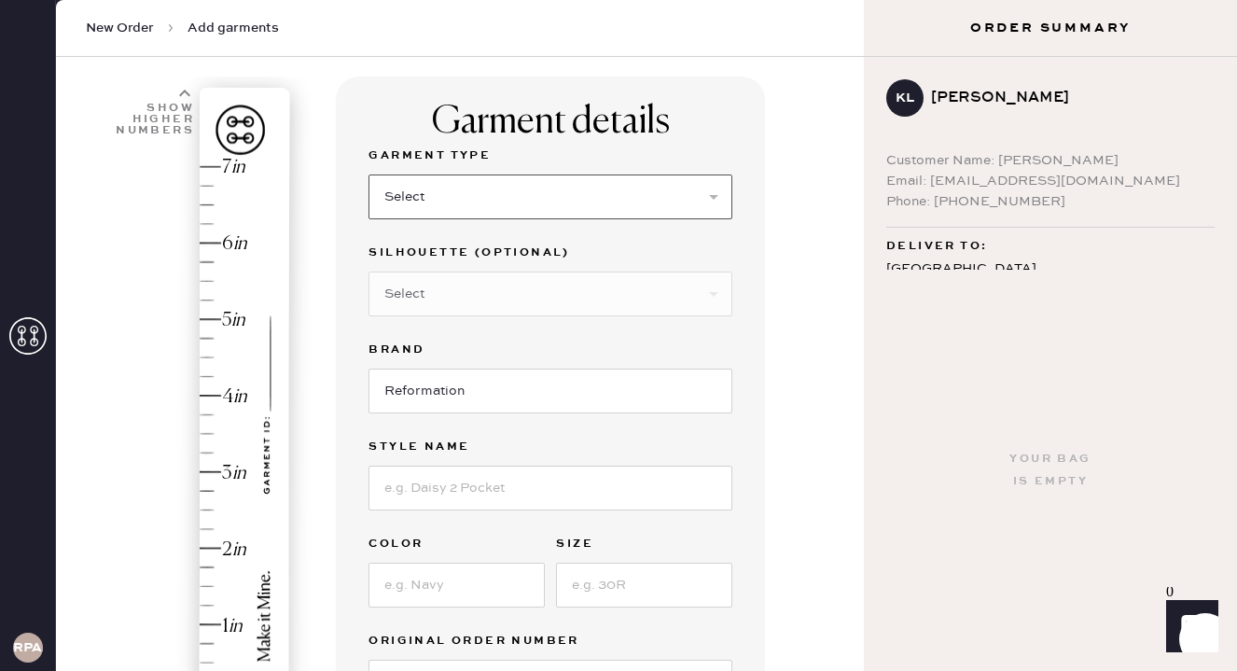
click at [525, 191] on select "Select Basic Skirt Jeans Leggings Pants Shorts Basic Sleeved Dress Basic Sleeve…" at bounding box center [550, 196] width 364 height 45
select select "2"
click at [500, 291] on select "Select Shorts Cropped Flare Boot Cut Straight Skinny Other" at bounding box center [550, 293] width 364 height 45
select select "5"
click at [487, 485] on input at bounding box center [550, 487] width 364 height 45
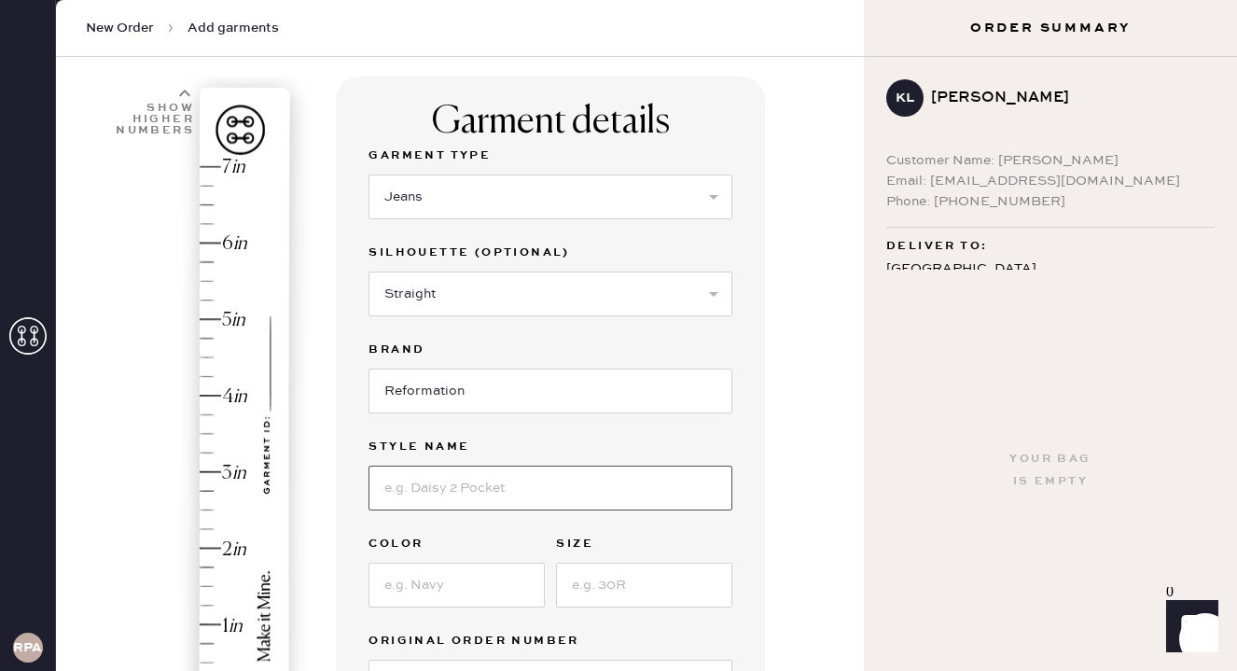
type input "[PERSON_NAME] Super Stretch Low Rise Wide Leg Jeans"
click at [482, 586] on input at bounding box center [456, 584] width 176 height 45
type input "Medium Dark Wash"
click at [610, 582] on input at bounding box center [644, 584] width 176 height 45
type input "25"
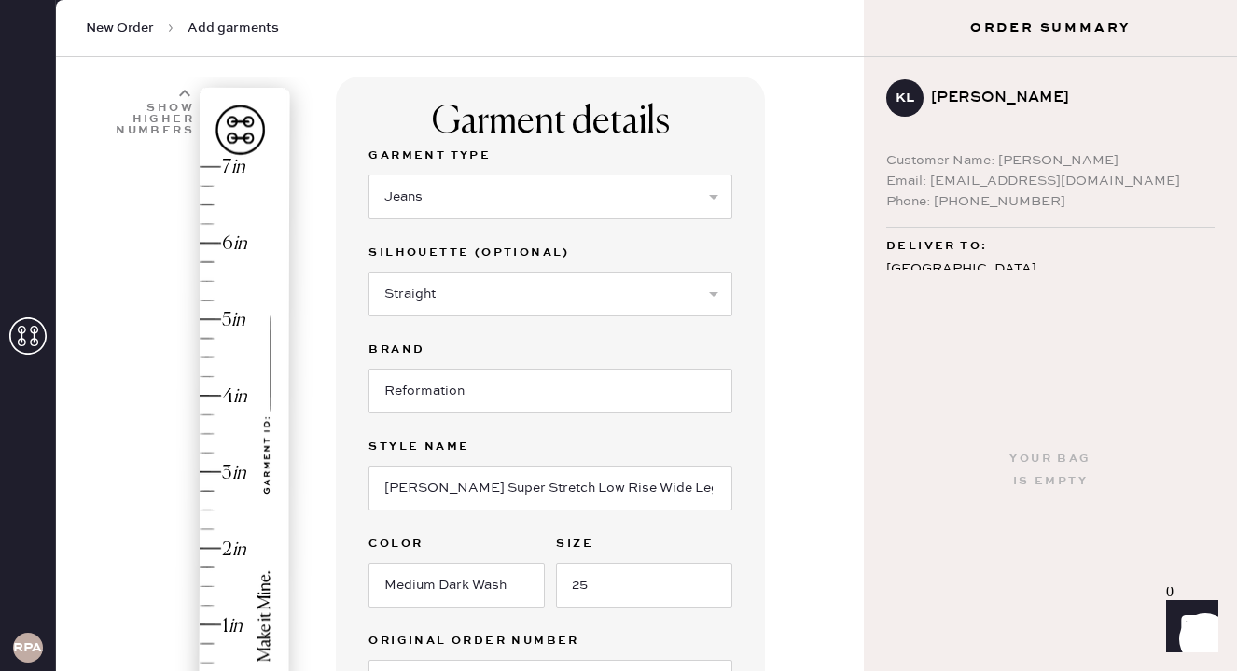
type input "4.25"
click at [211, 378] on div "Hem here!" at bounding box center [192, 434] width 199 height 550
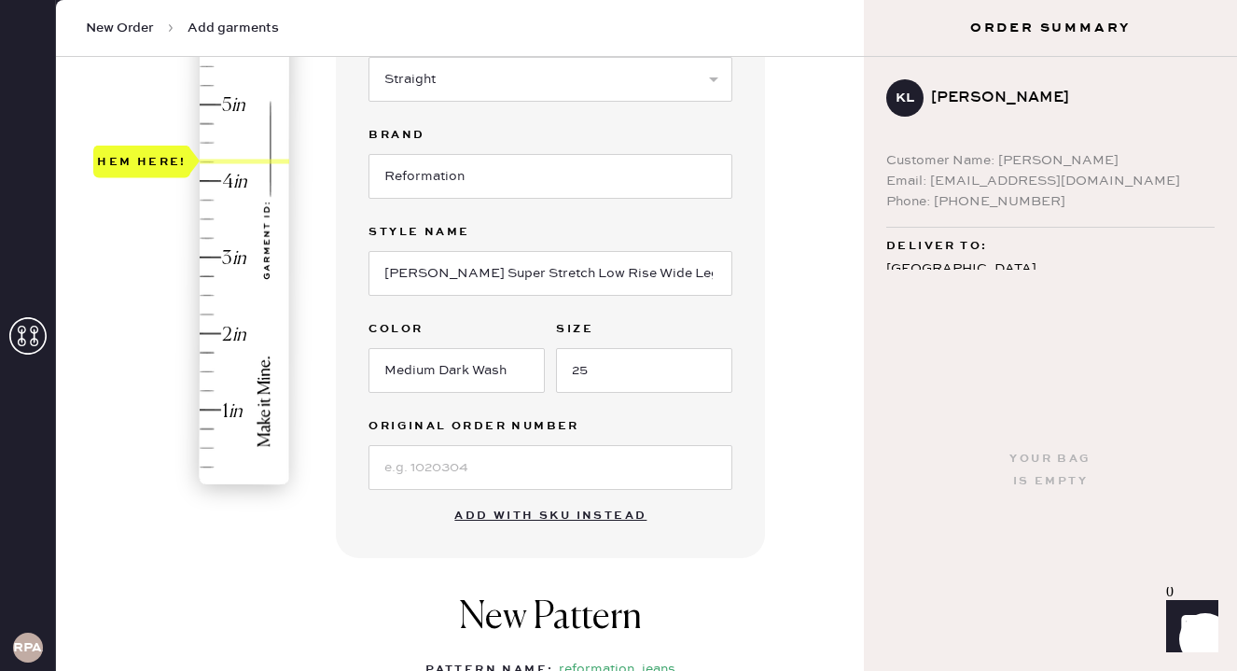
scroll to position [330, 0]
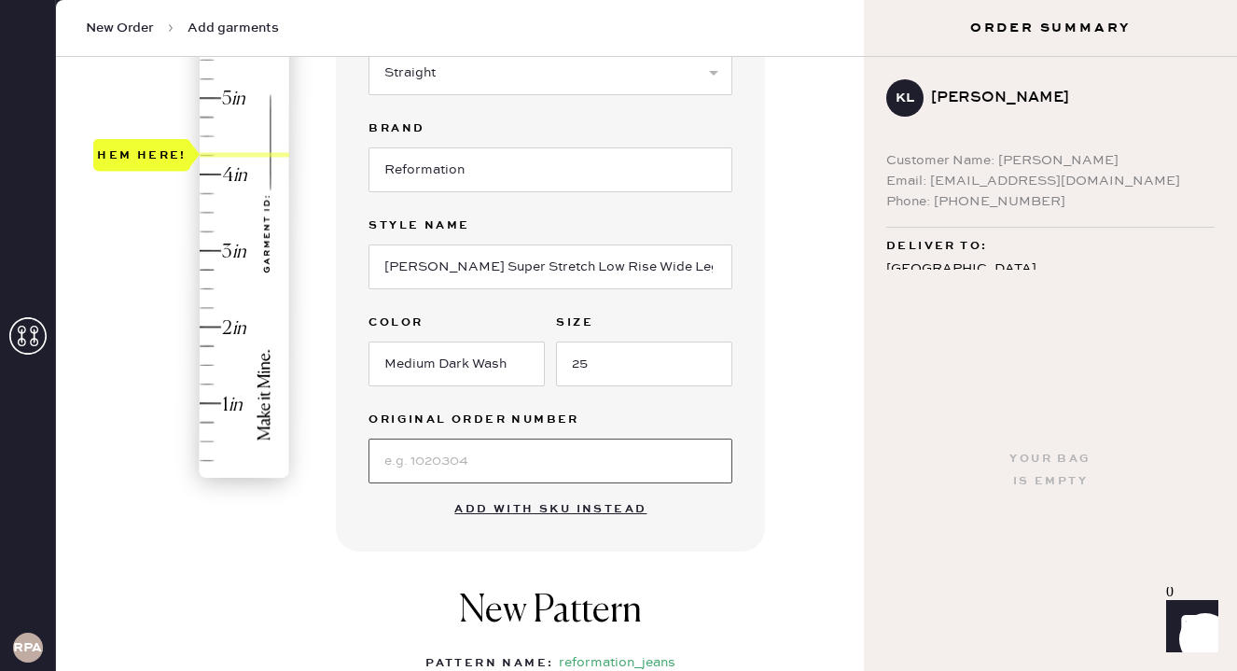
click at [420, 463] on input at bounding box center [550, 460] width 364 height 45
click at [512, 506] on button "Add with SKU instead" at bounding box center [550, 509] width 215 height 37
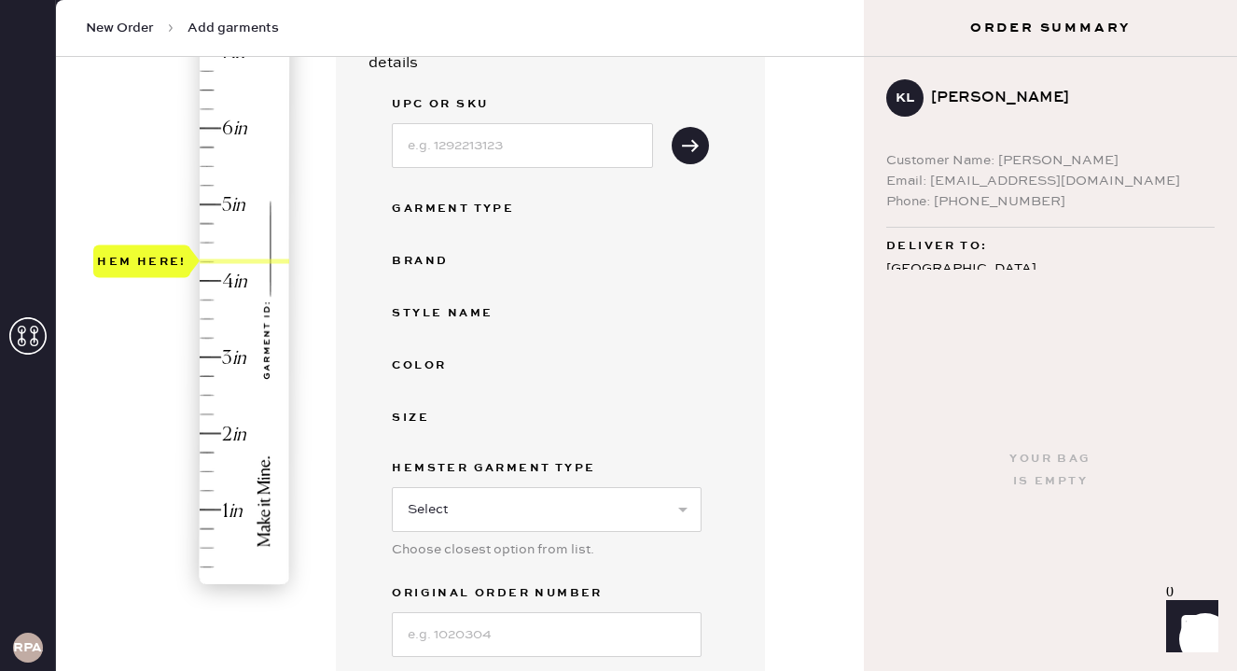
scroll to position [211, 0]
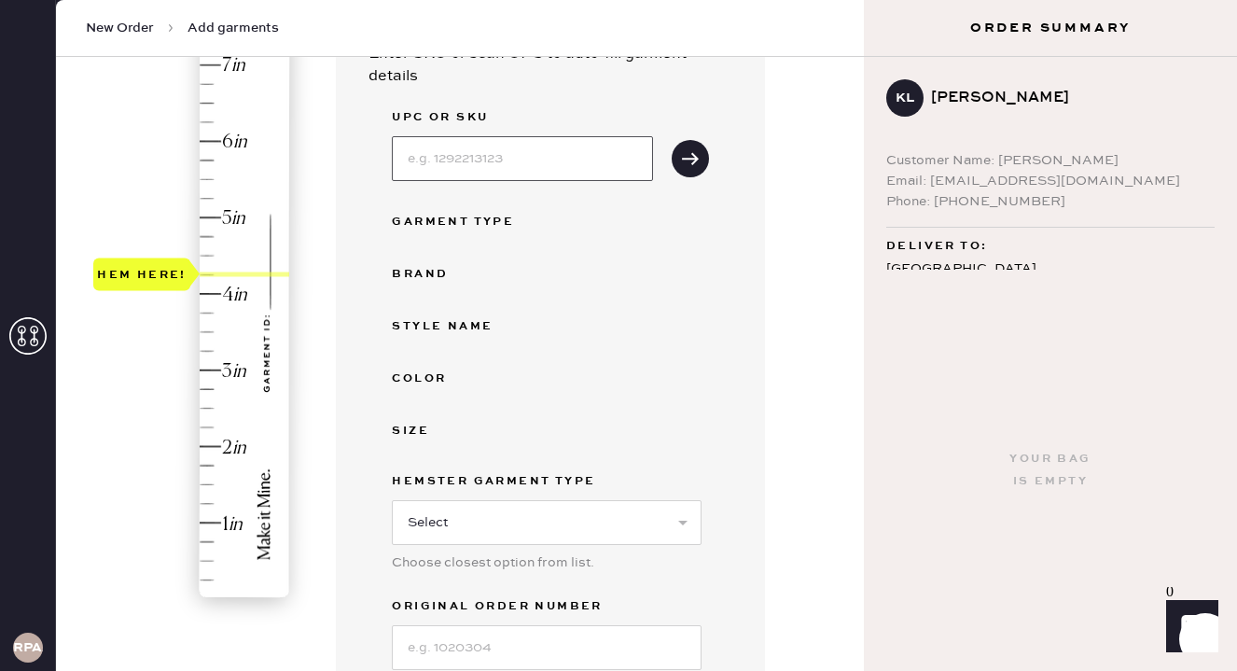
click at [484, 173] on input at bounding box center [522, 158] width 261 height 45
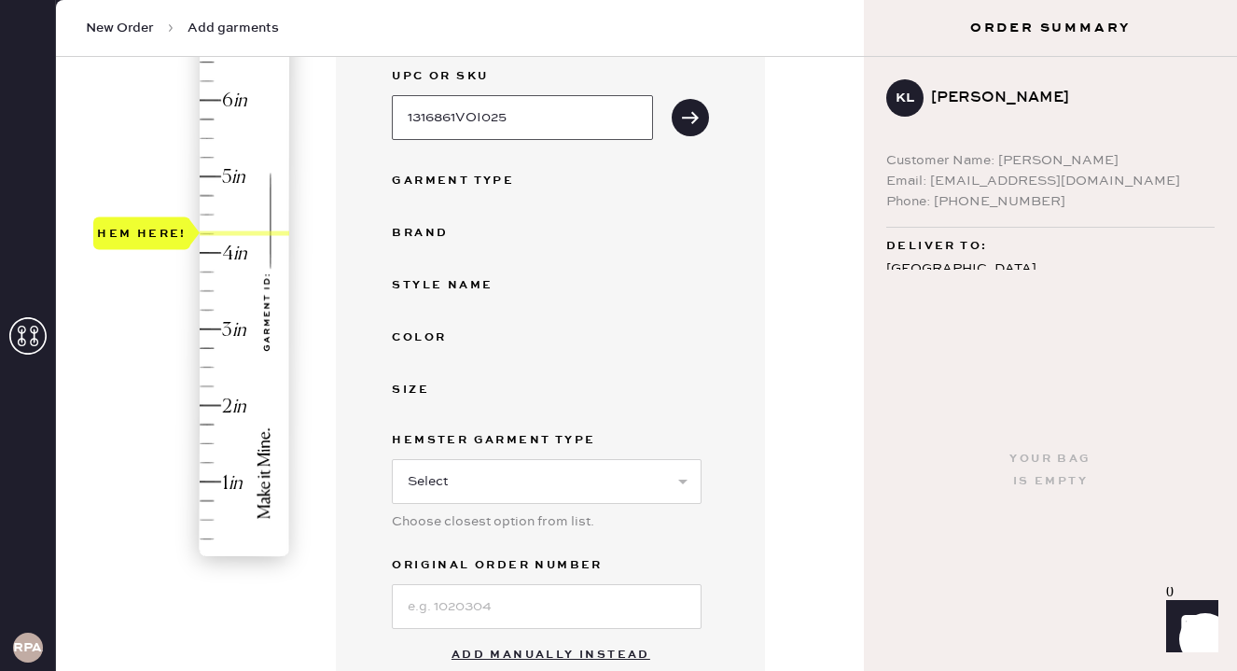
type input "1316861VOI025"
click at [490, 471] on select "Select Basic Skirt Jeans Leggings Pants Shorts Basic Sleeved Dress Basic Sleeve…" at bounding box center [547, 481] width 310 height 45
select select "2"
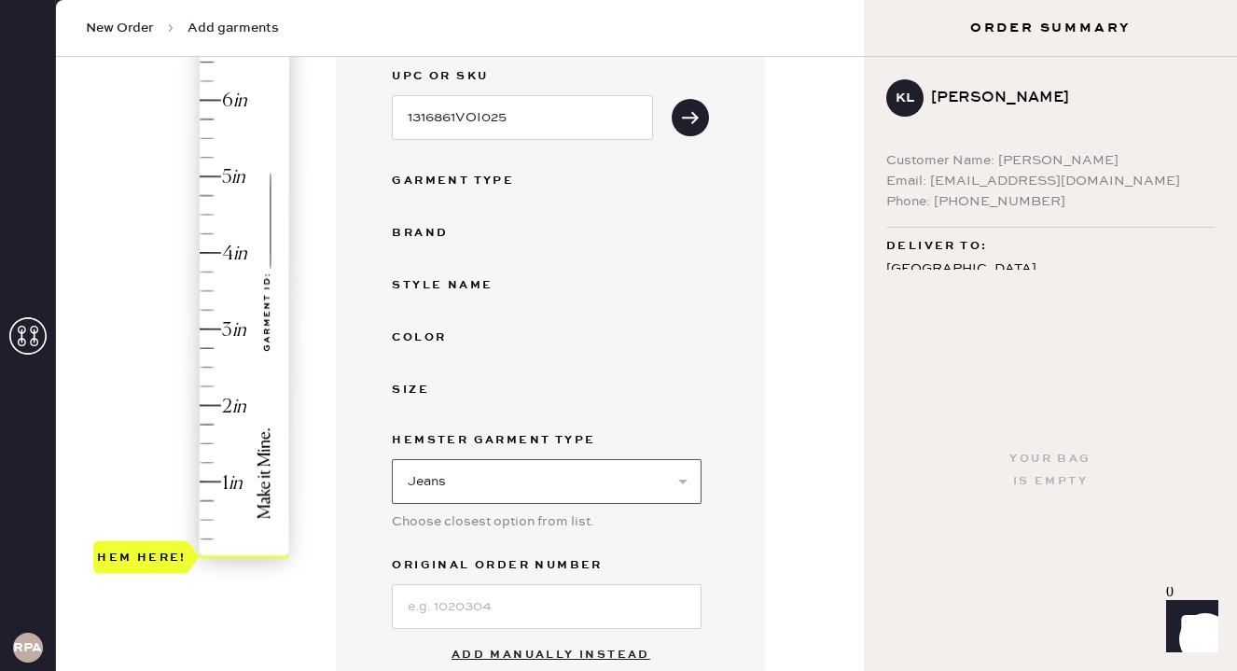
scroll to position [306, 0]
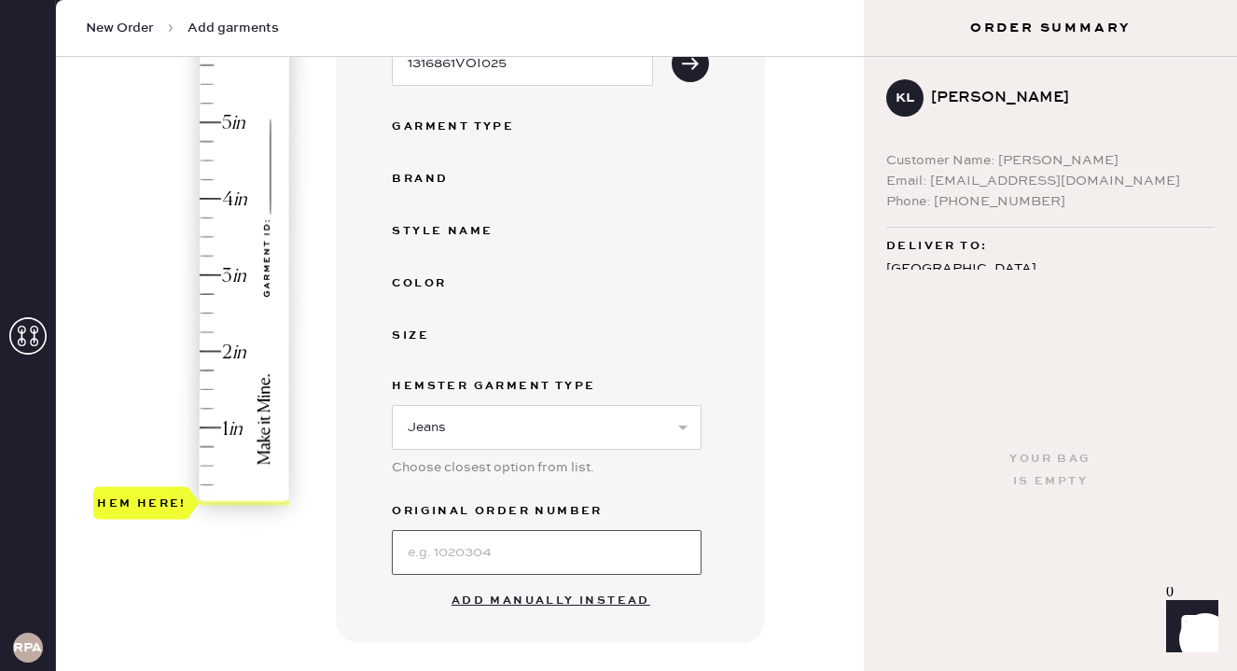
click at [511, 563] on input at bounding box center [547, 552] width 310 height 45
click at [509, 597] on button "Add manually instead" at bounding box center [550, 600] width 221 height 37
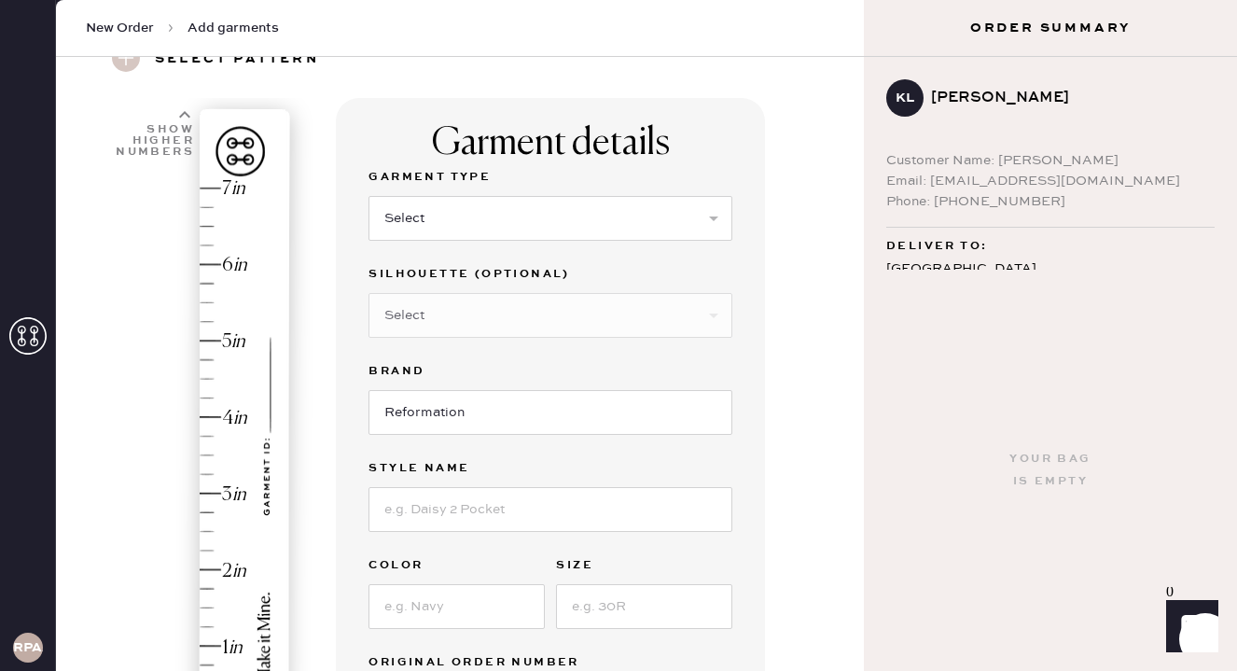
scroll to position [75, 0]
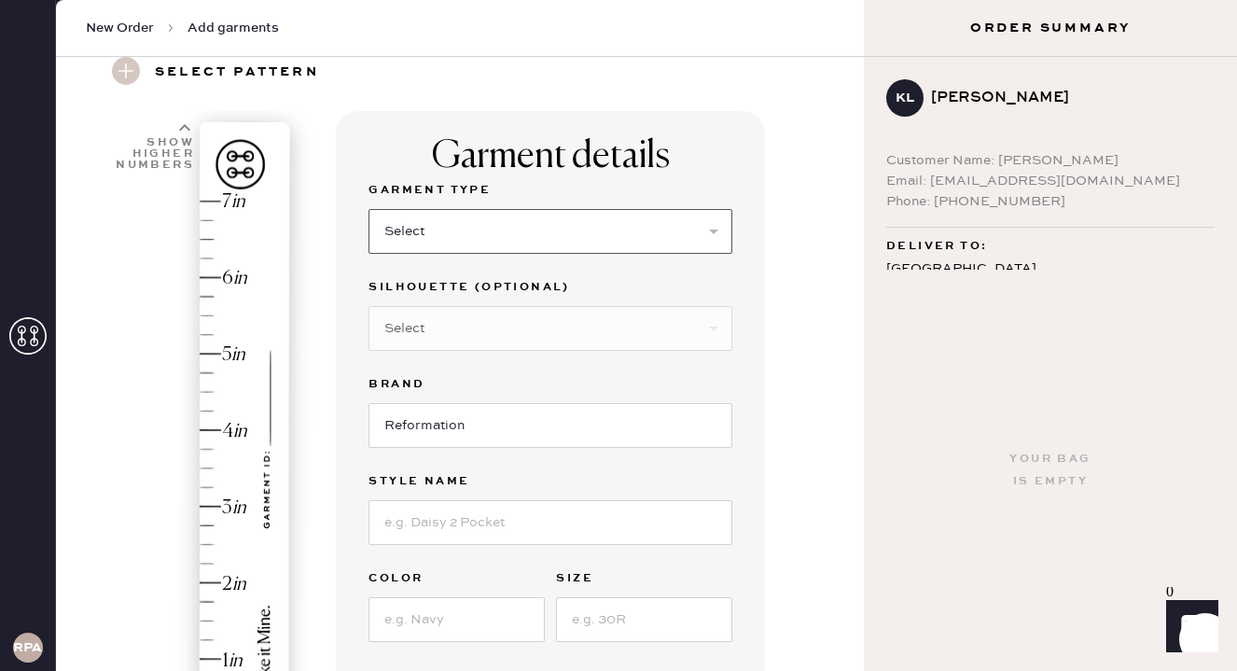
click at [520, 227] on select "Select Basic Skirt Jeans Leggings Pants Shorts Basic Sleeved Dress Basic Sleeve…" at bounding box center [550, 231] width 364 height 45
select select "2"
click at [498, 323] on select "Select Shorts Cropped Flare Boot Cut Straight Skinny Other" at bounding box center [550, 328] width 364 height 45
select select "5"
click at [458, 512] on input at bounding box center [550, 522] width 364 height 45
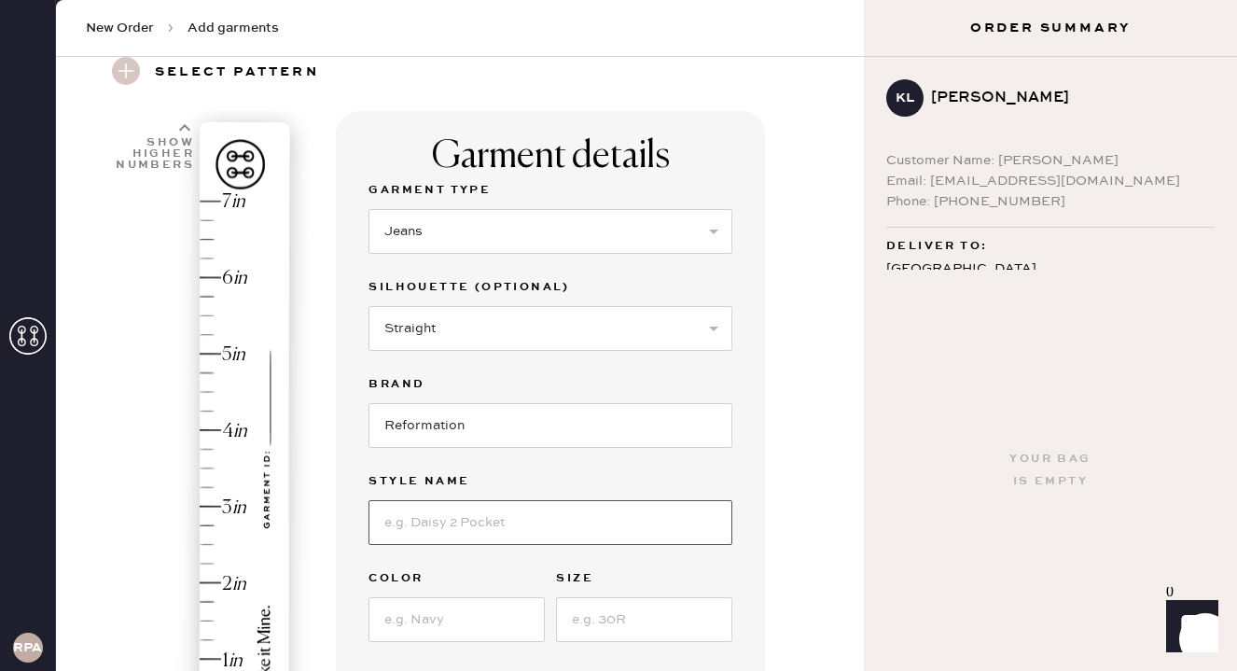
type input "[PERSON_NAME] Super Stretch Low Rise Wide Leg Jeans"
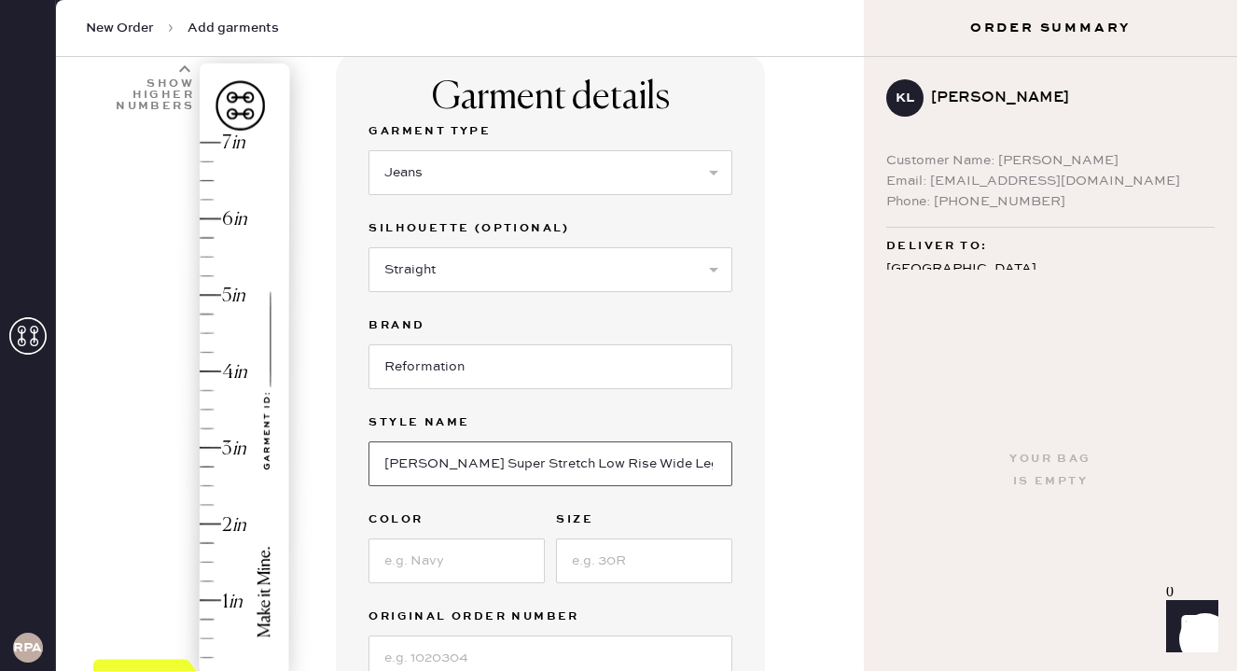
scroll to position [170, 0]
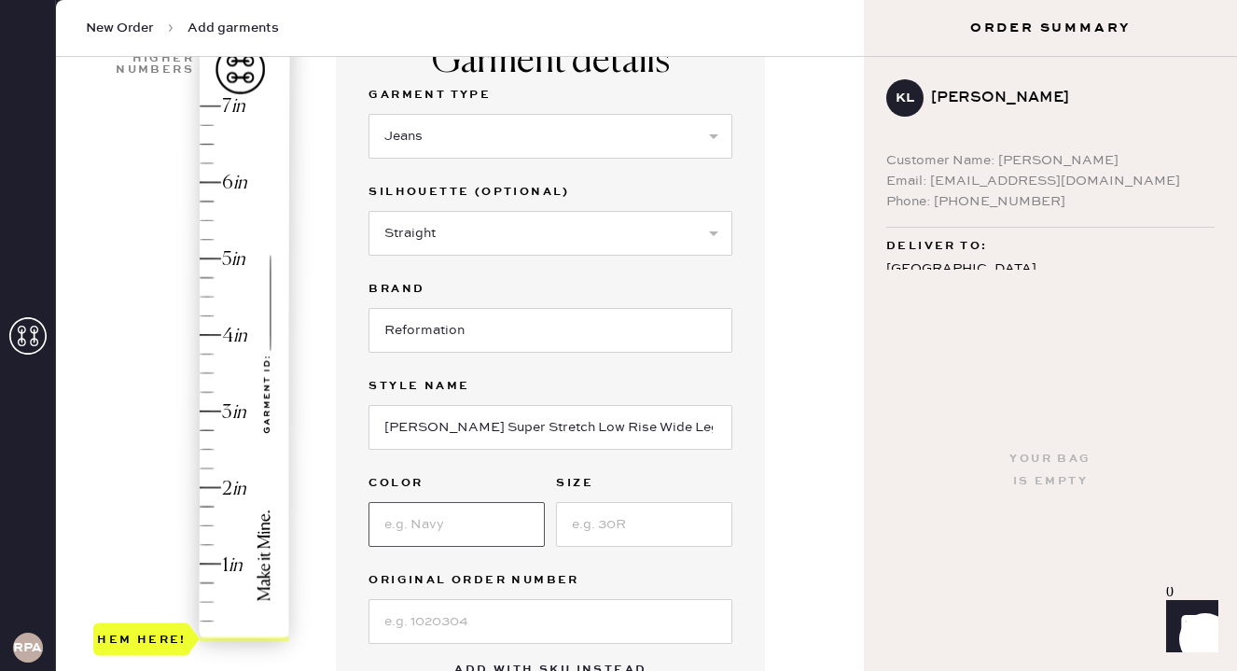
click at [482, 535] on input at bounding box center [456, 524] width 176 height 45
type input "Medium Dark Wash"
click at [621, 535] on input at bounding box center [644, 524] width 176 height 45
type input "25"
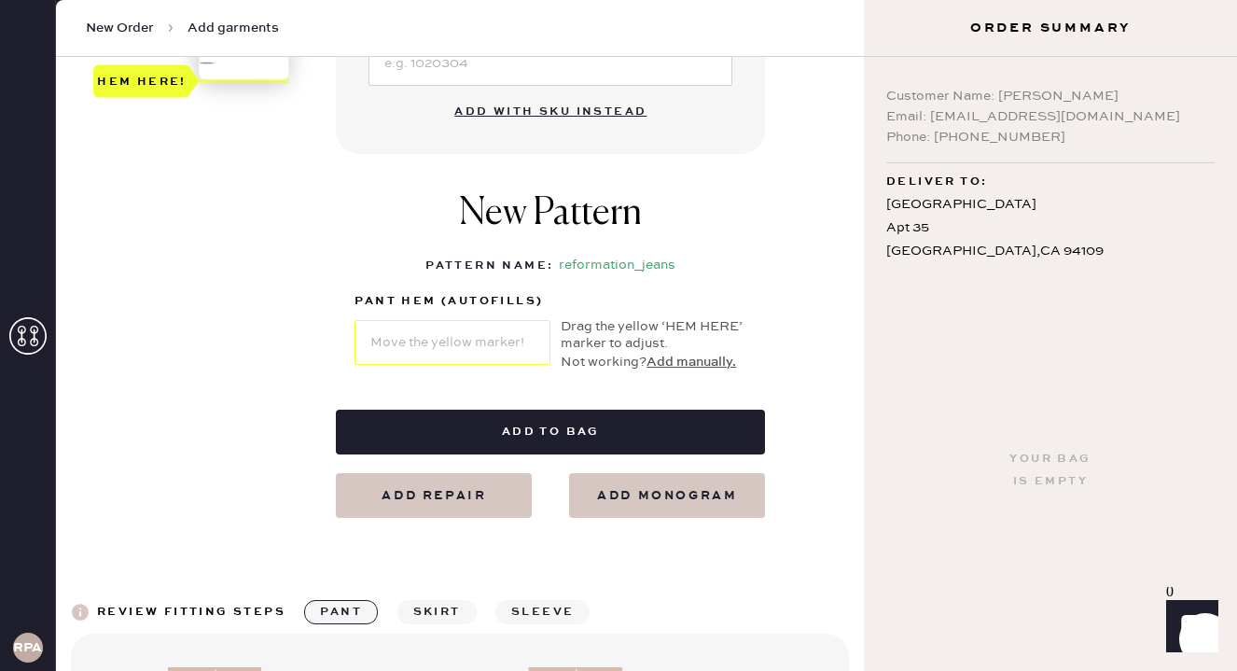
scroll to position [664, 0]
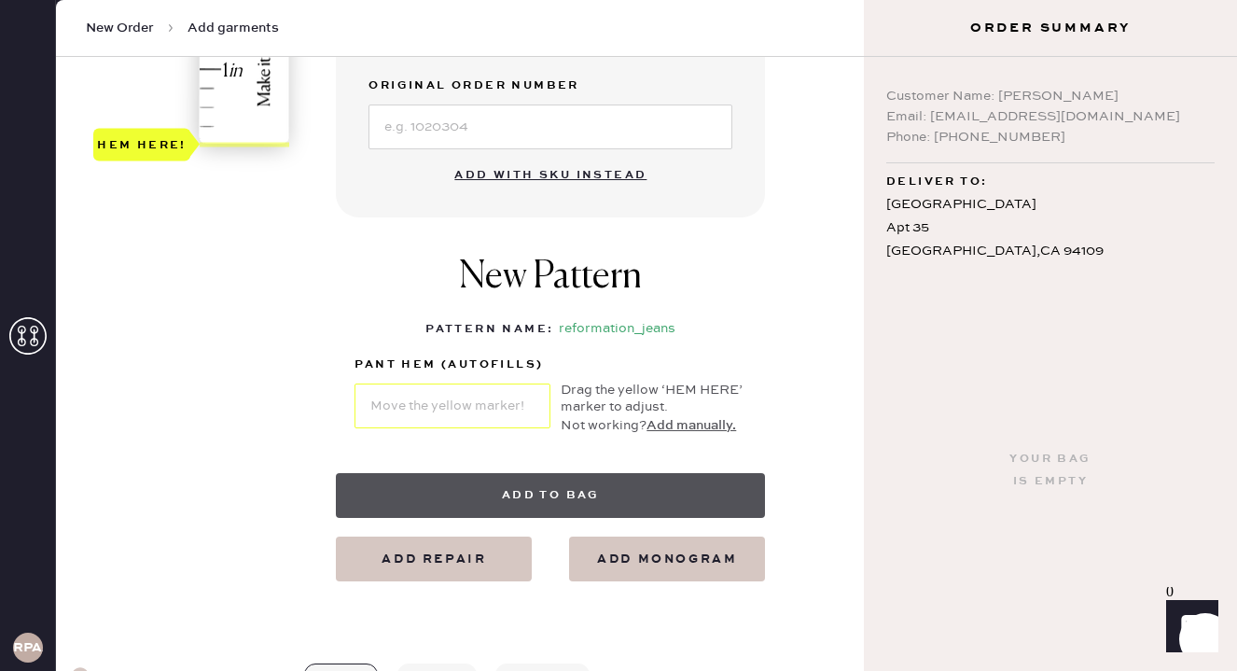
click at [456, 500] on button "Add to bag" at bounding box center [550, 495] width 429 height 45
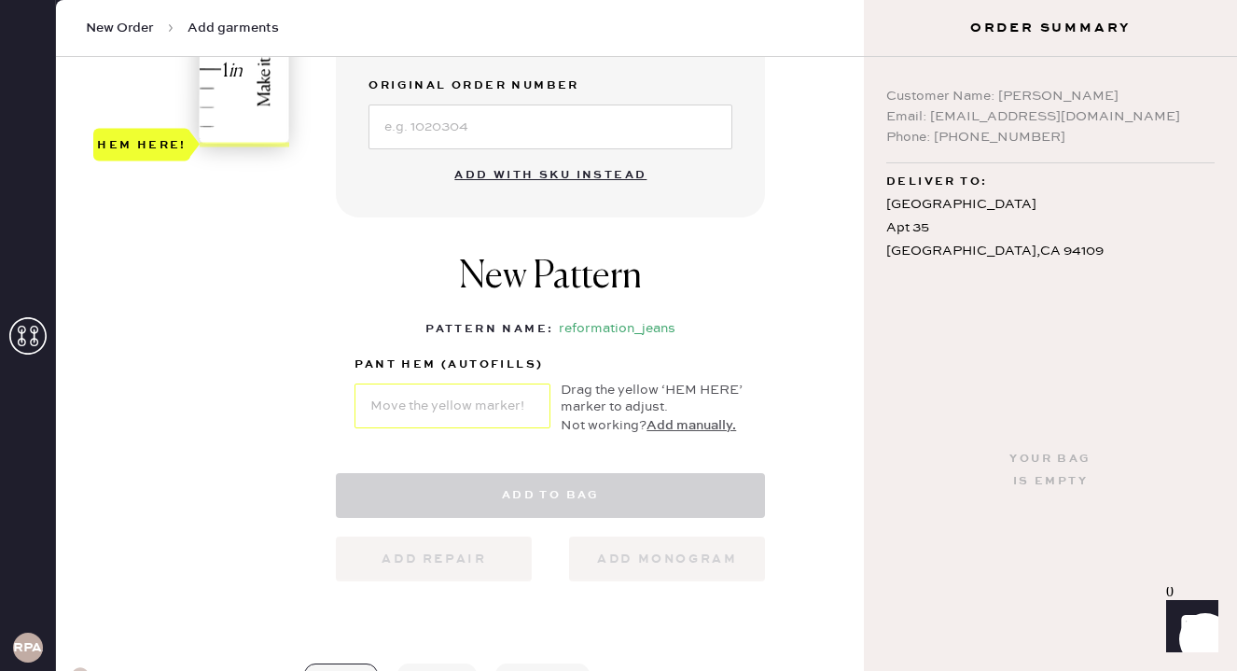
select select "2"
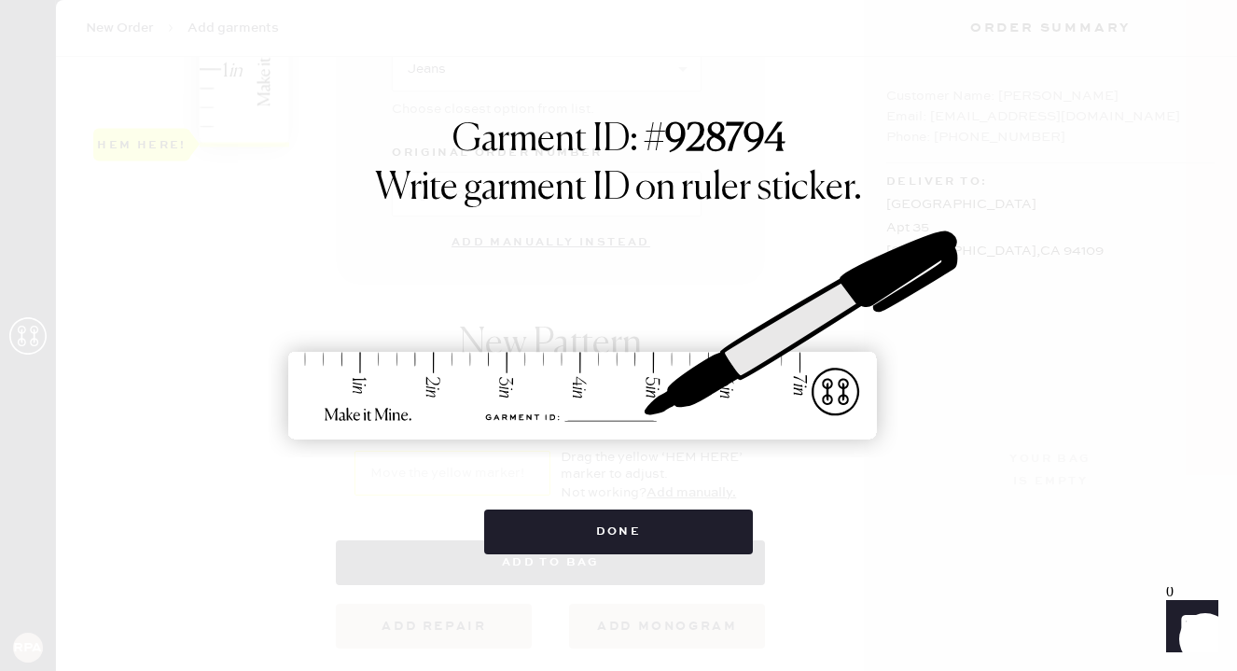
scroll to position [23, 0]
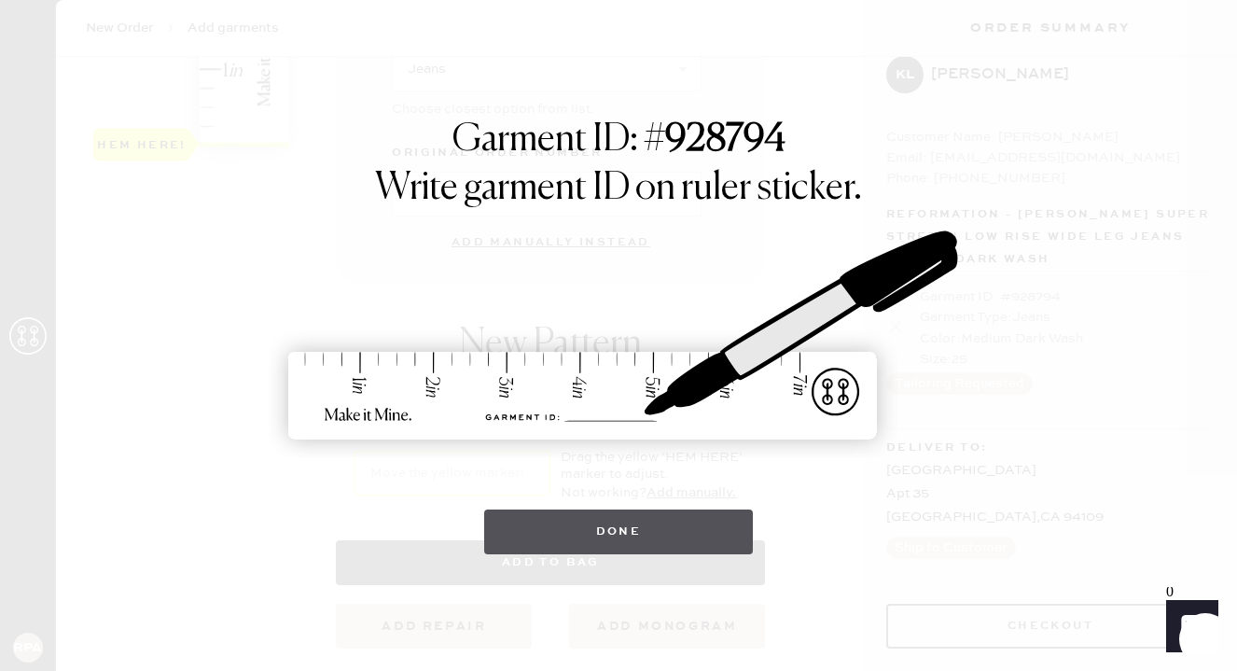
click at [572, 514] on button "Done" at bounding box center [619, 531] width 270 height 45
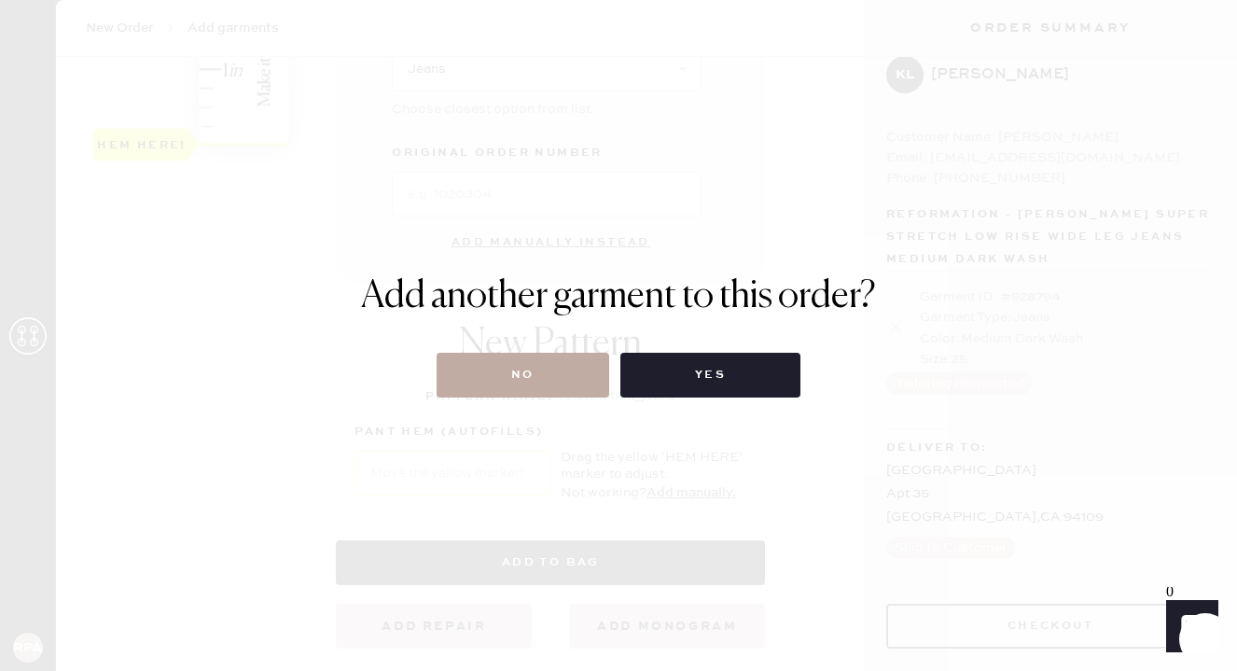
click at [540, 381] on button "No" at bounding box center [522, 375] width 173 height 45
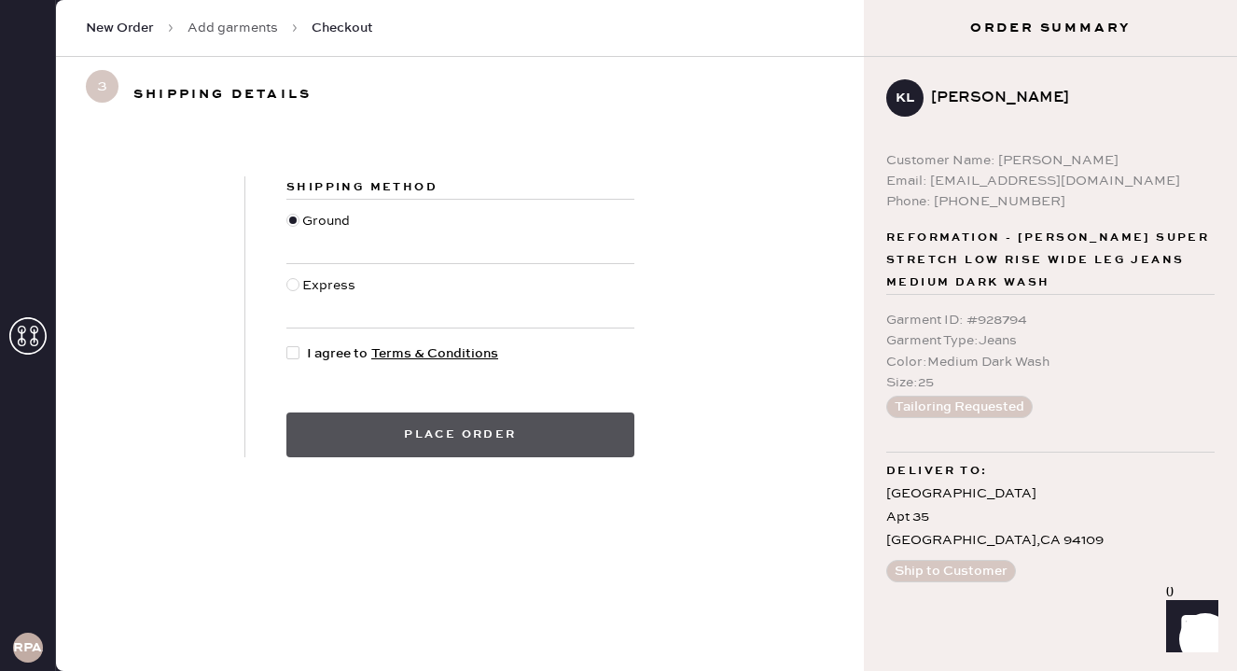
click at [509, 436] on button "Place order" at bounding box center [460, 434] width 348 height 45
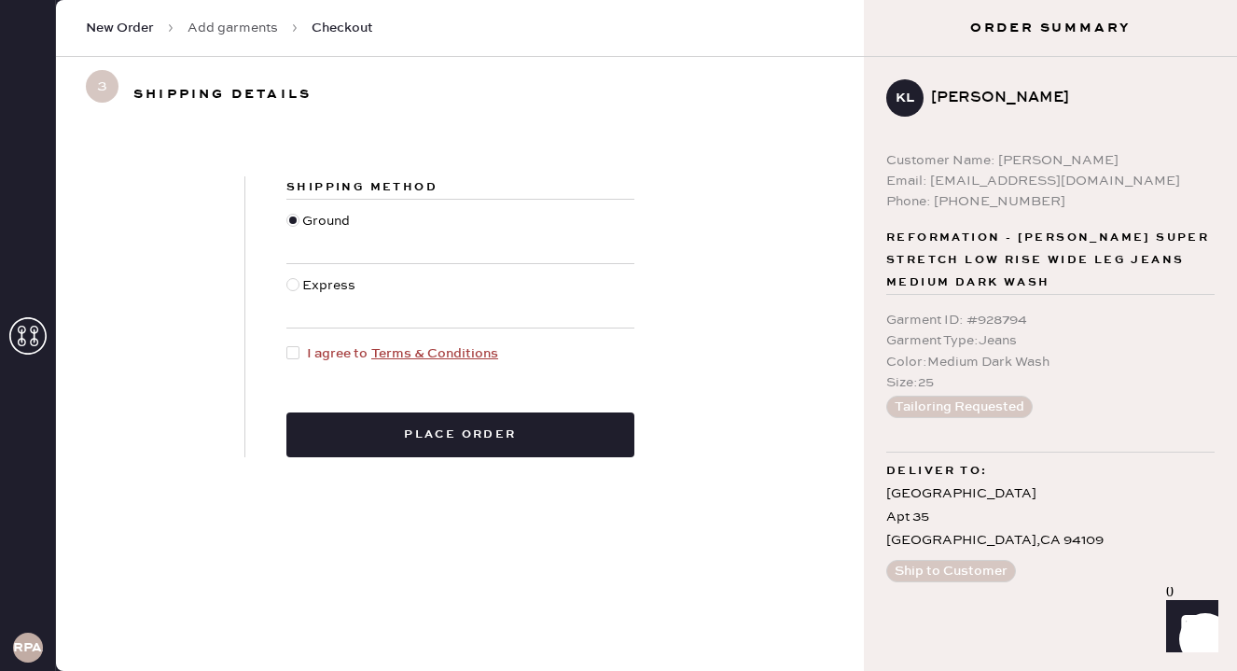
click at [297, 356] on div at bounding box center [292, 352] width 13 height 13
click at [287, 344] on input "I agree to Terms & Conditions" at bounding box center [286, 343] width 1 height 1
checkbox input "true"
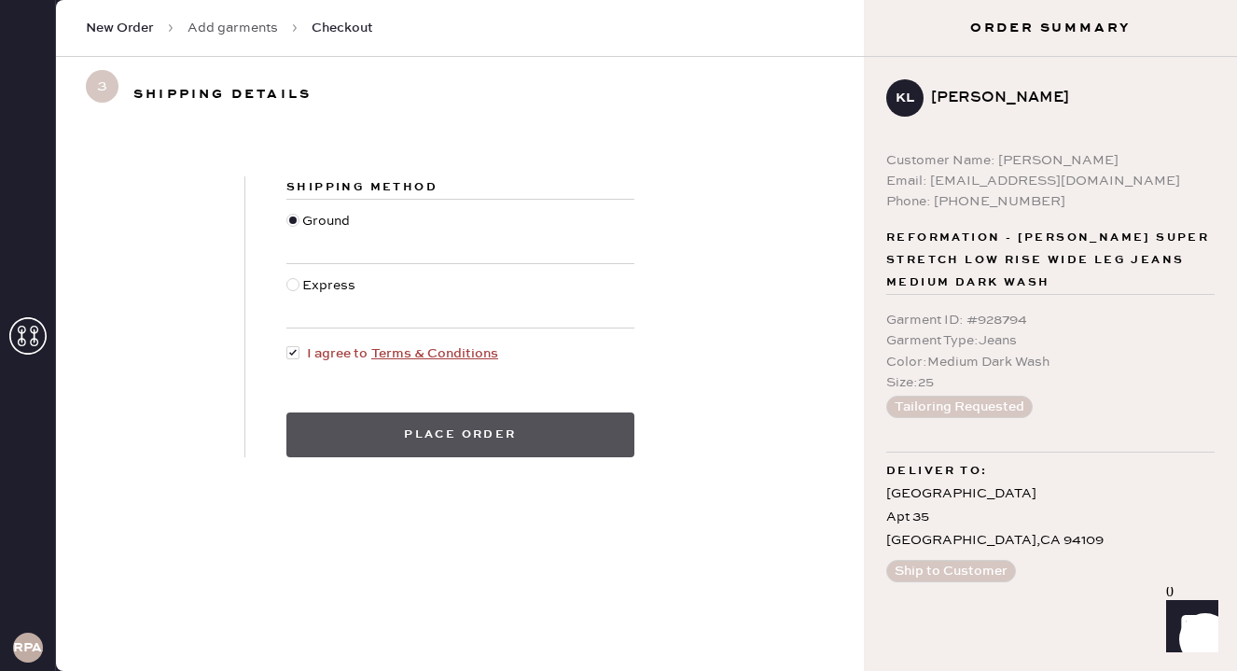
click at [405, 434] on button "Place order" at bounding box center [460, 434] width 348 height 45
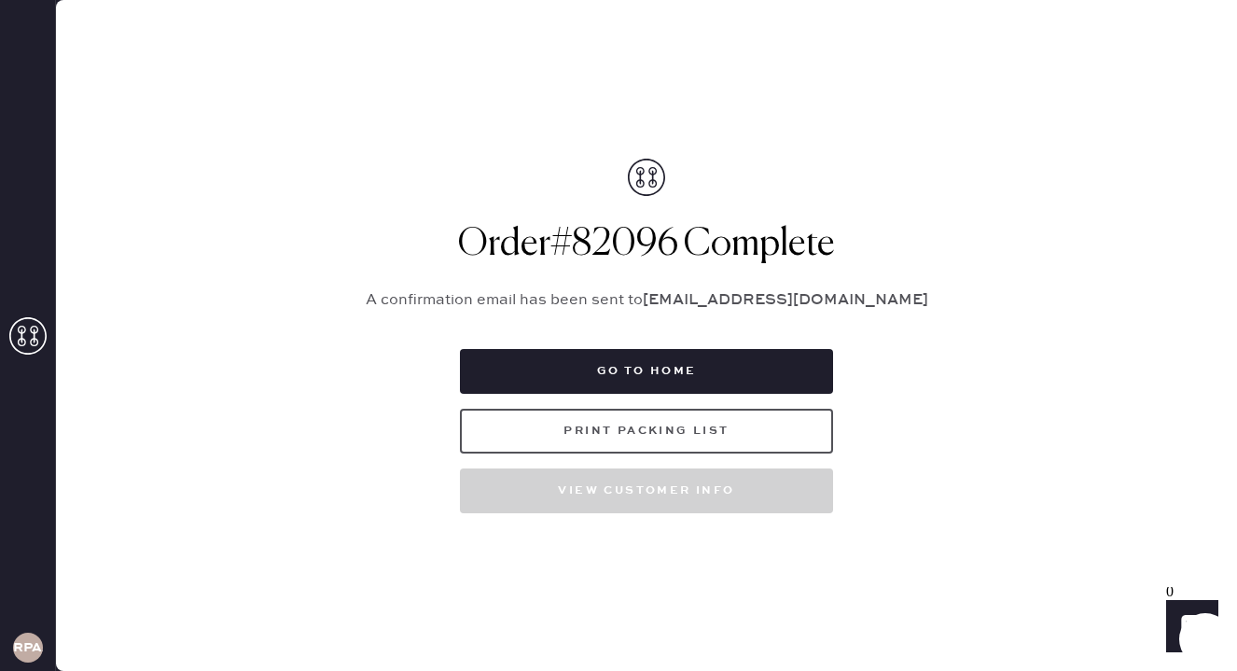
click at [649, 425] on button "Print Packing List" at bounding box center [646, 430] width 373 height 45
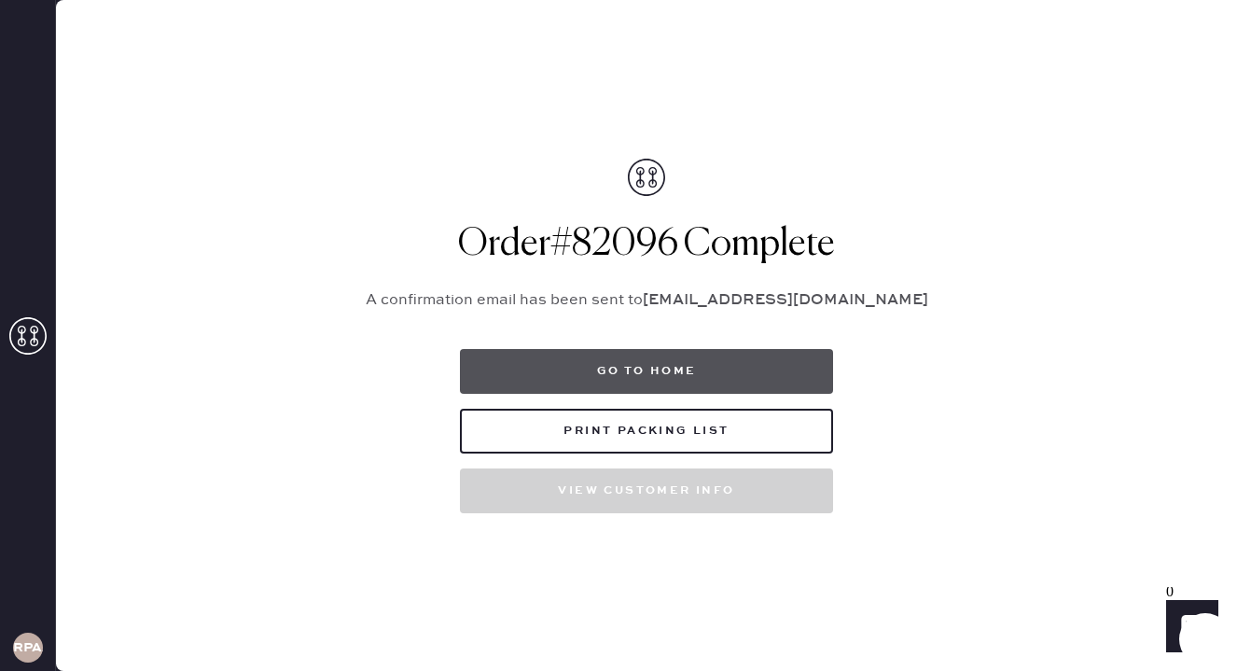
click at [773, 372] on button "Go to home" at bounding box center [646, 371] width 373 height 45
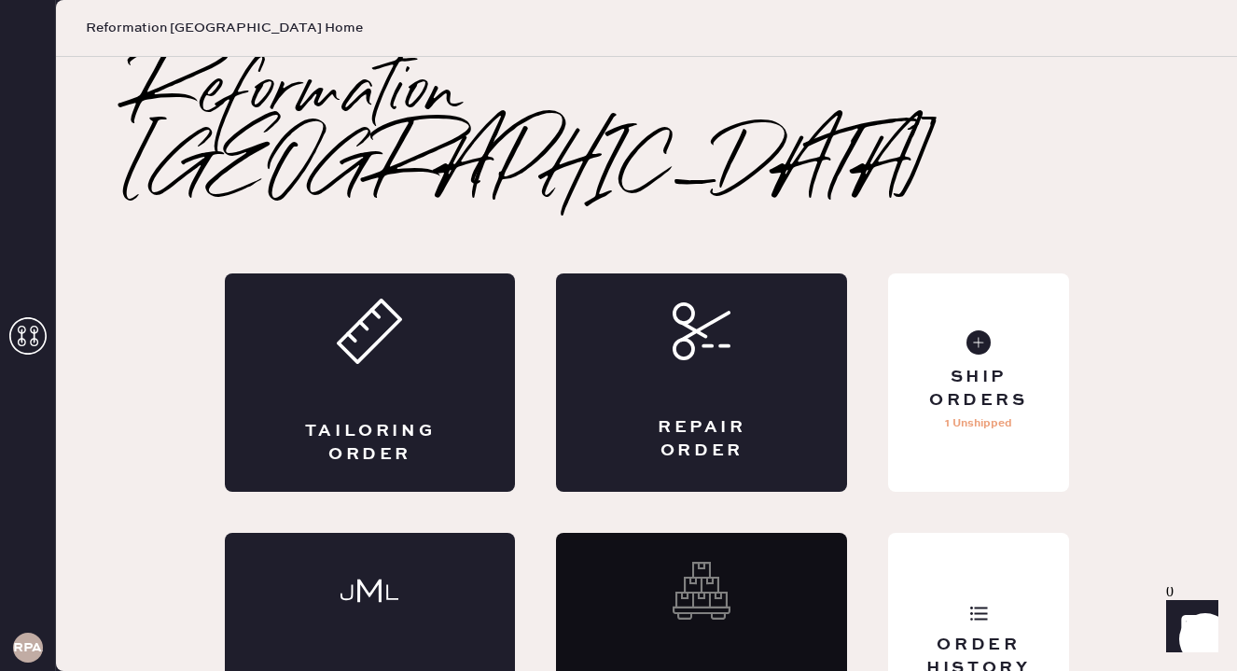
scroll to position [6, 0]
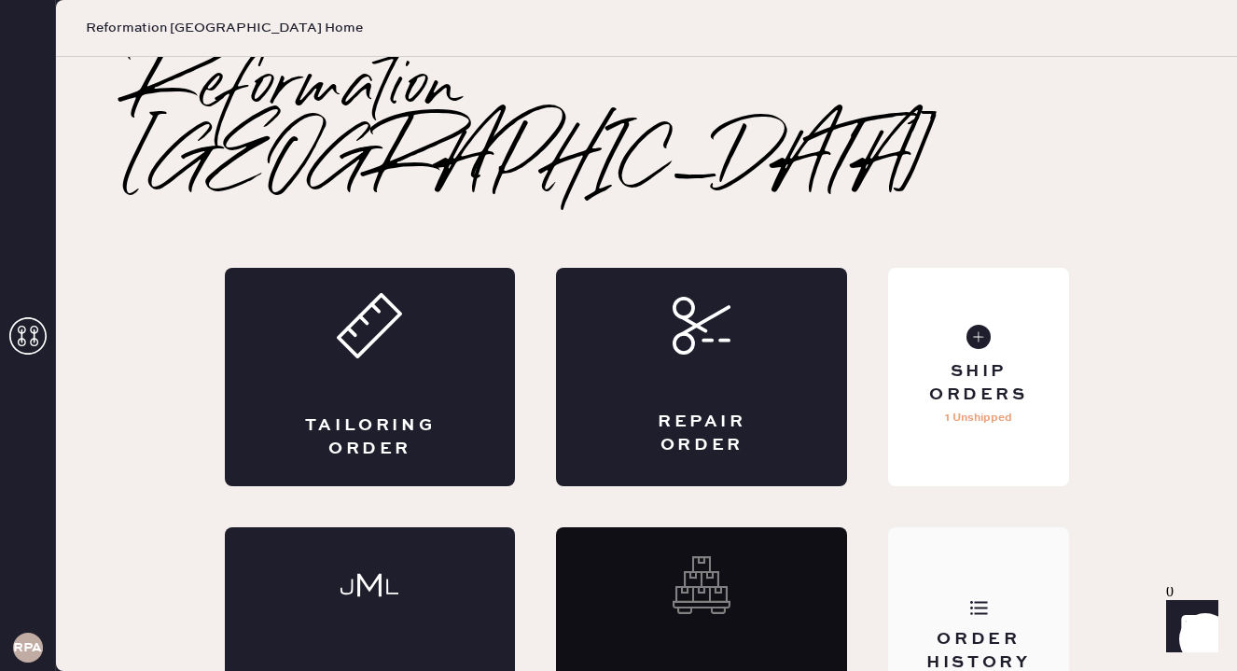
click at [968, 527] on div "Order History" at bounding box center [978, 636] width 180 height 218
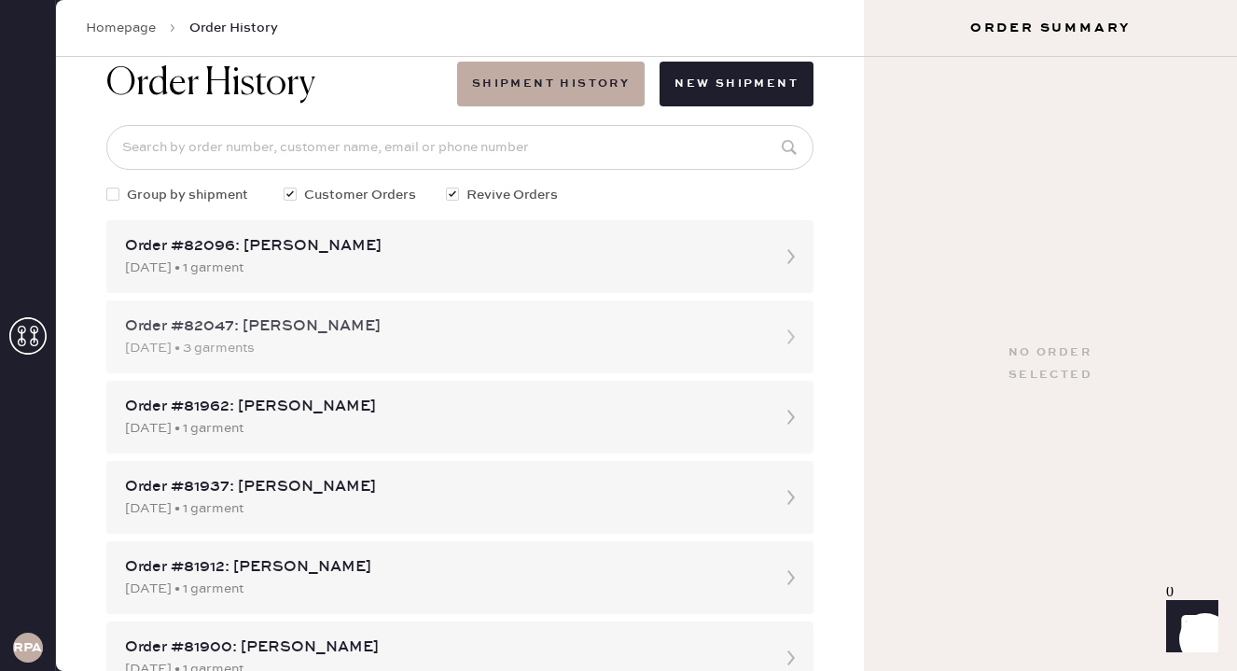
scroll to position [101, 0]
